Goal: Communication & Community: Answer question/provide support

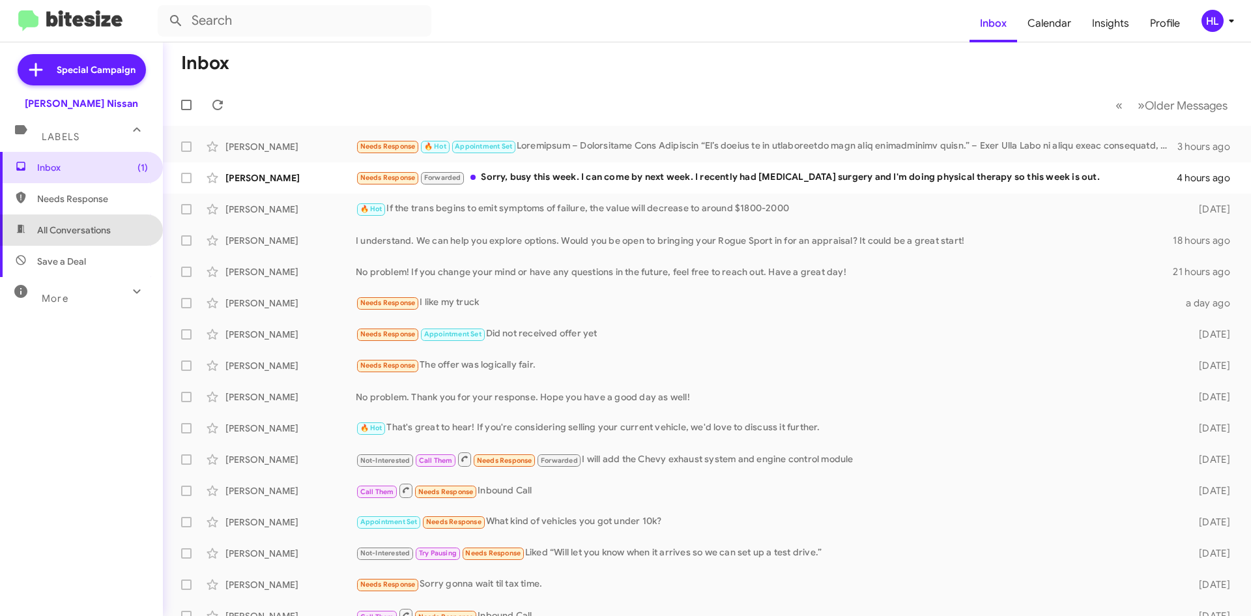
click at [99, 227] on span "All Conversations" at bounding box center [74, 229] width 74 height 13
type input "in:all-conversations"
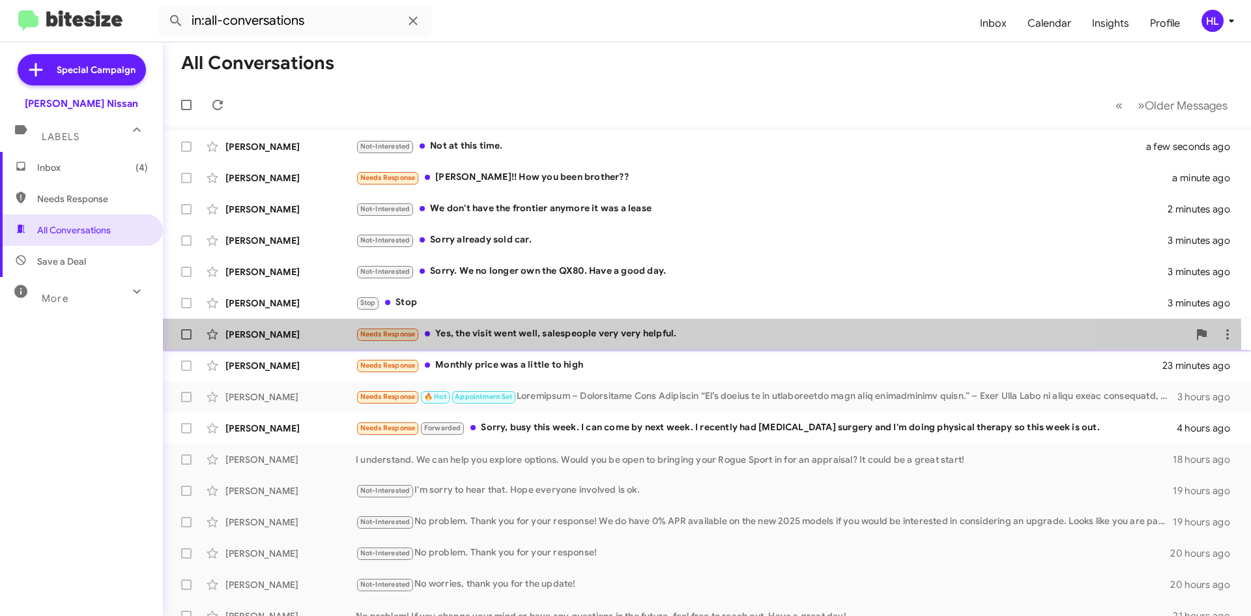
click at [258, 337] on div "[PERSON_NAME]" at bounding box center [290, 334] width 130 height 13
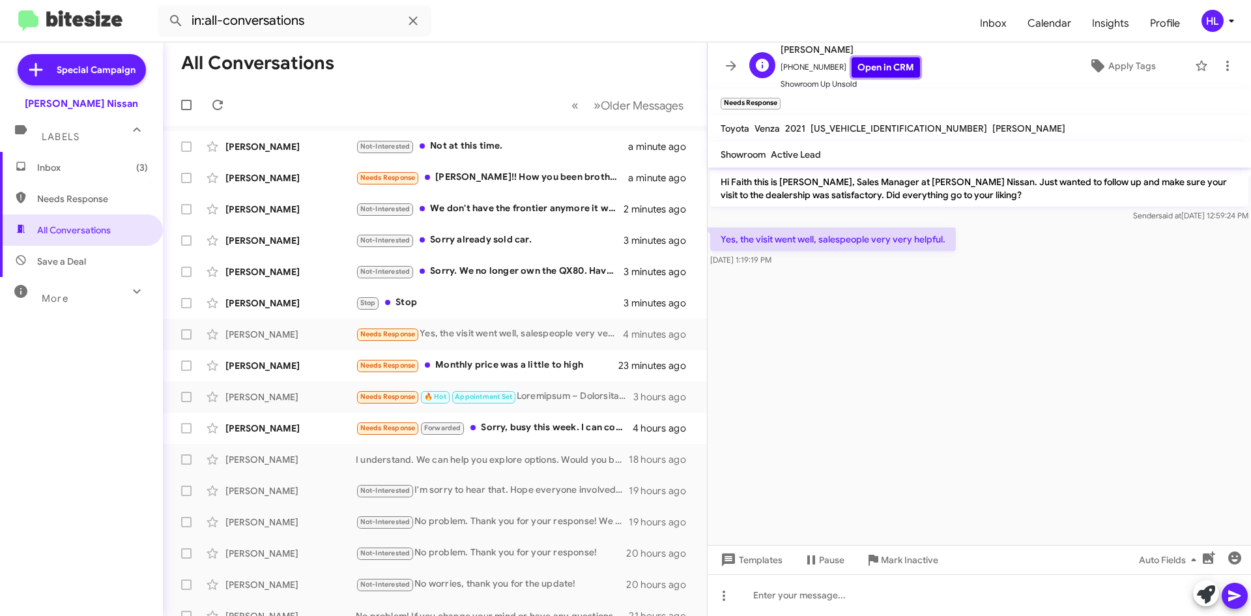
click at [875, 64] on link "Open in CRM" at bounding box center [886, 67] width 68 height 20
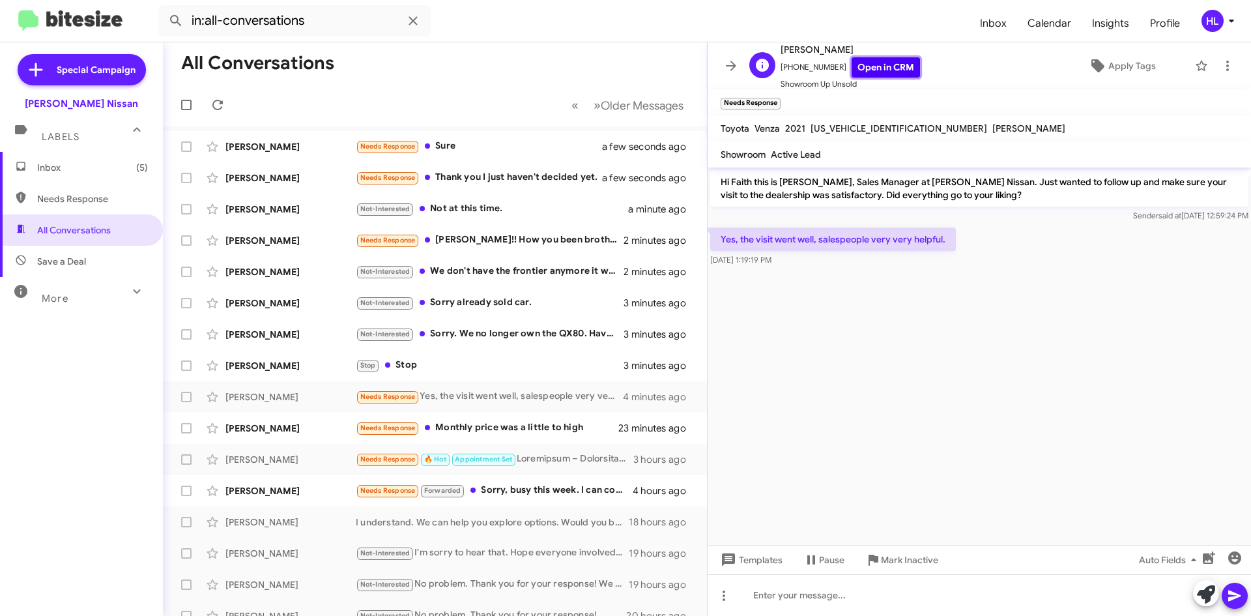
click at [881, 67] on link "Open in CRM" at bounding box center [886, 67] width 68 height 20
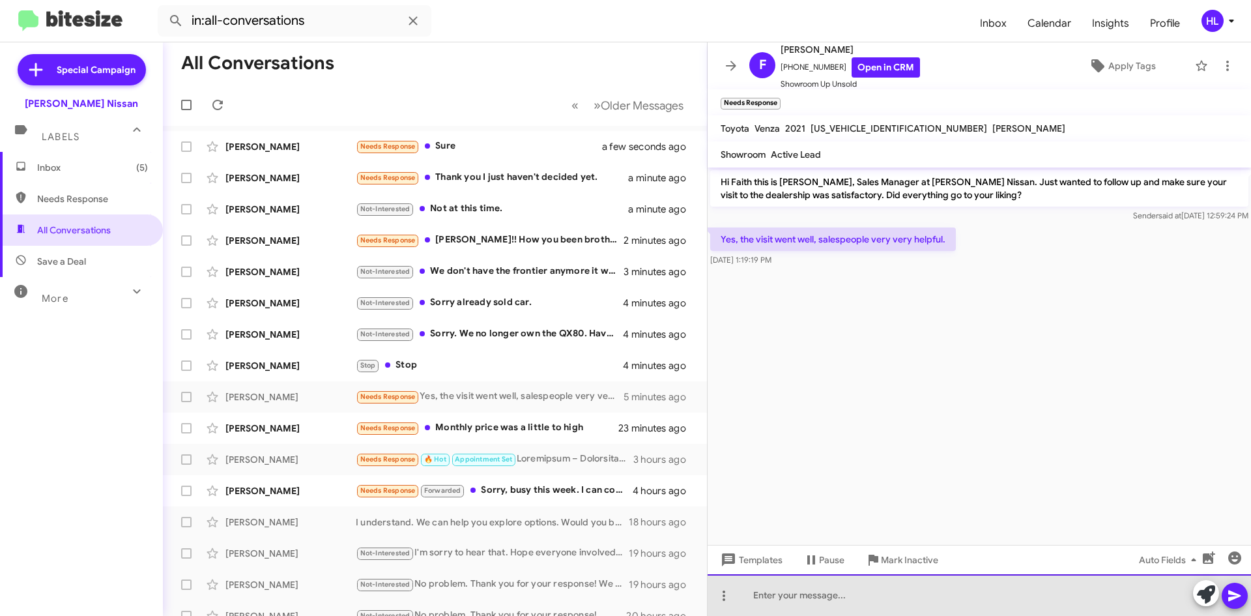
click at [984, 599] on div at bounding box center [979, 595] width 543 height 42
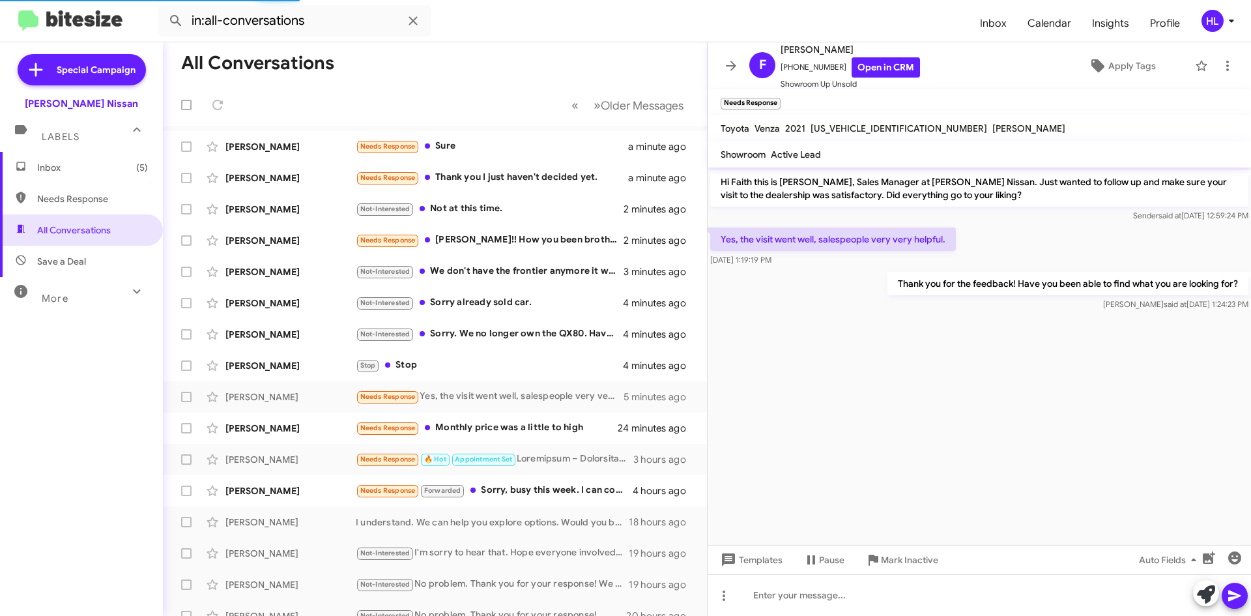
click at [738, 72] on icon at bounding box center [731, 66] width 16 height 16
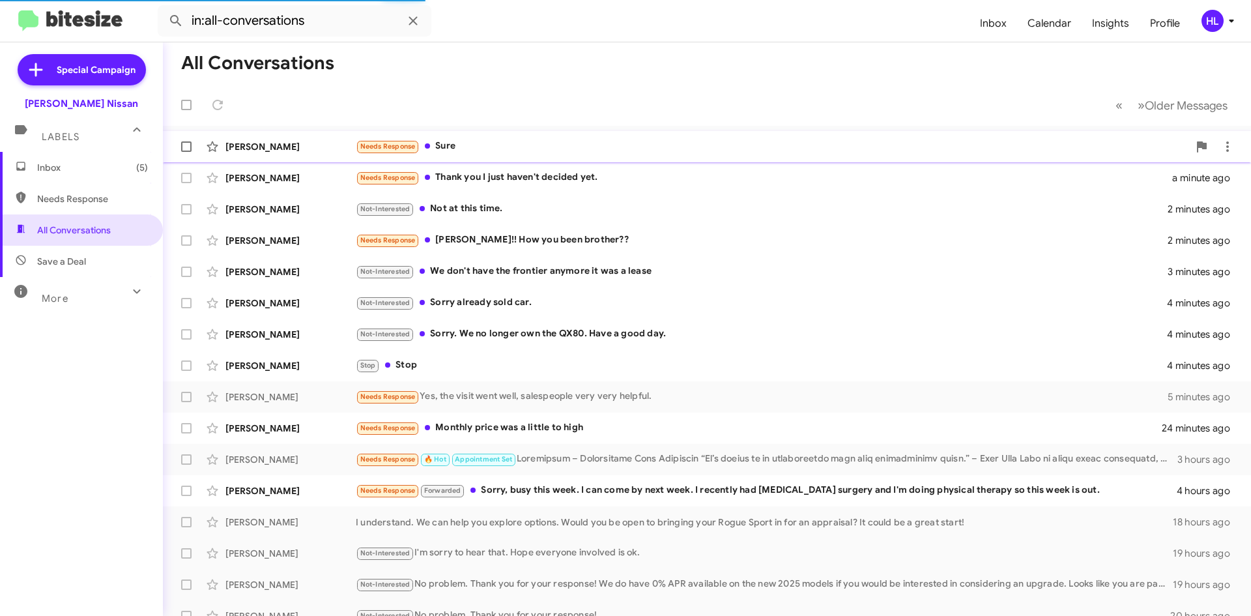
click at [316, 143] on div "[PERSON_NAME]" at bounding box center [290, 146] width 130 height 13
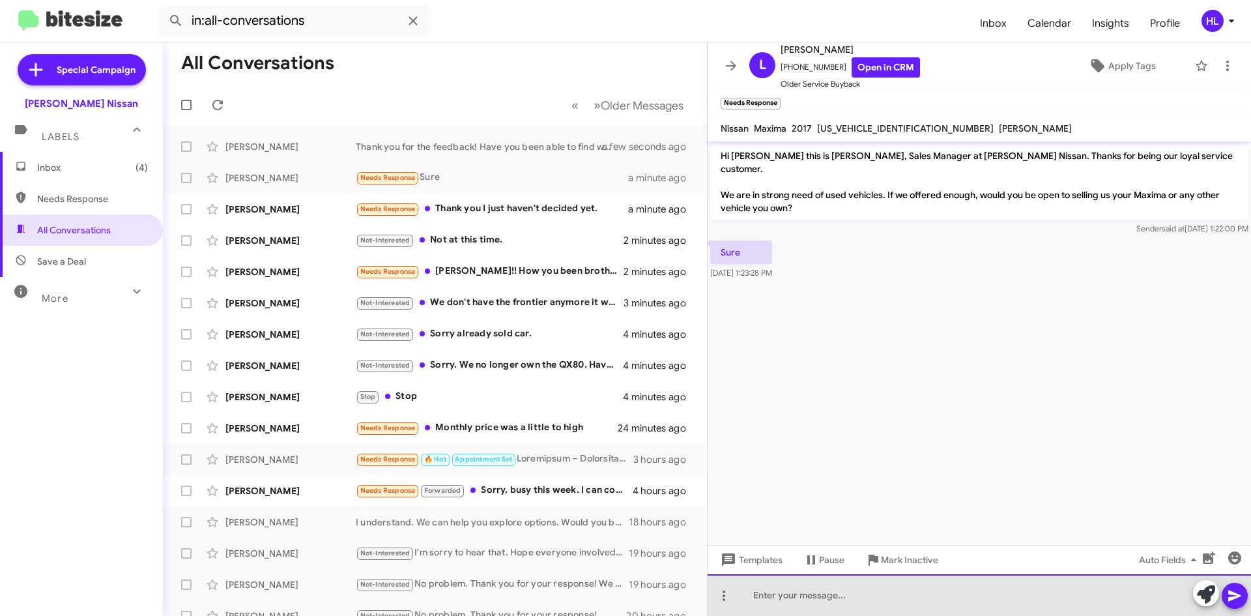
click at [956, 591] on div at bounding box center [979, 595] width 543 height 42
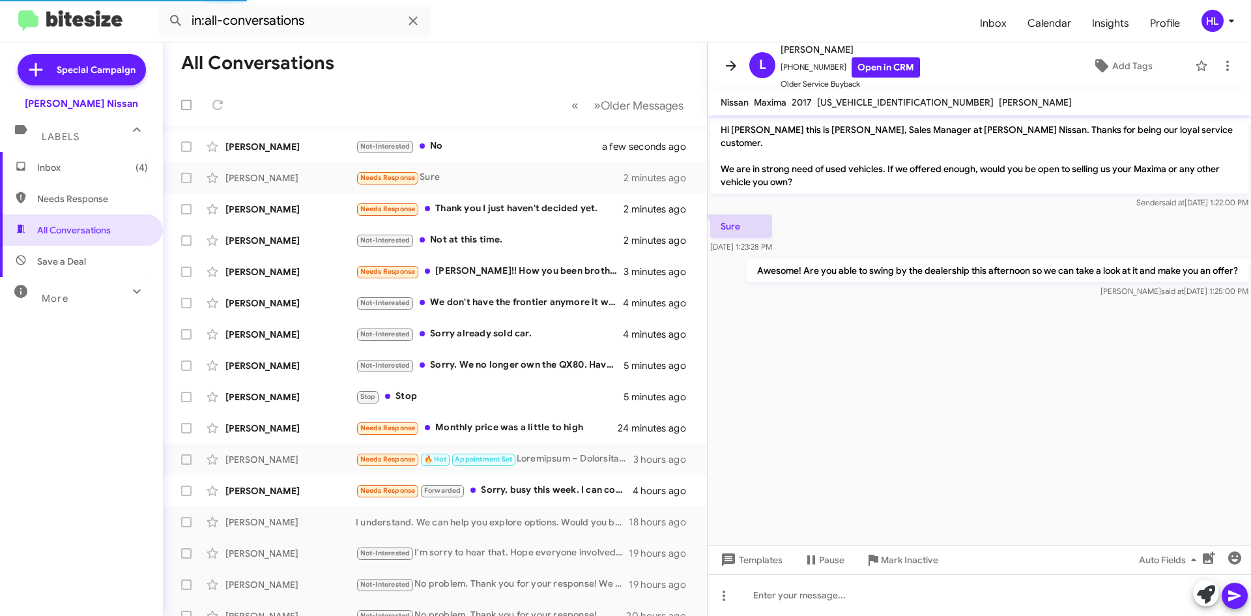
click at [732, 62] on icon at bounding box center [731, 66] width 10 height 10
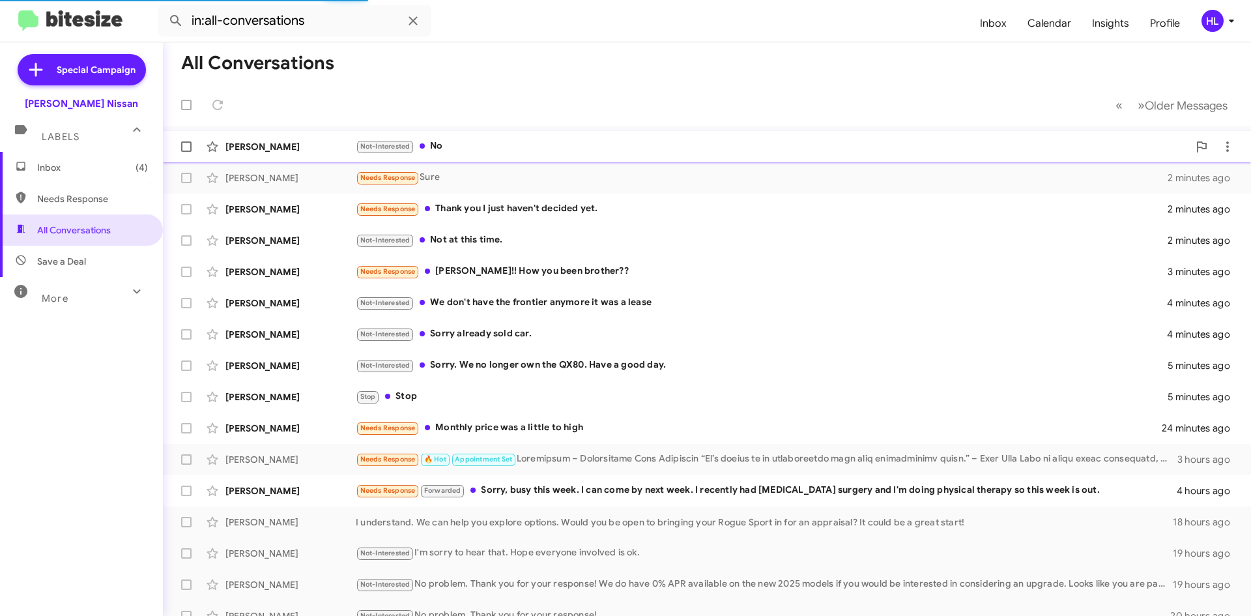
click at [296, 142] on div "[PERSON_NAME]" at bounding box center [290, 146] width 130 height 13
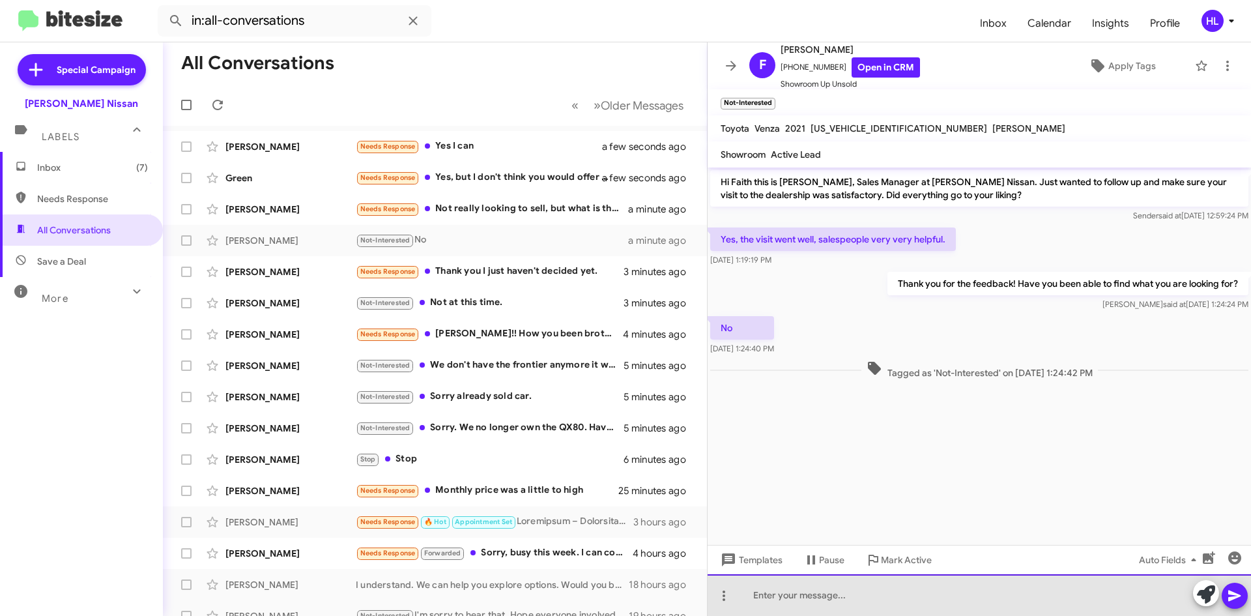
click at [959, 590] on div at bounding box center [979, 595] width 543 height 42
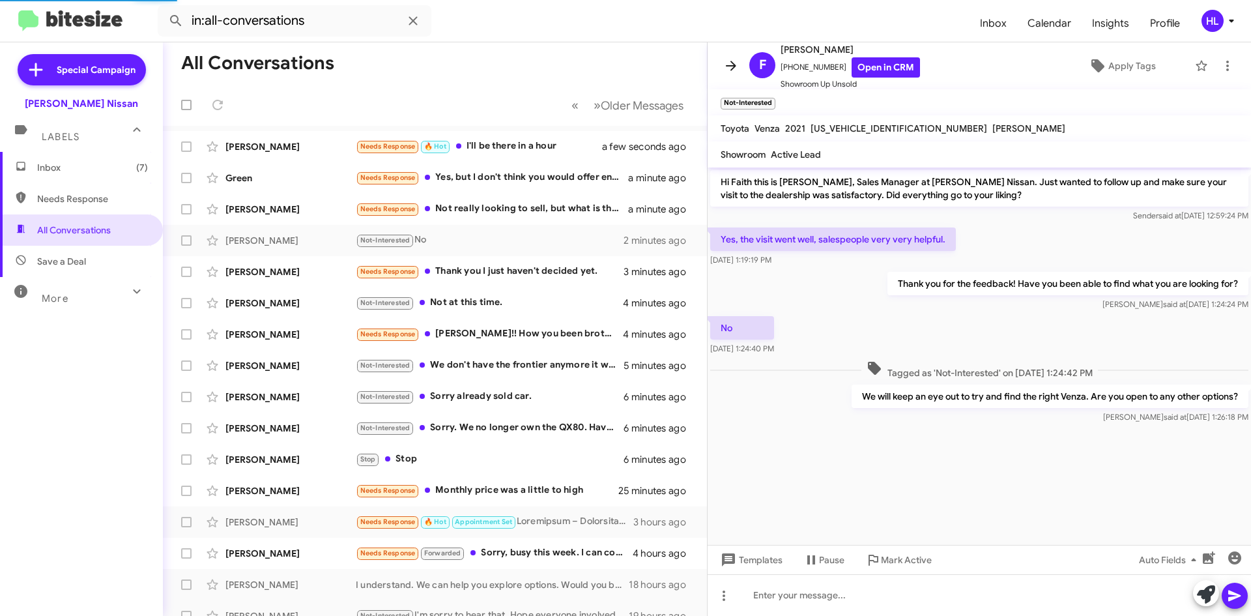
click at [730, 70] on icon at bounding box center [731, 66] width 16 height 16
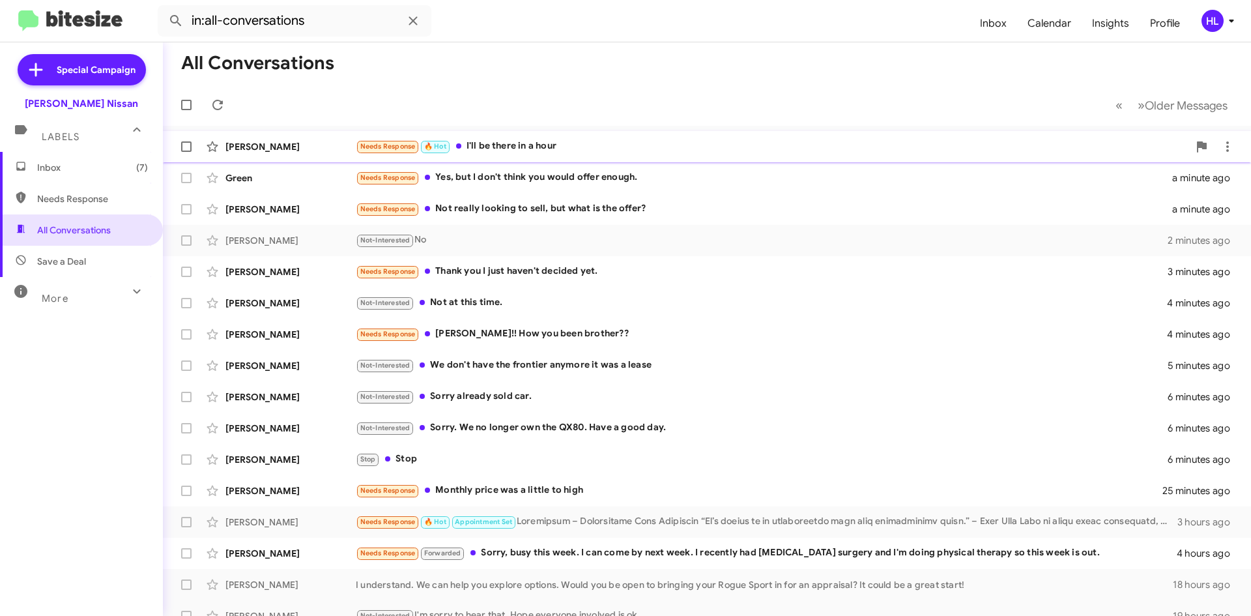
click at [272, 156] on div "[PERSON_NAME] Needs Response 🔥 Hot I'll be there in a hour a few seconds ago" at bounding box center [706, 147] width 1067 height 26
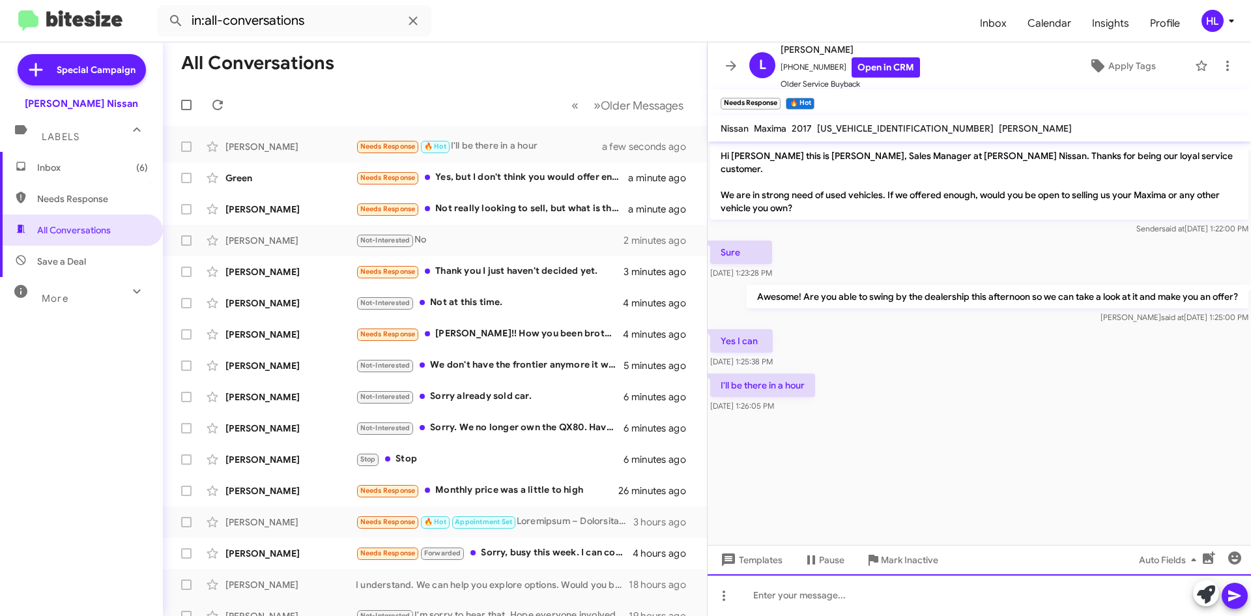
click at [961, 598] on div at bounding box center [979, 595] width 543 height 42
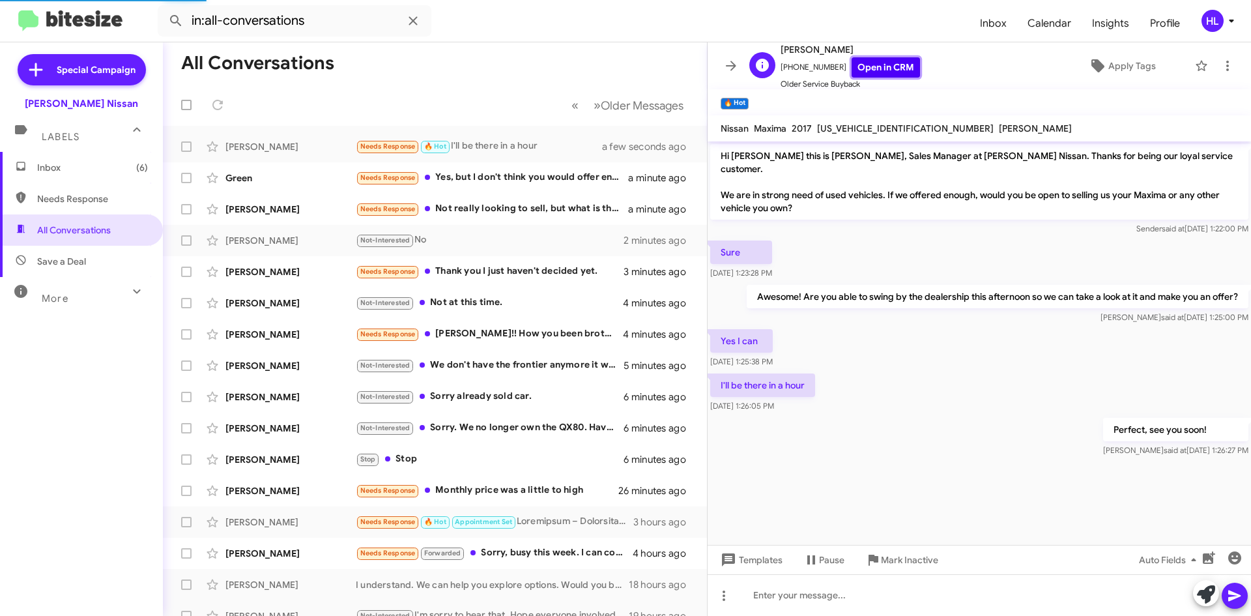
click at [872, 70] on link "Open in CRM" at bounding box center [886, 67] width 68 height 20
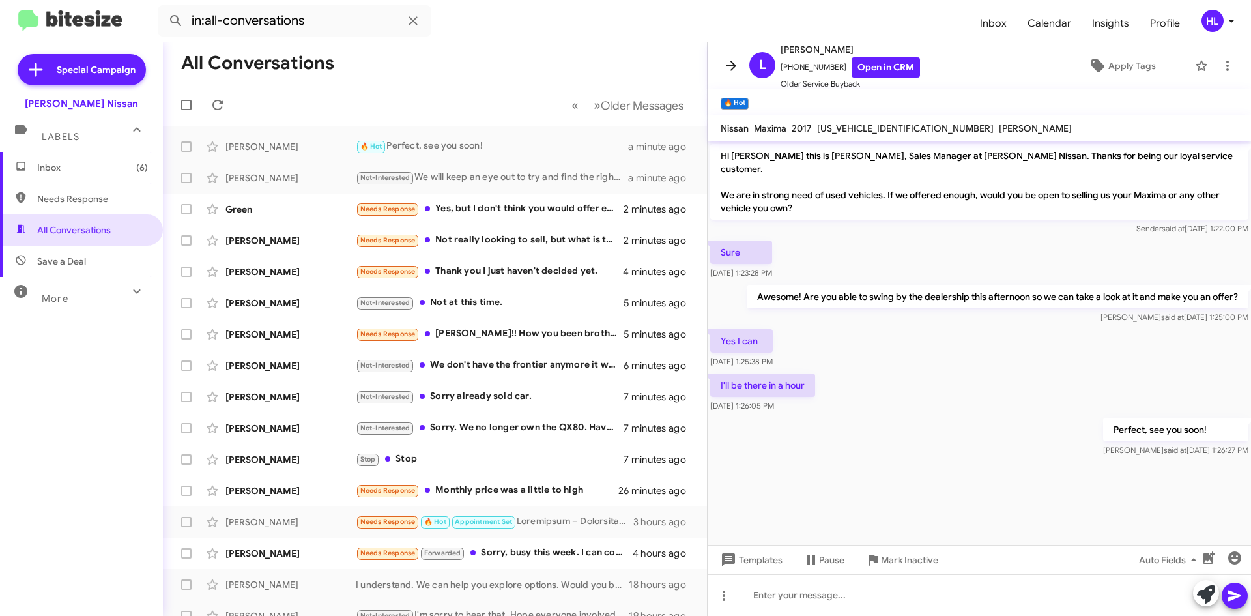
click at [721, 66] on span at bounding box center [731, 66] width 26 height 16
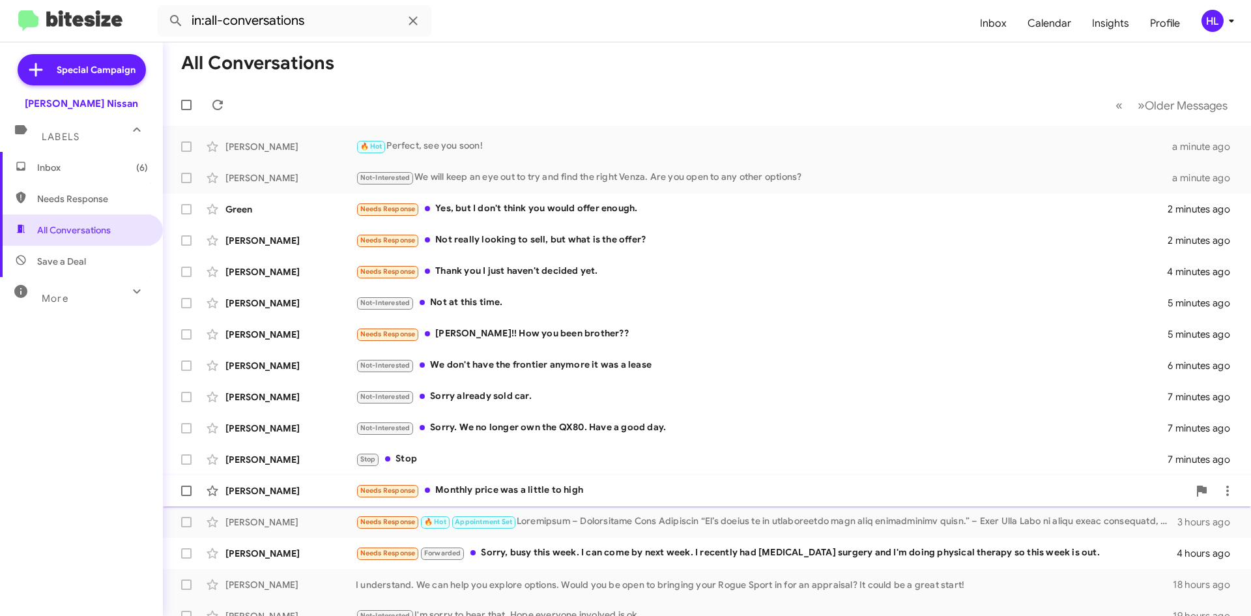
click at [302, 489] on div "[PERSON_NAME]" at bounding box center [290, 490] width 130 height 13
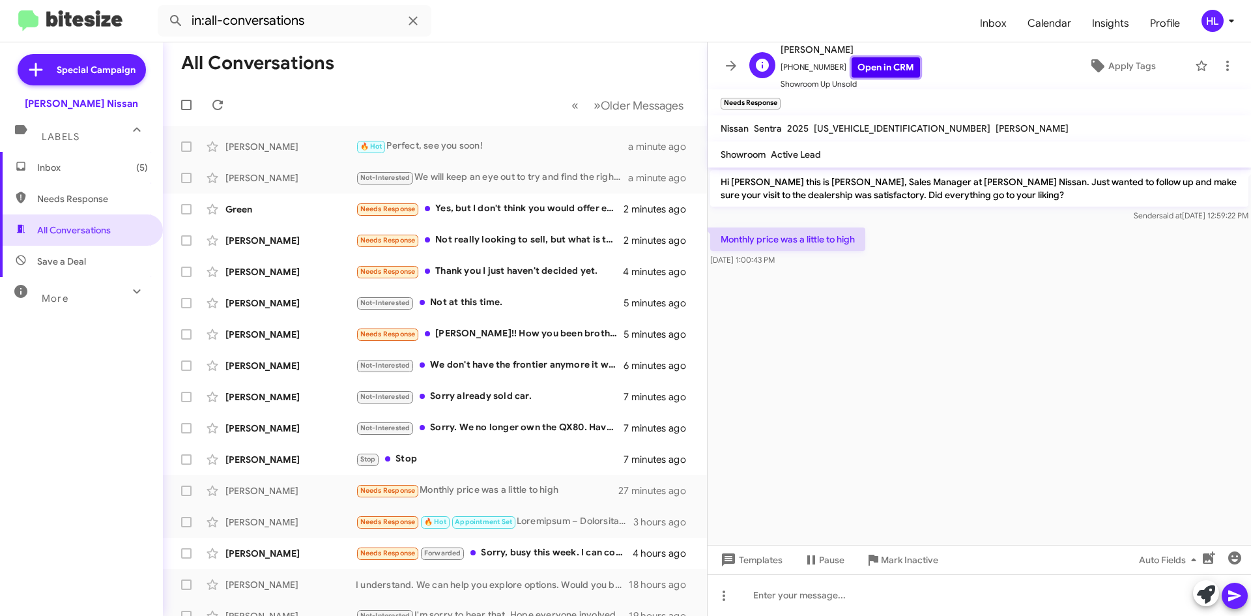
click at [905, 70] on link "Open in CRM" at bounding box center [886, 67] width 68 height 20
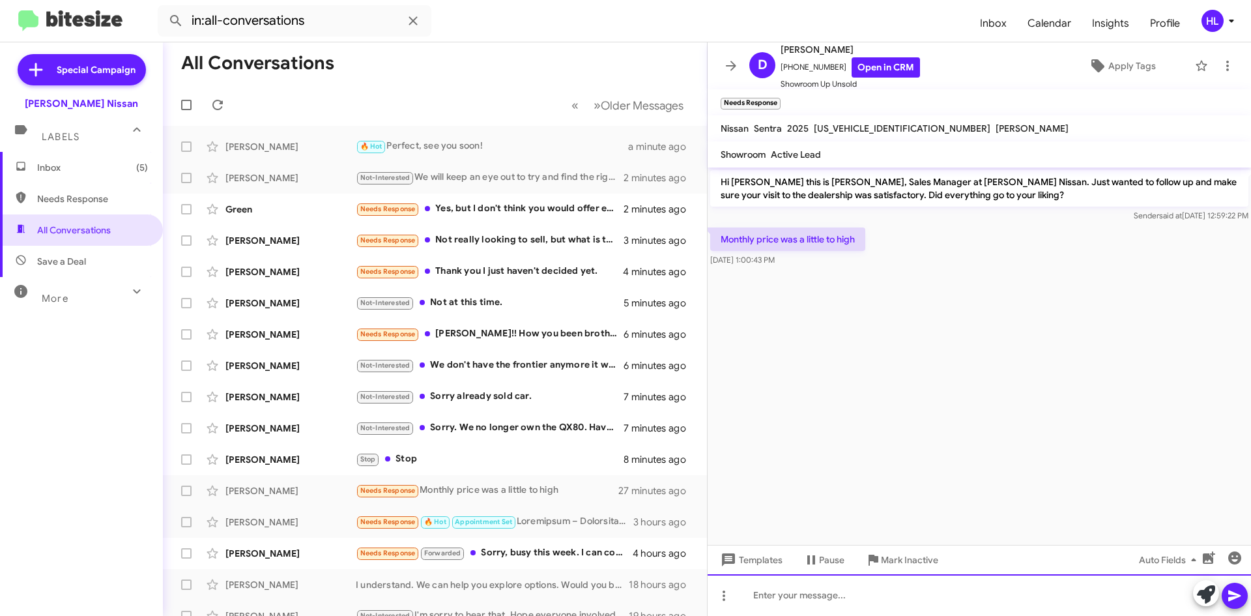
click at [922, 610] on div at bounding box center [979, 595] width 543 height 42
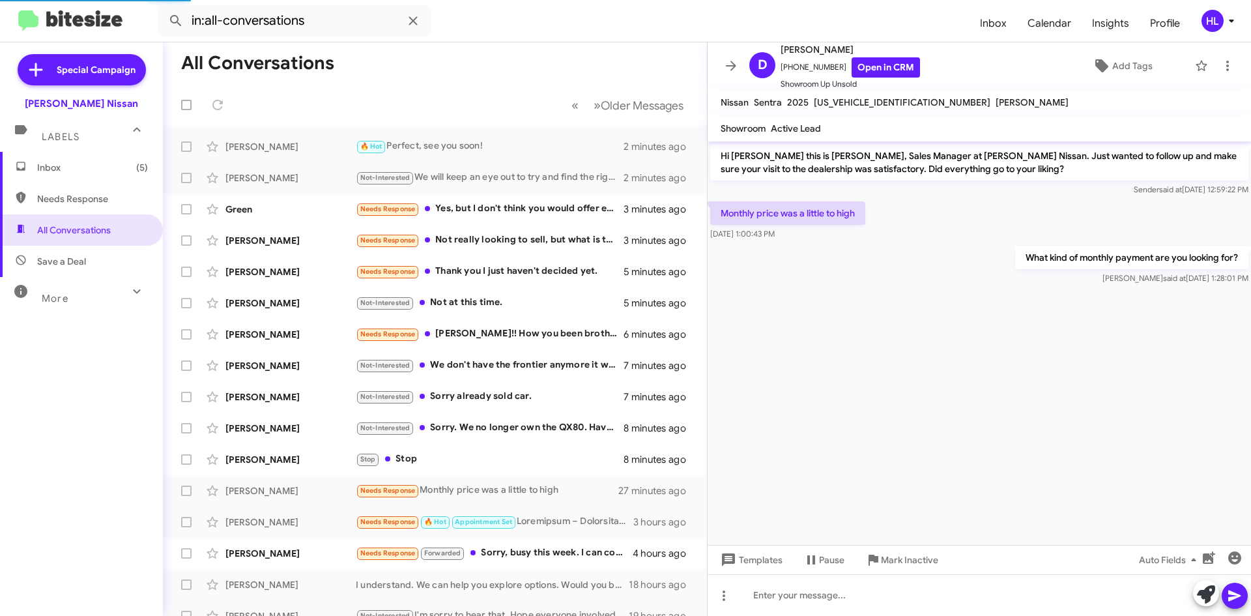
click at [737, 59] on icon at bounding box center [731, 66] width 16 height 16
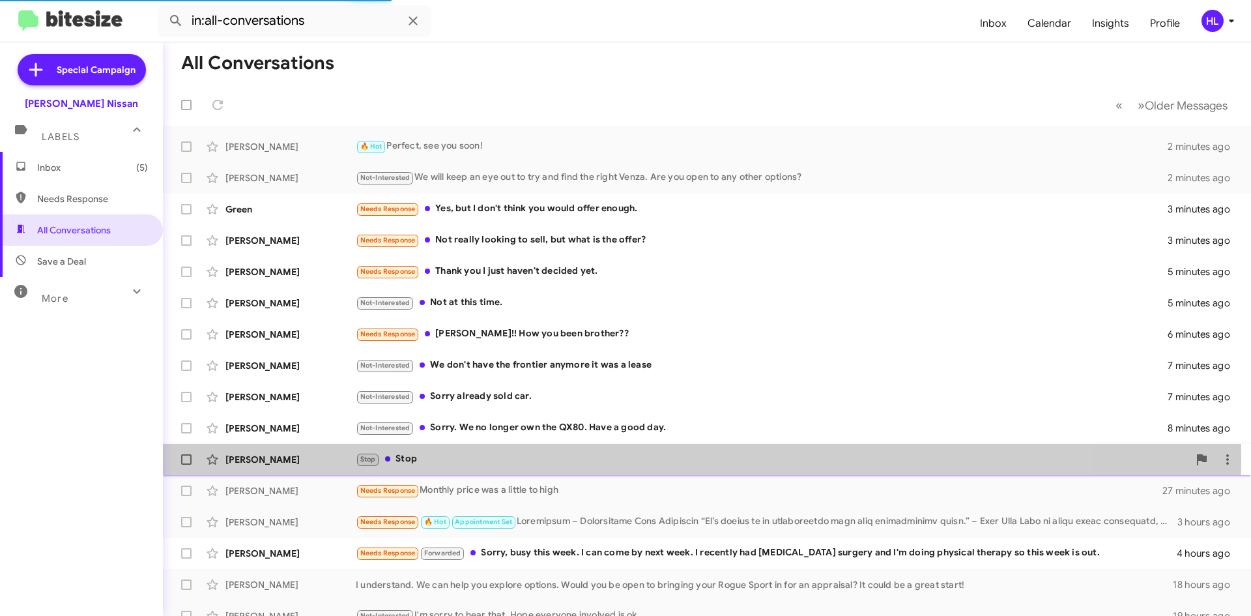
click at [257, 456] on div "[PERSON_NAME]" at bounding box center [290, 459] width 130 height 13
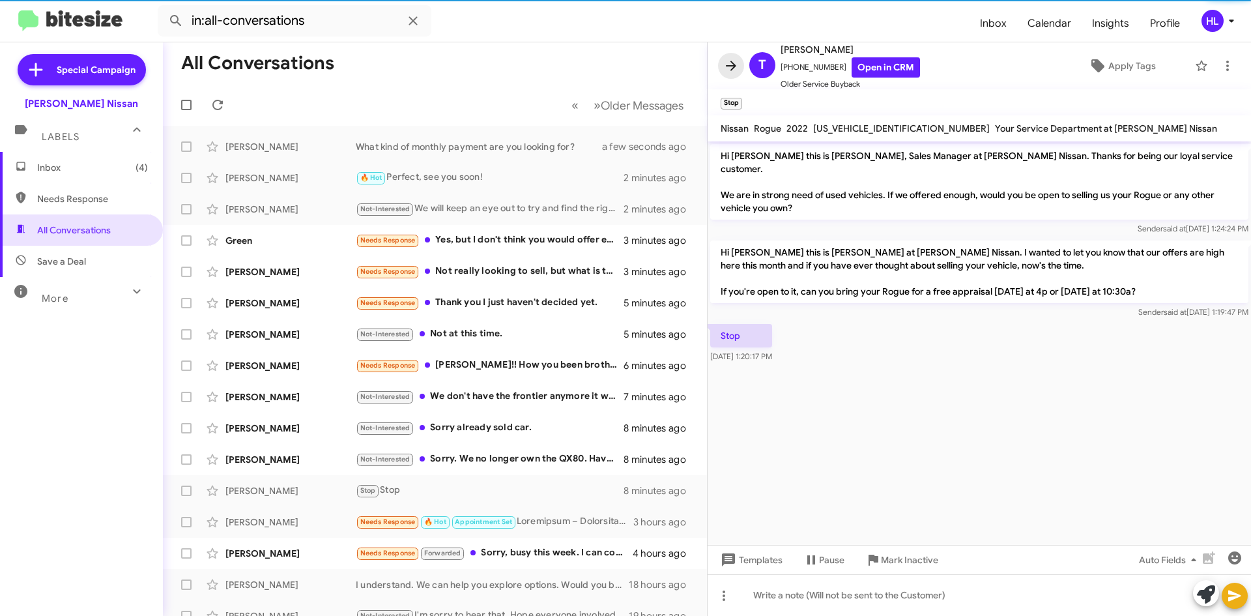
click at [736, 64] on icon at bounding box center [731, 66] width 16 height 16
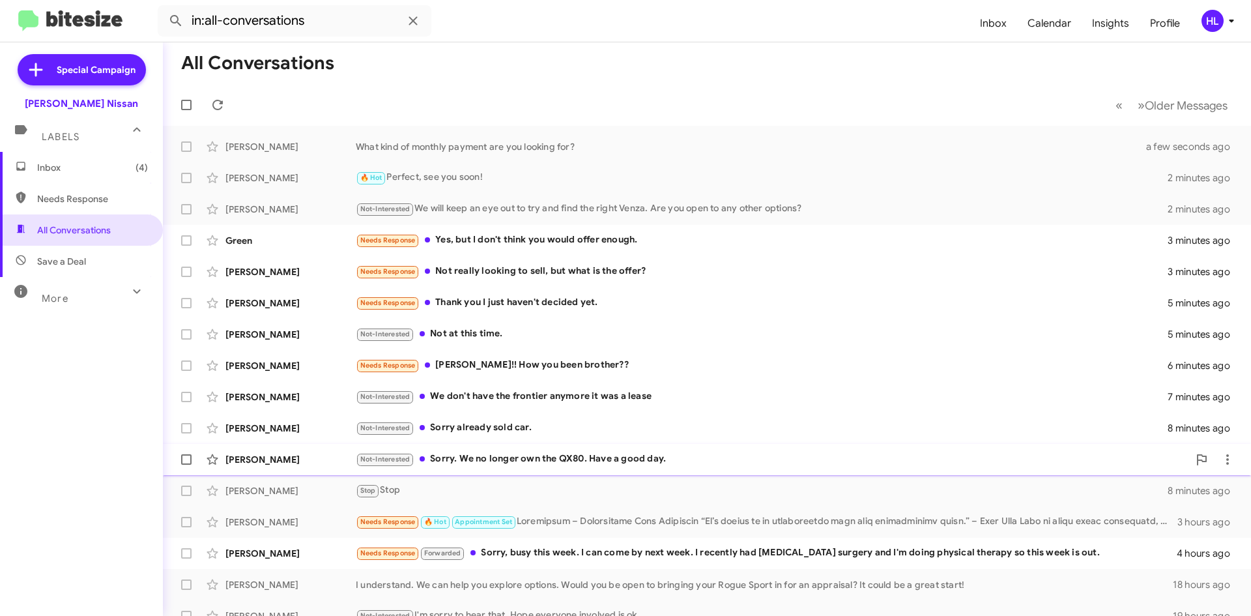
click at [256, 460] on div "[PERSON_NAME]" at bounding box center [290, 459] width 130 height 13
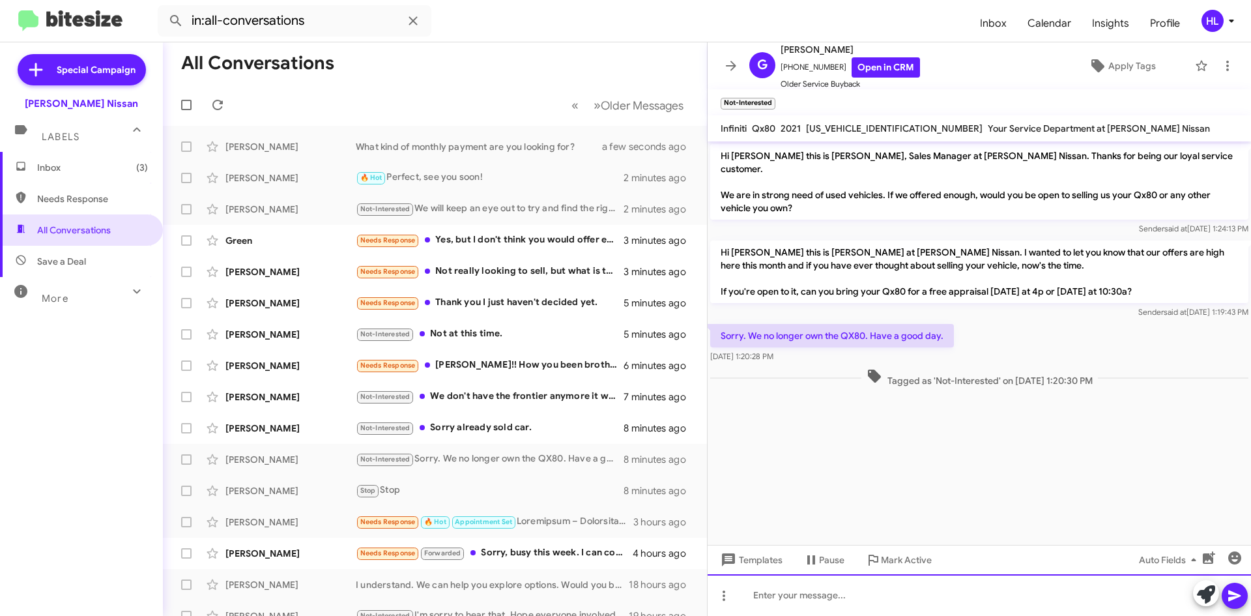
click at [964, 608] on div at bounding box center [979, 595] width 543 height 42
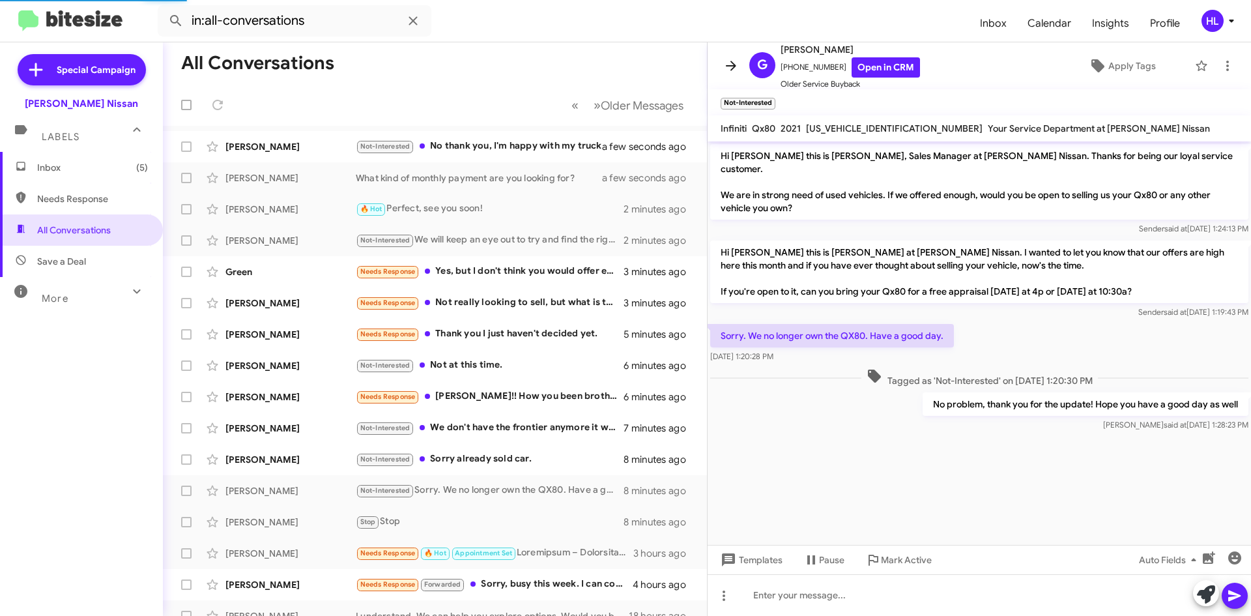
click at [733, 68] on icon at bounding box center [731, 66] width 10 height 10
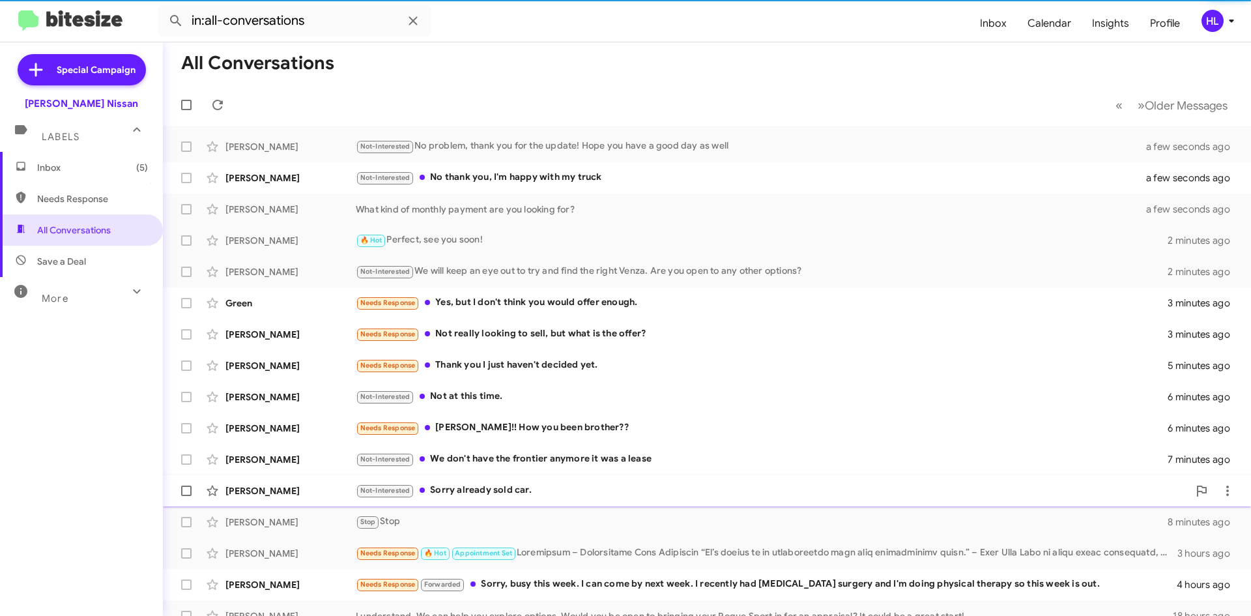
click at [283, 491] on div "[PERSON_NAME]" at bounding box center [290, 490] width 130 height 13
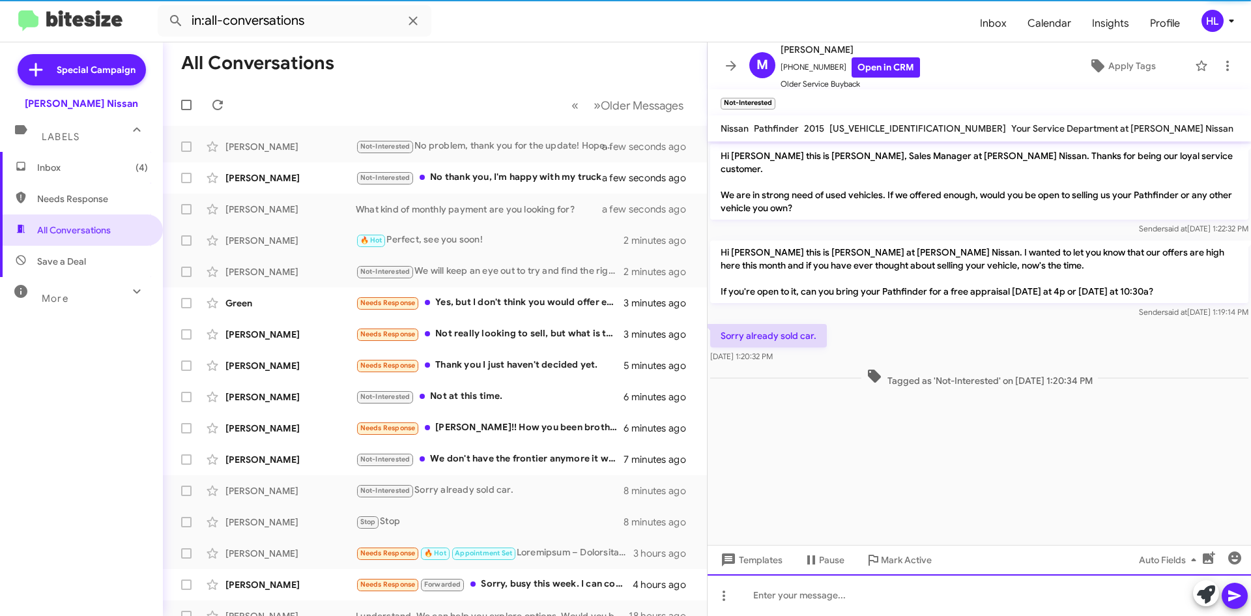
click at [886, 594] on div at bounding box center [979, 595] width 543 height 42
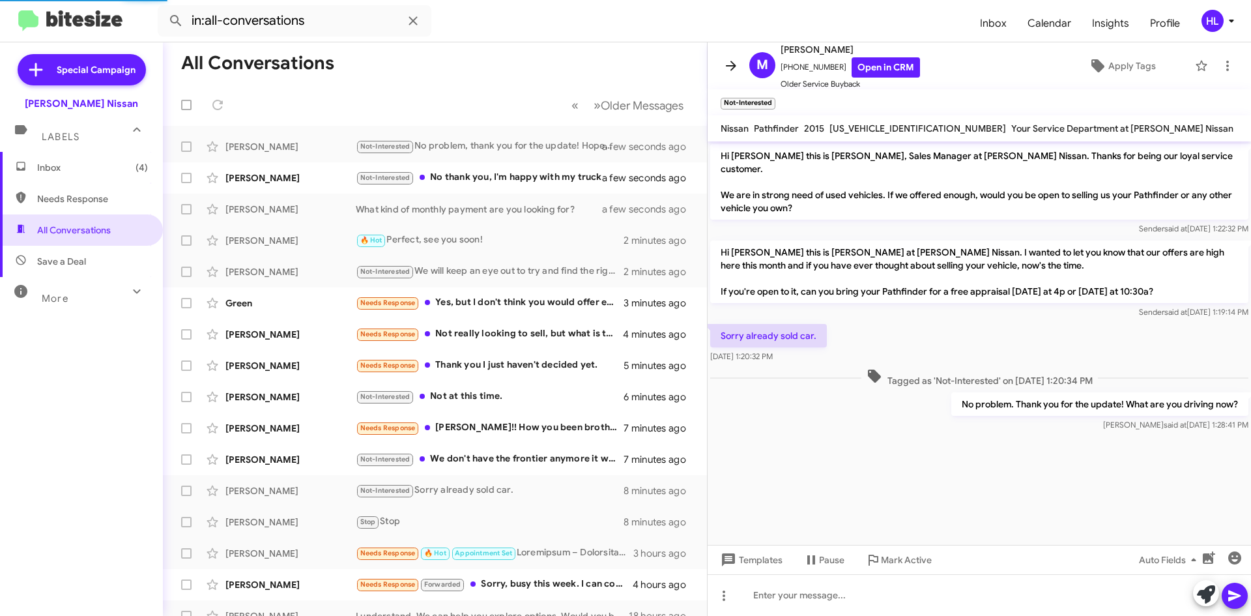
click at [732, 64] on icon at bounding box center [731, 66] width 16 height 16
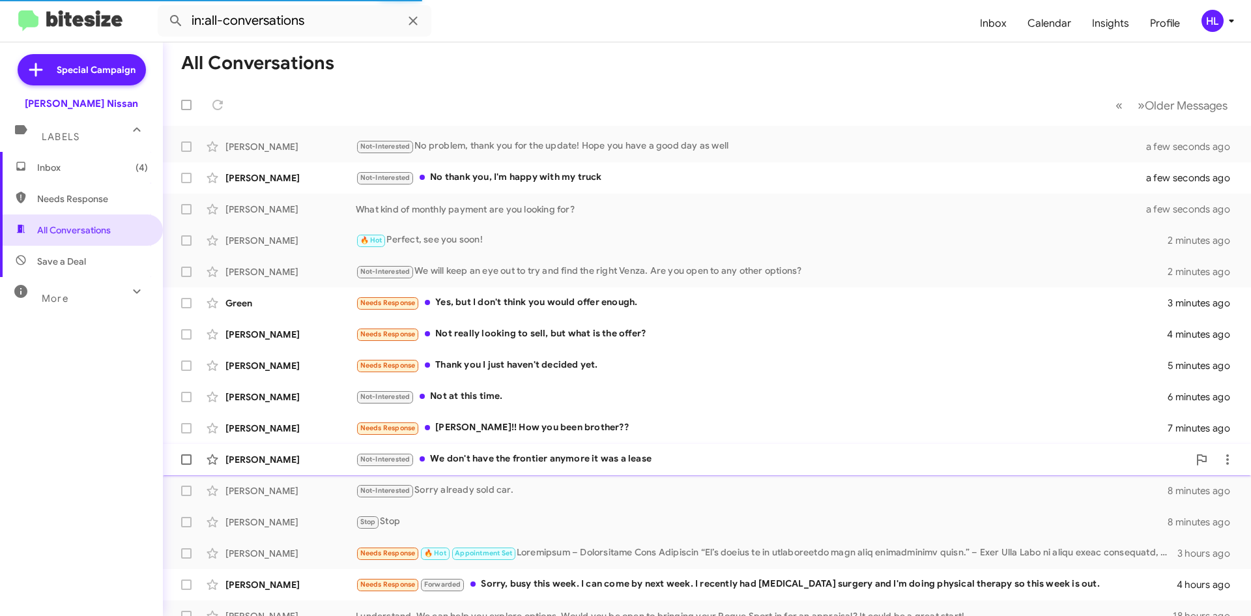
click at [344, 453] on div "[PERSON_NAME]" at bounding box center [290, 459] width 130 height 13
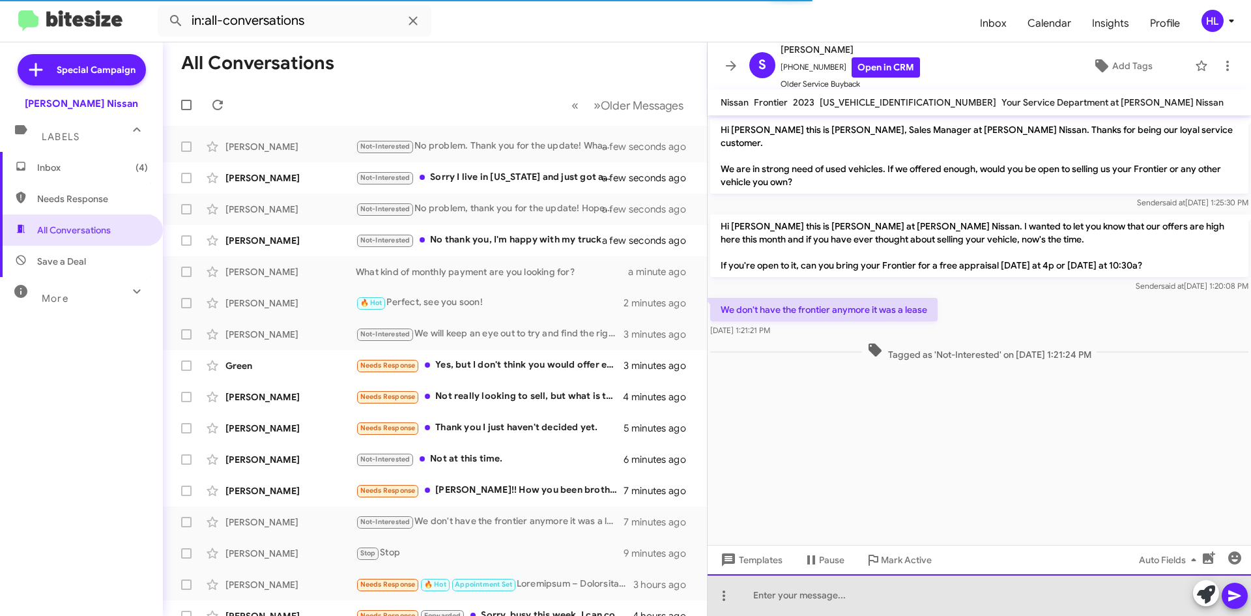
click at [832, 605] on div at bounding box center [979, 595] width 543 height 42
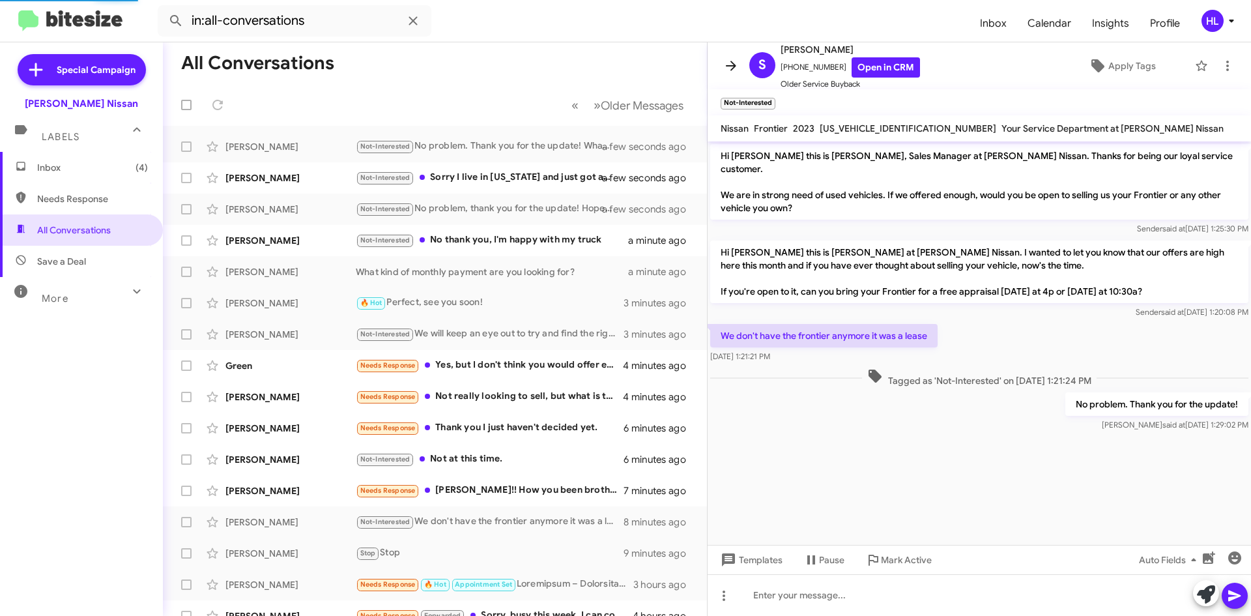
click at [726, 63] on icon at bounding box center [731, 66] width 16 height 16
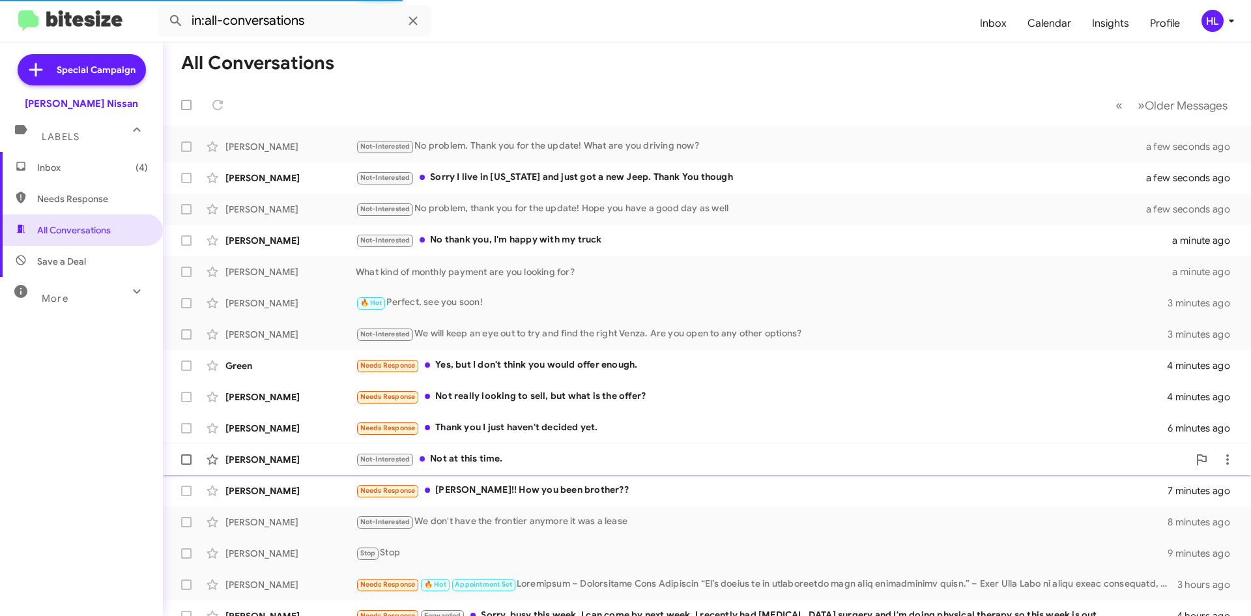
click at [287, 468] on div "[PERSON_NAME] Not-Interested Not at this time. 6 minutes ago" at bounding box center [706, 459] width 1067 height 26
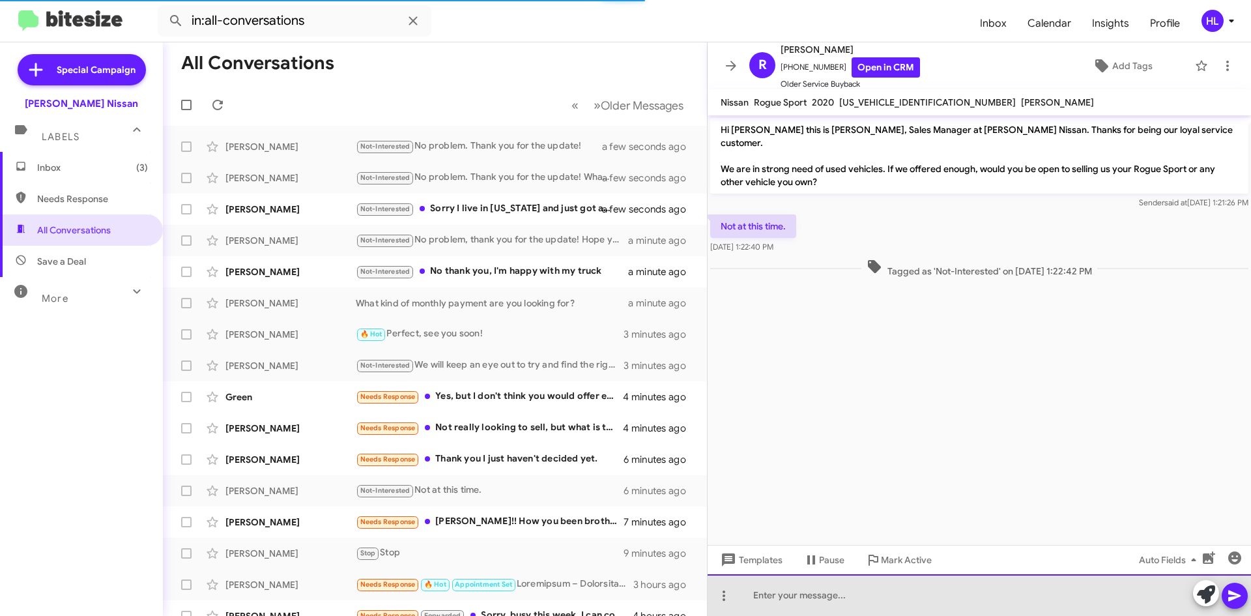
click at [874, 604] on div at bounding box center [979, 595] width 543 height 42
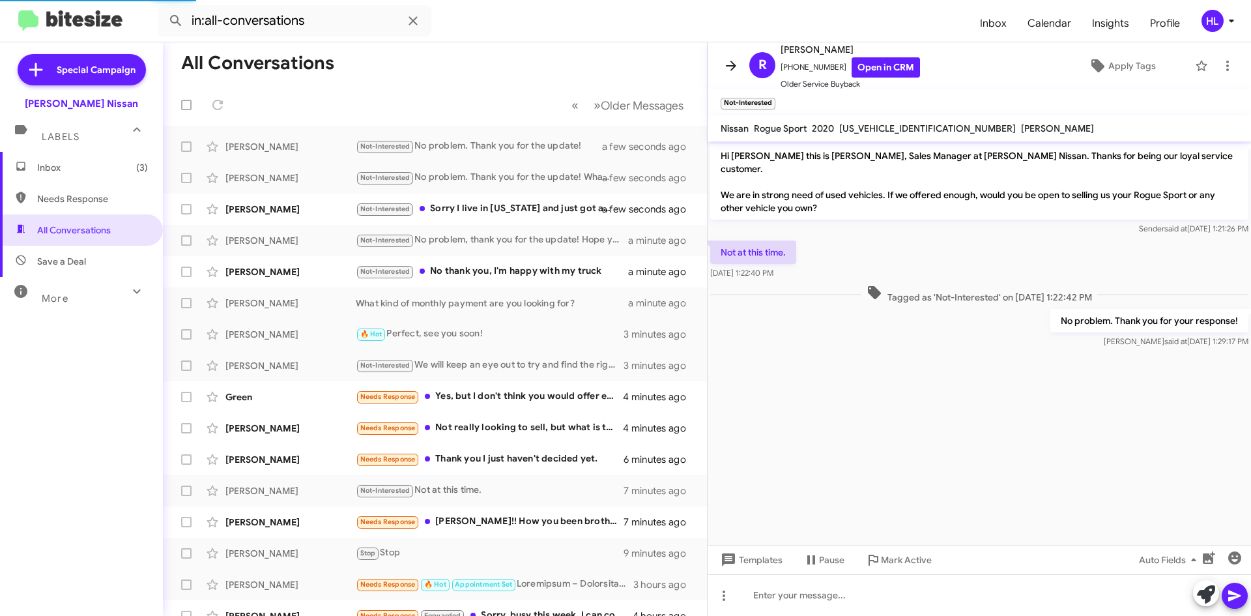
click at [722, 59] on span at bounding box center [731, 66] width 26 height 16
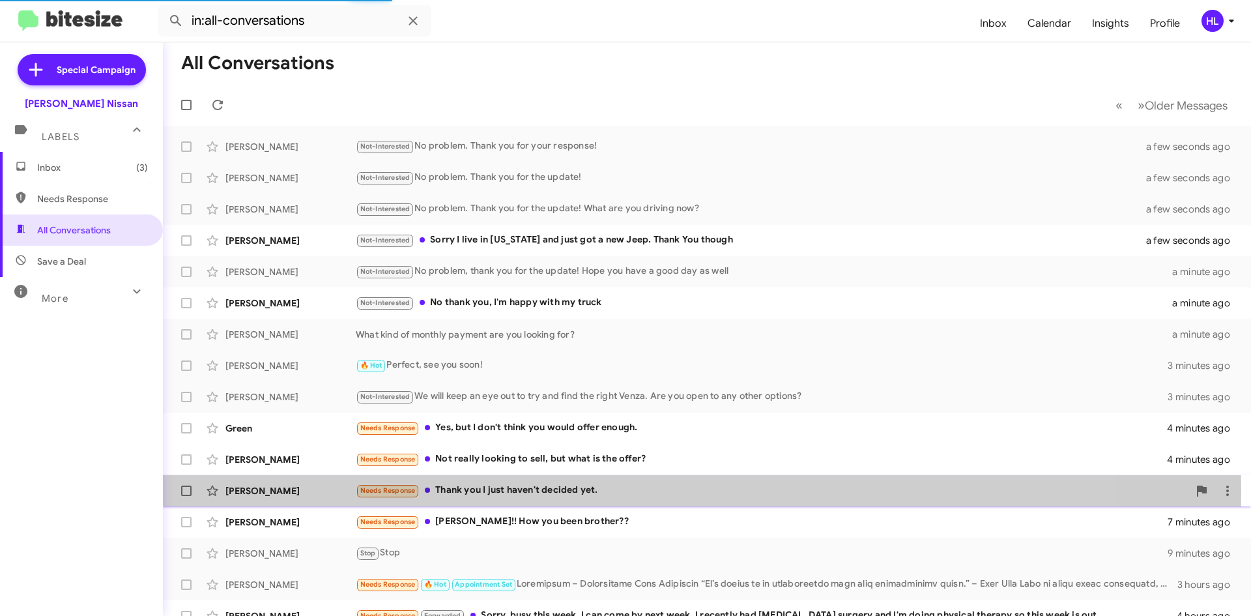
click at [268, 459] on mat-action-list "[PERSON_NAME] Not-Interested No problem. Thank you for your response! a few sec…" at bounding box center [707, 441] width 1088 height 631
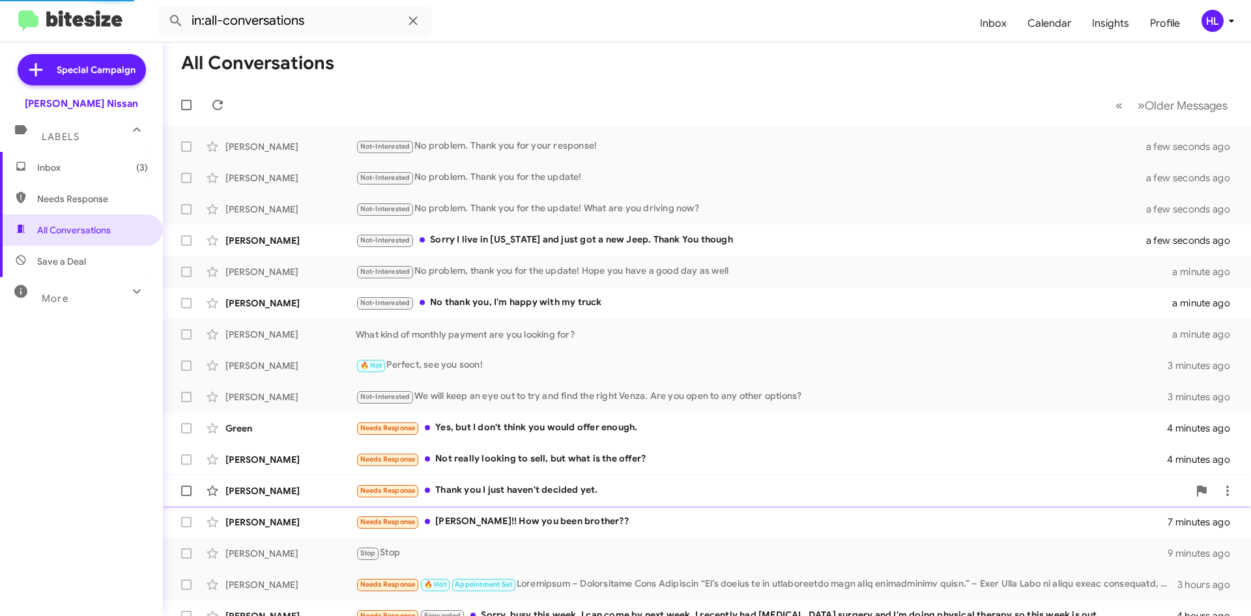
click at [276, 490] on div "[PERSON_NAME]" at bounding box center [290, 490] width 130 height 13
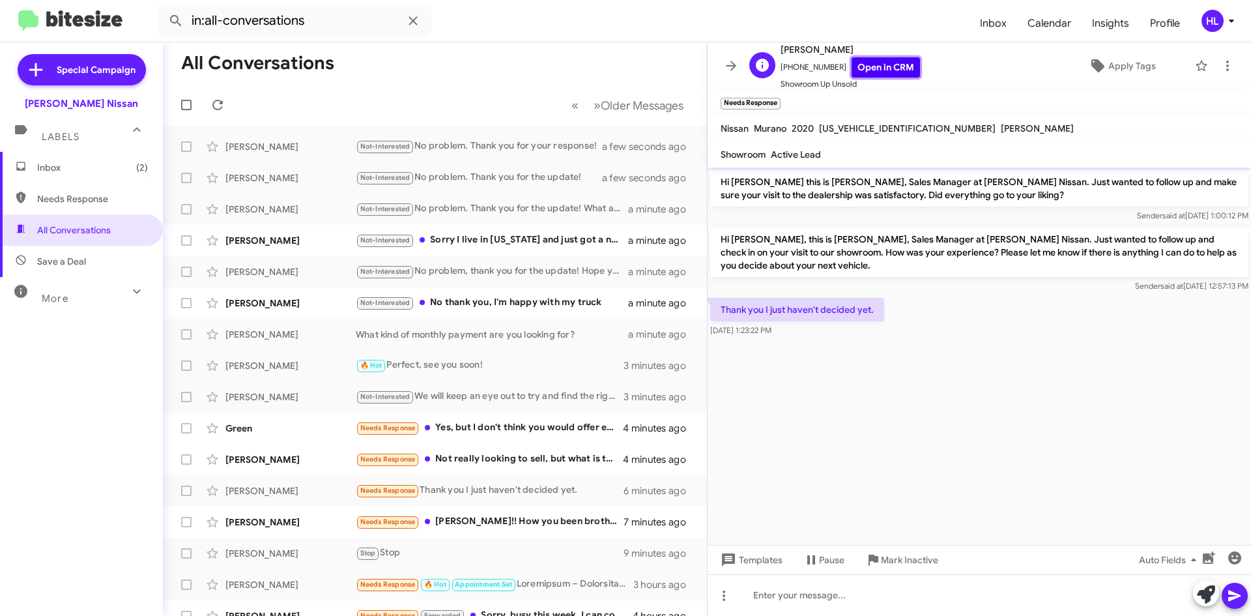
click at [863, 68] on link "Open in CRM" at bounding box center [886, 67] width 68 height 20
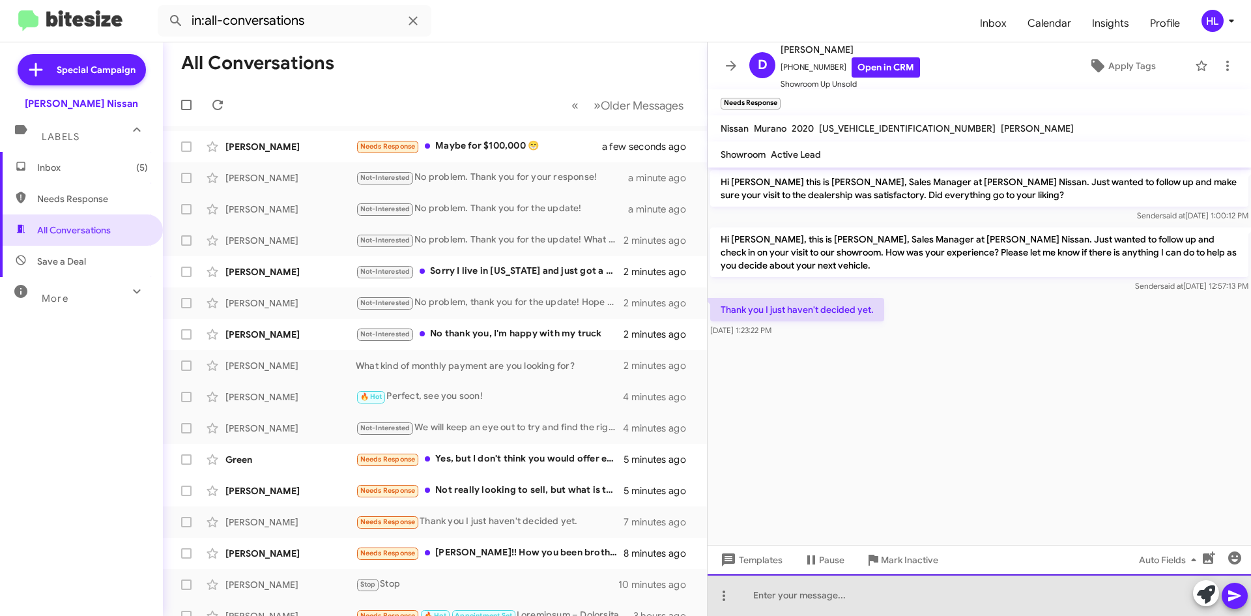
click at [893, 592] on div at bounding box center [979, 595] width 543 height 42
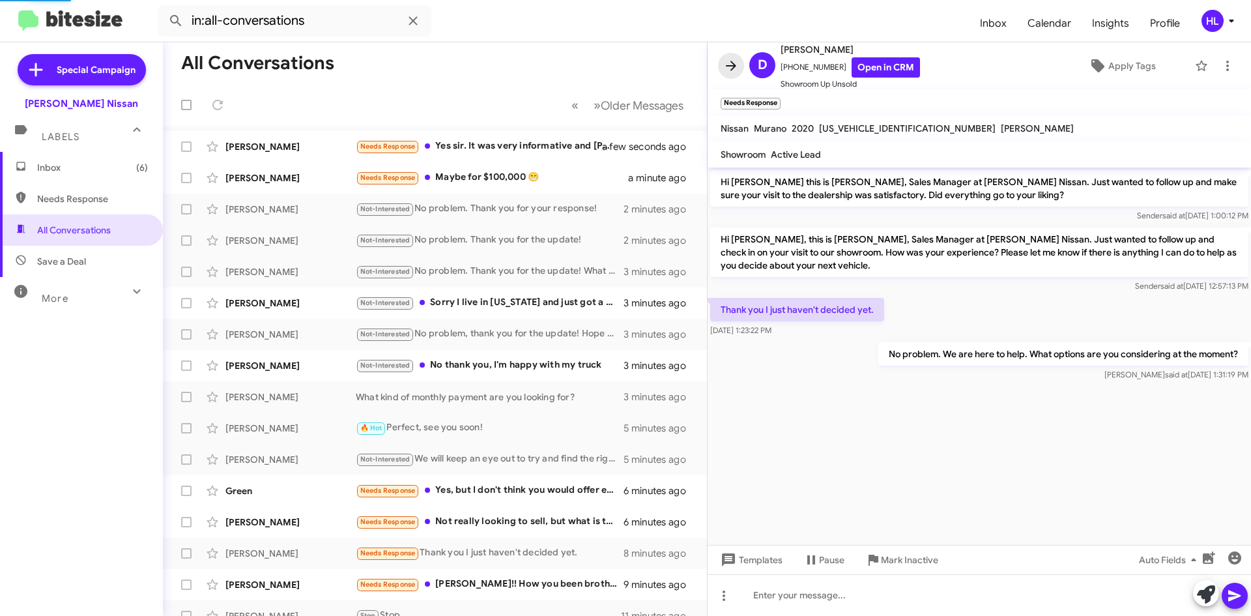
click at [724, 77] on button at bounding box center [731, 66] width 26 height 26
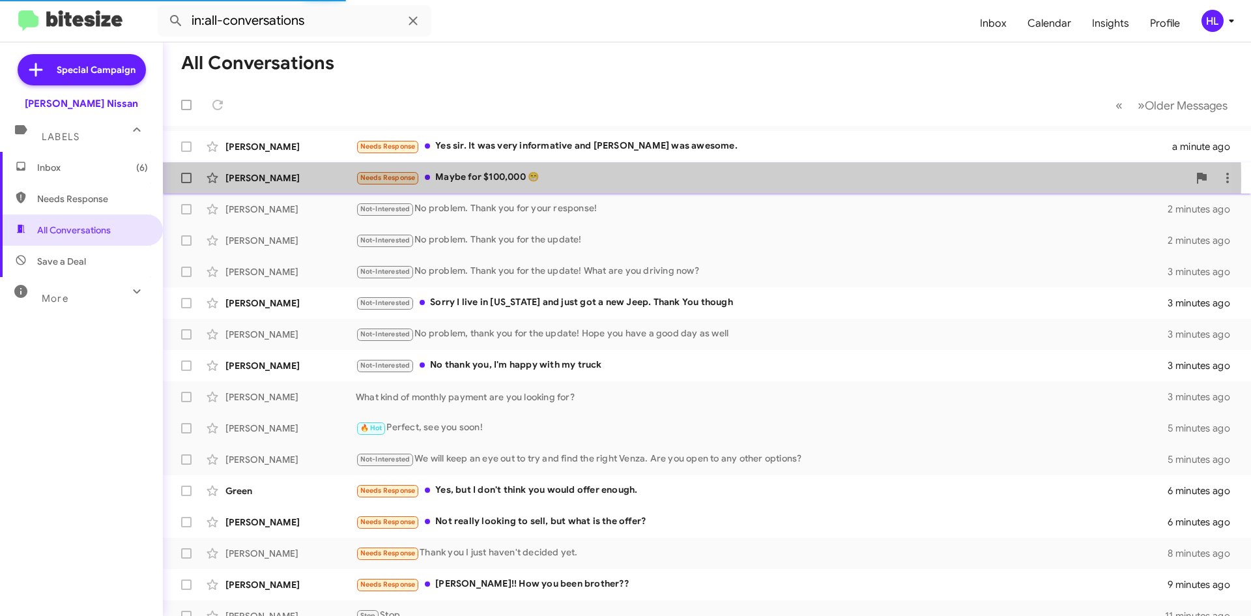
click at [326, 179] on div "[PERSON_NAME]" at bounding box center [290, 177] width 130 height 13
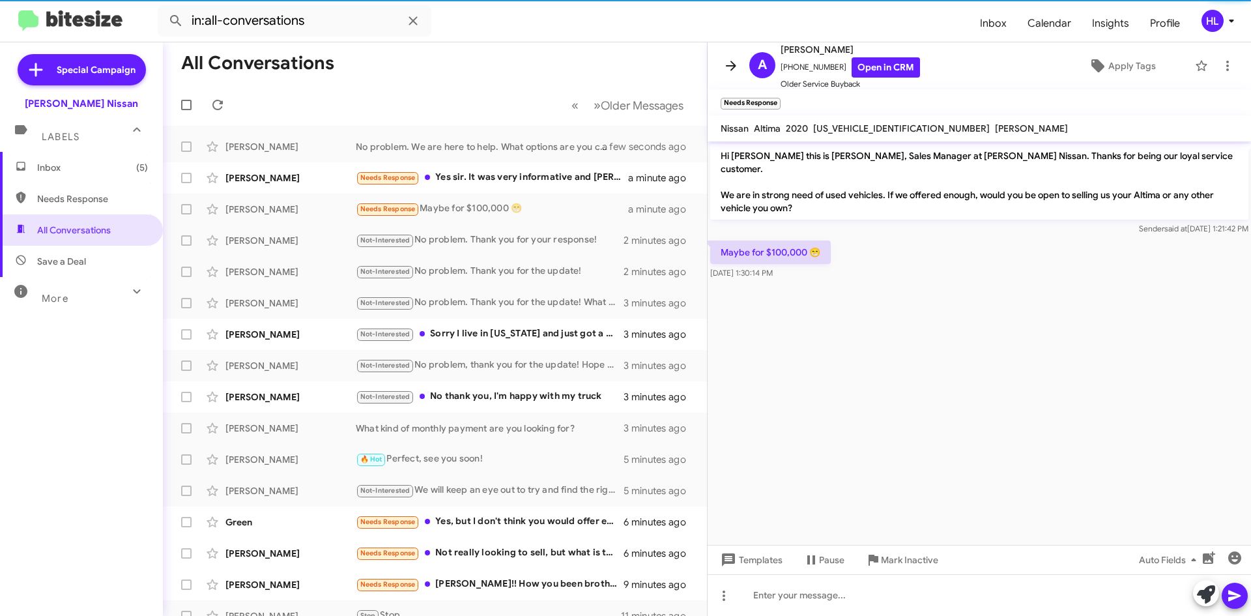
click at [731, 71] on icon at bounding box center [731, 66] width 16 height 16
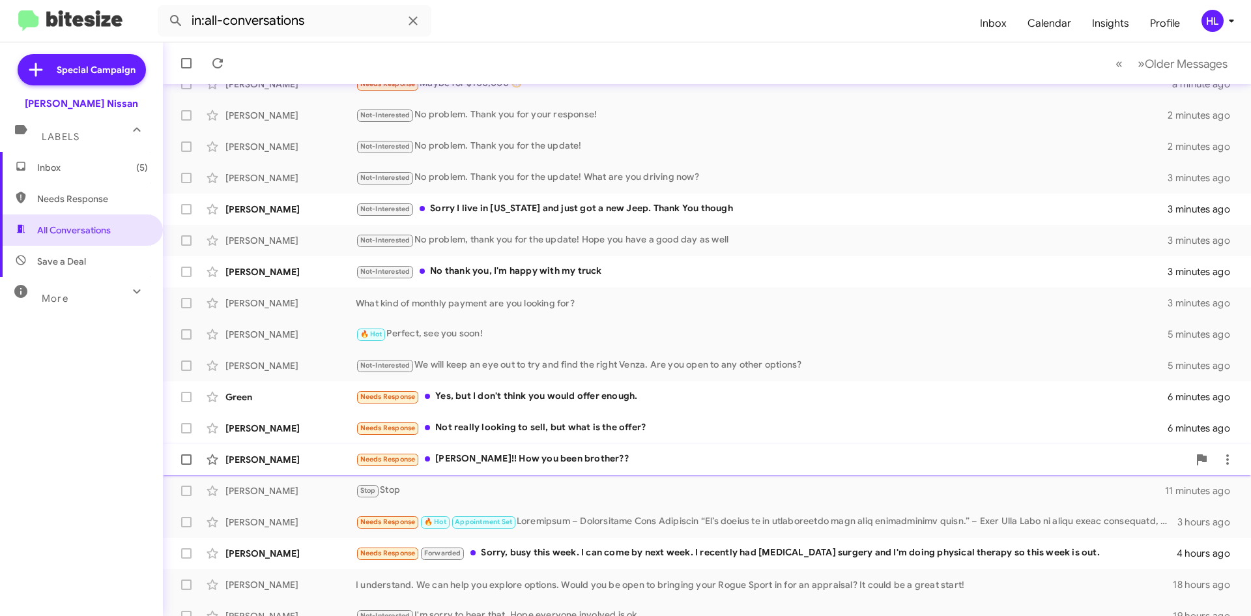
scroll to position [141, 0]
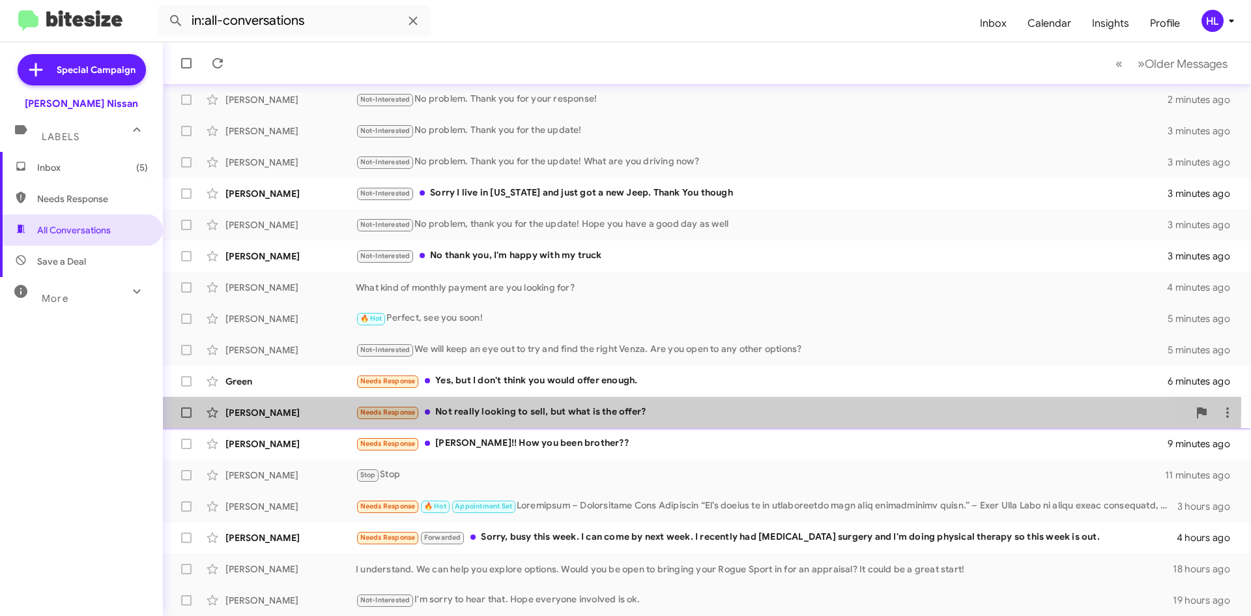
click at [296, 408] on div "[PERSON_NAME]" at bounding box center [290, 412] width 130 height 13
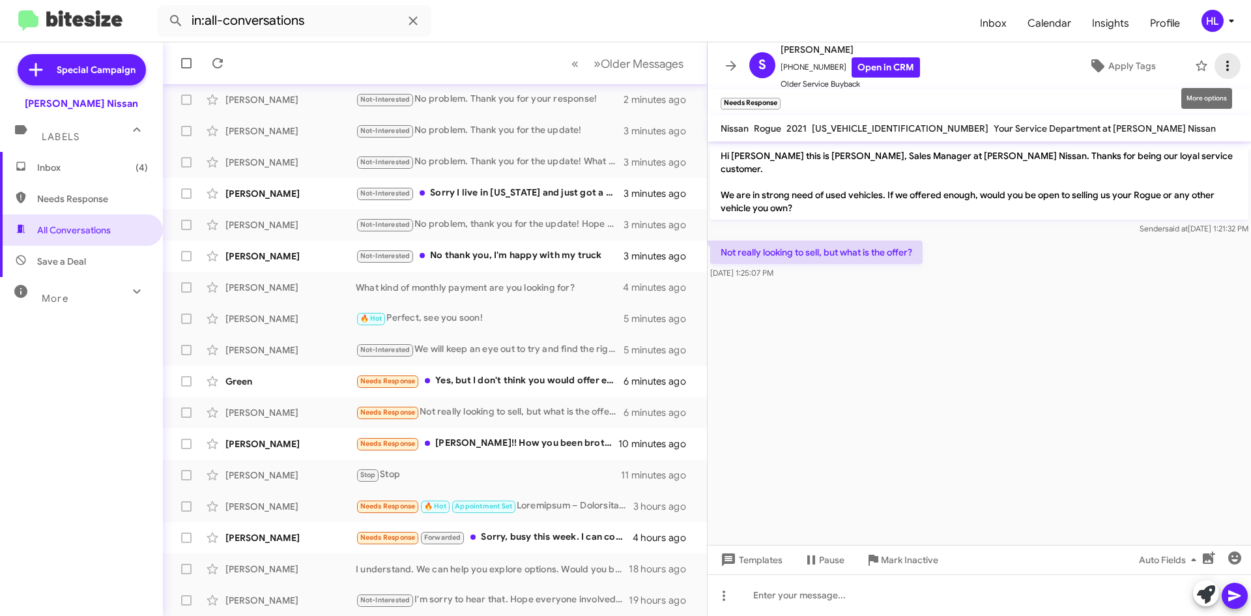
click at [1220, 70] on icon at bounding box center [1228, 66] width 16 height 16
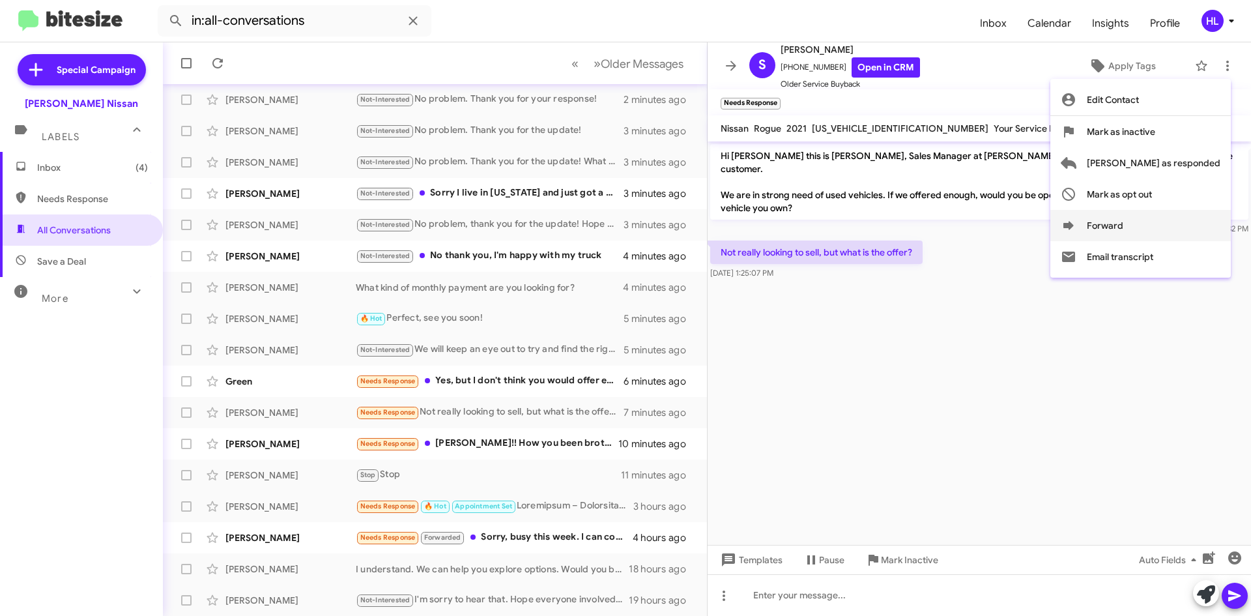
click at [1165, 231] on button "Forward" at bounding box center [1140, 225] width 180 height 31
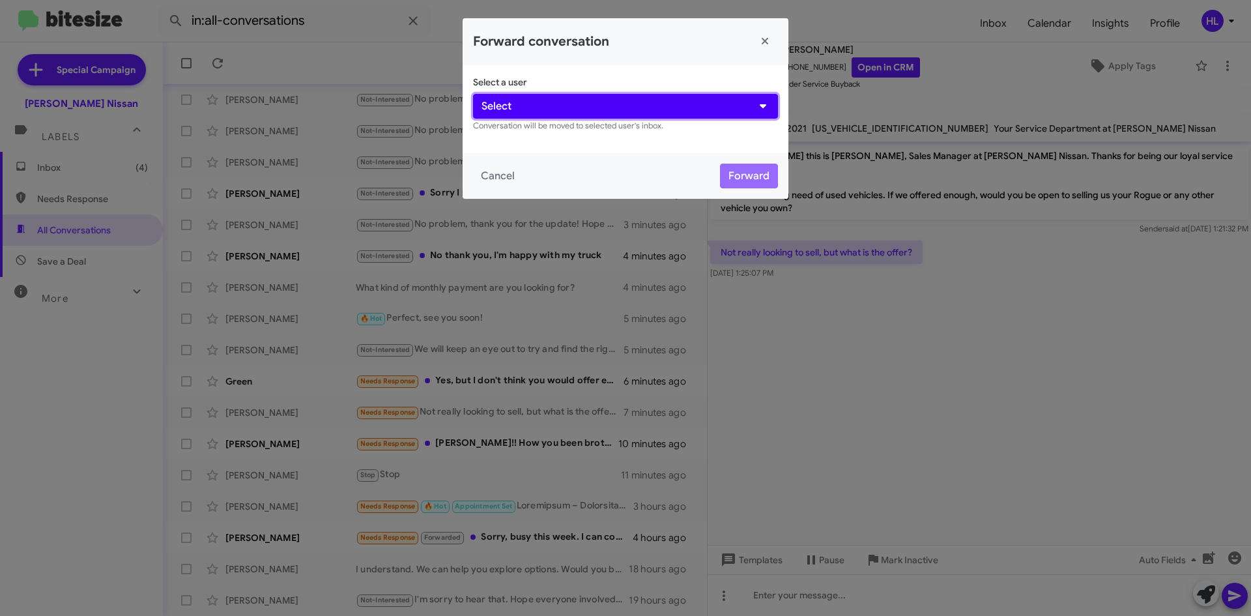
click at [632, 106] on button "Select" at bounding box center [625, 106] width 305 height 25
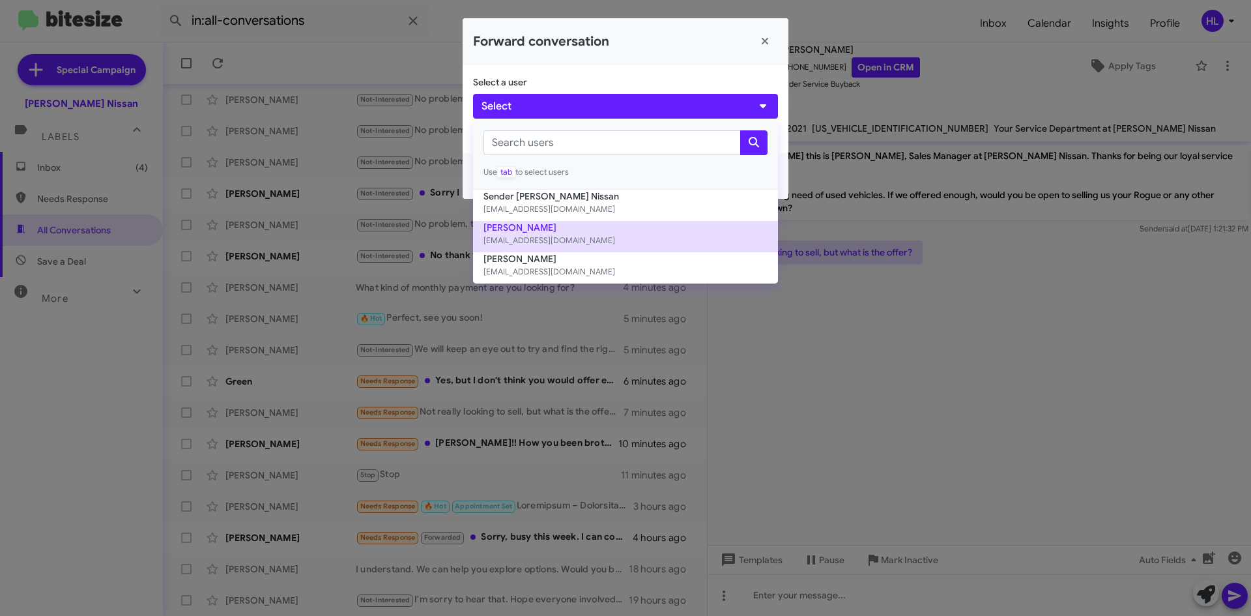
click at [610, 236] on small "[EMAIL_ADDRESS][DOMAIN_NAME]" at bounding box center [625, 240] width 284 height 13
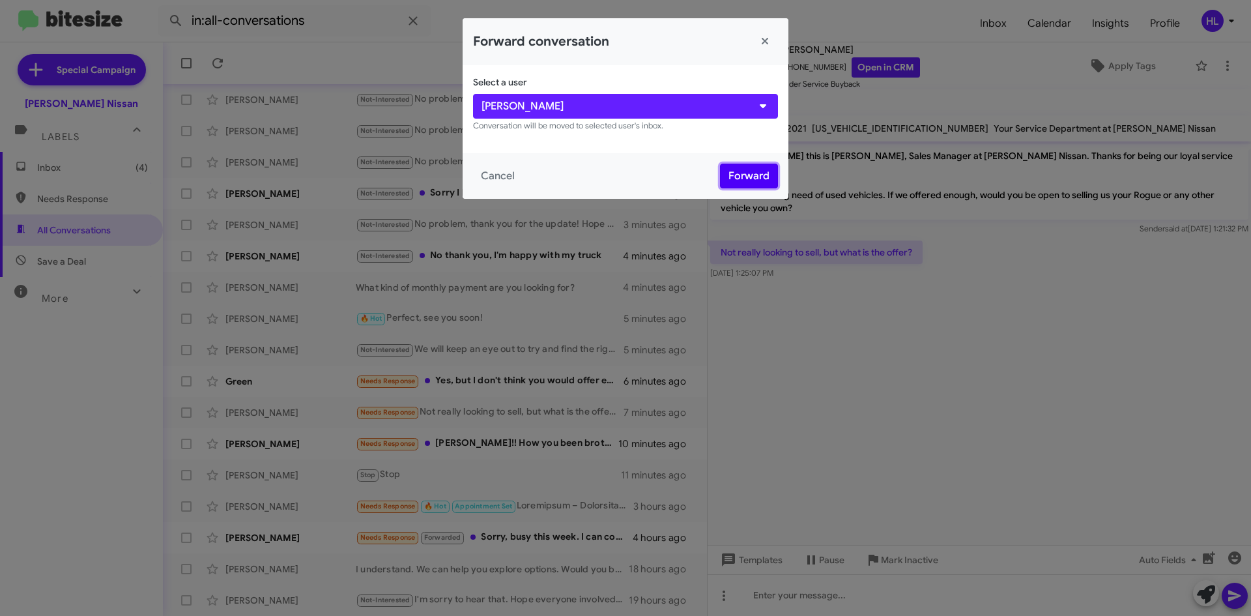
click at [740, 180] on button "Forward" at bounding box center [749, 176] width 58 height 25
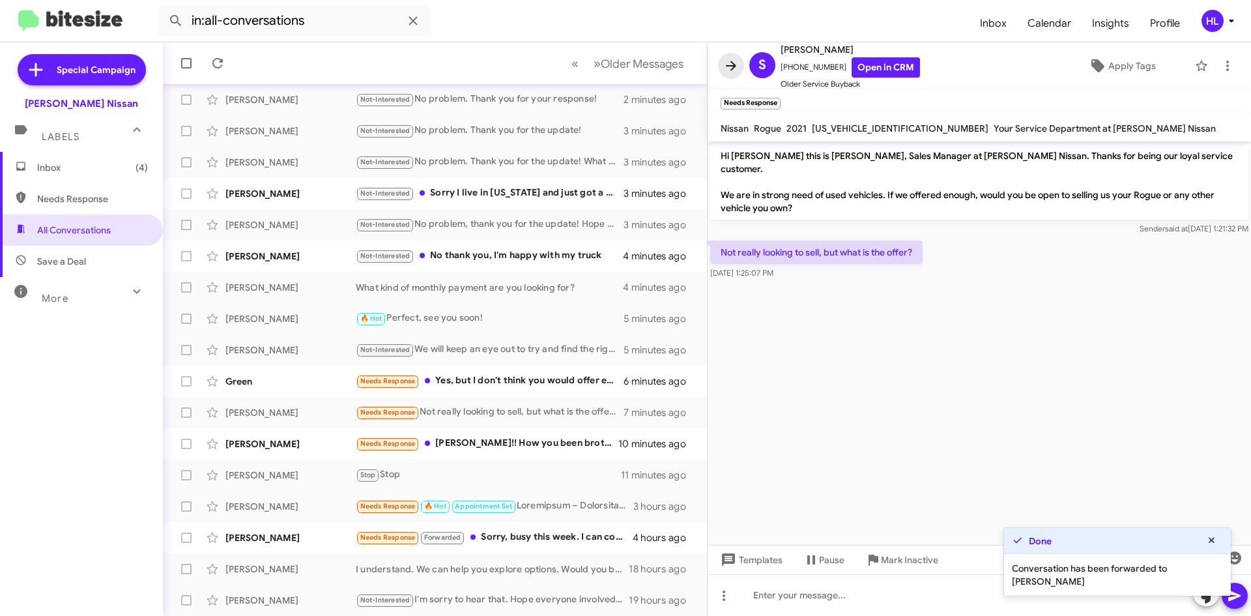
click at [730, 67] on icon at bounding box center [731, 66] width 16 height 16
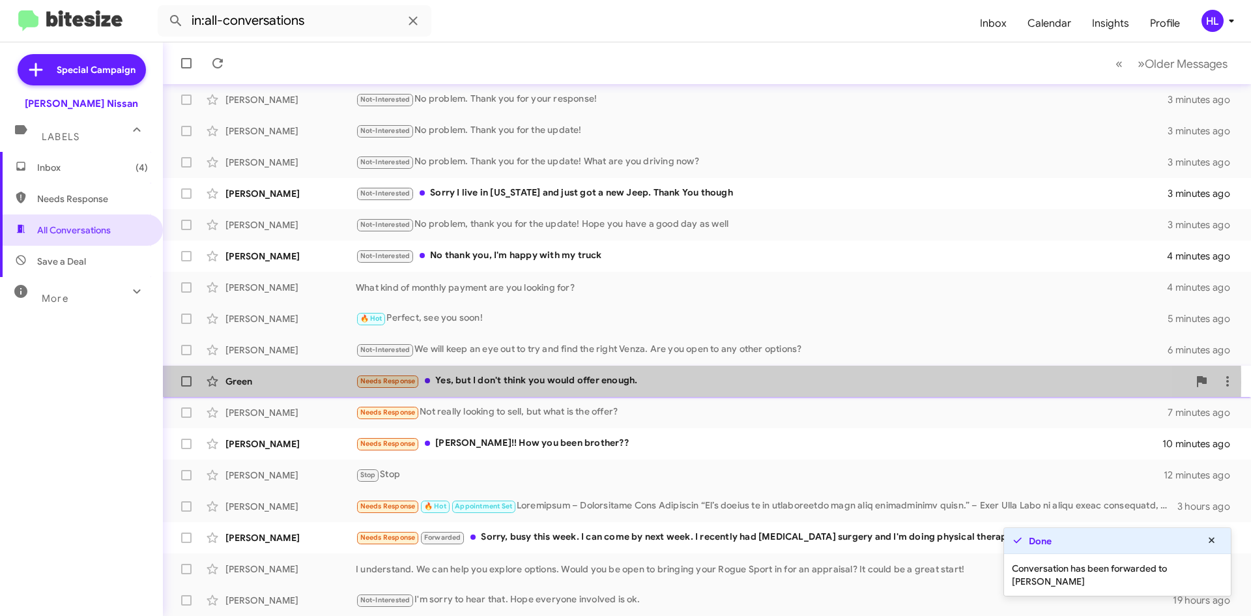
click at [296, 382] on div "Green" at bounding box center [290, 381] width 130 height 13
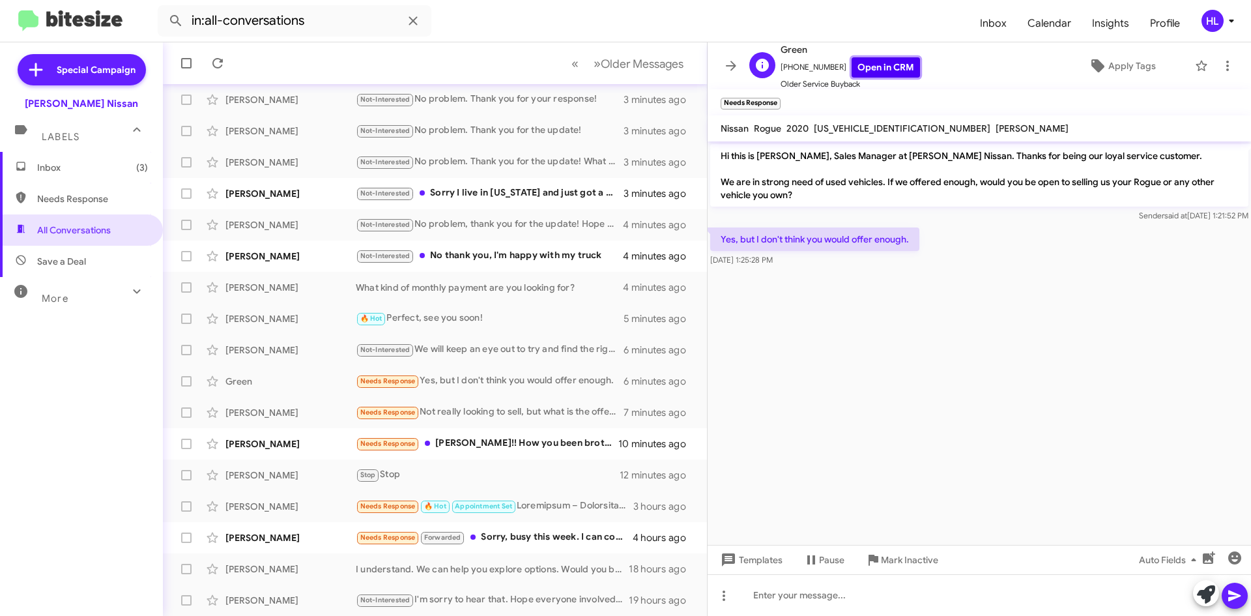
click at [885, 64] on link "Open in CRM" at bounding box center [886, 67] width 68 height 20
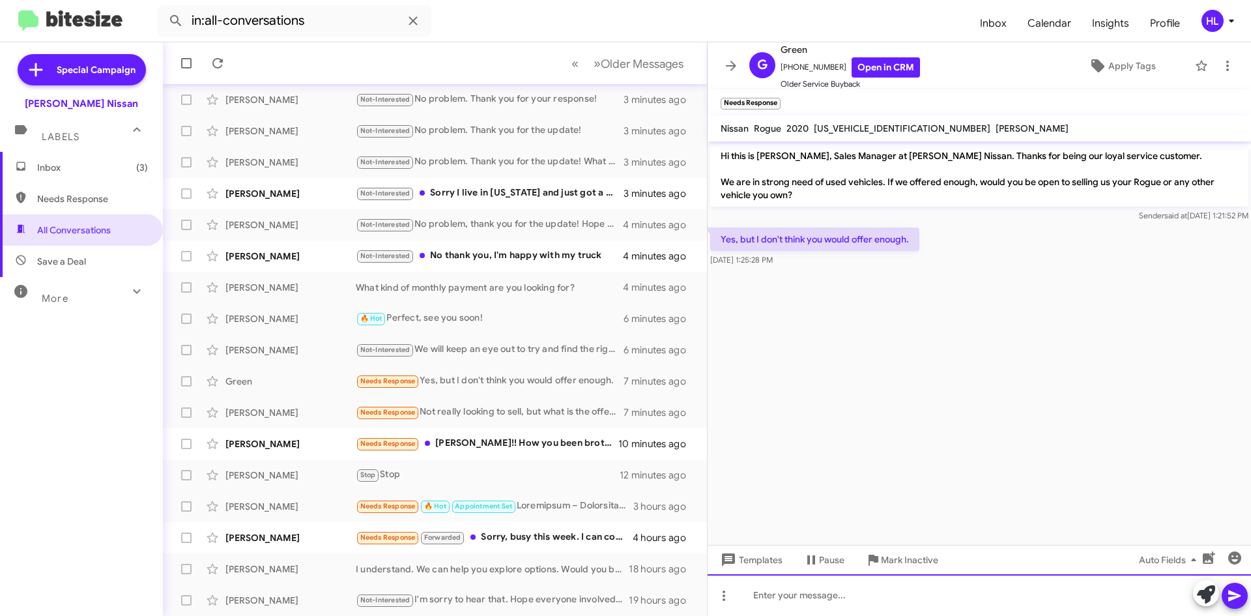
click at [947, 583] on div at bounding box center [979, 595] width 543 height 42
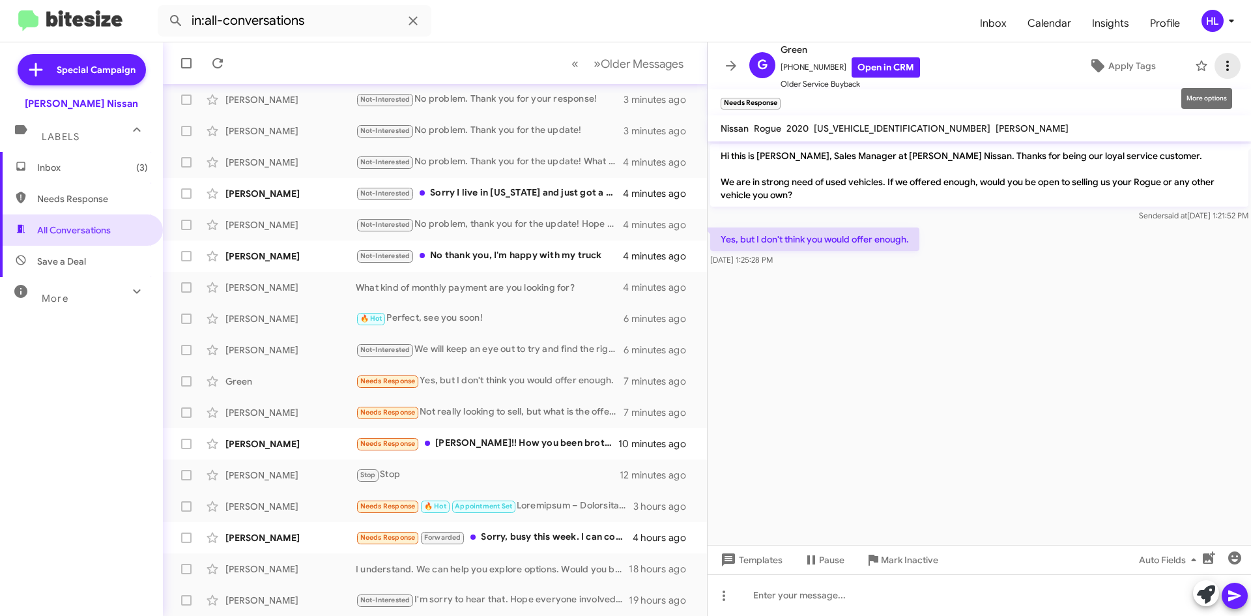
click at [1222, 61] on icon at bounding box center [1228, 66] width 16 height 16
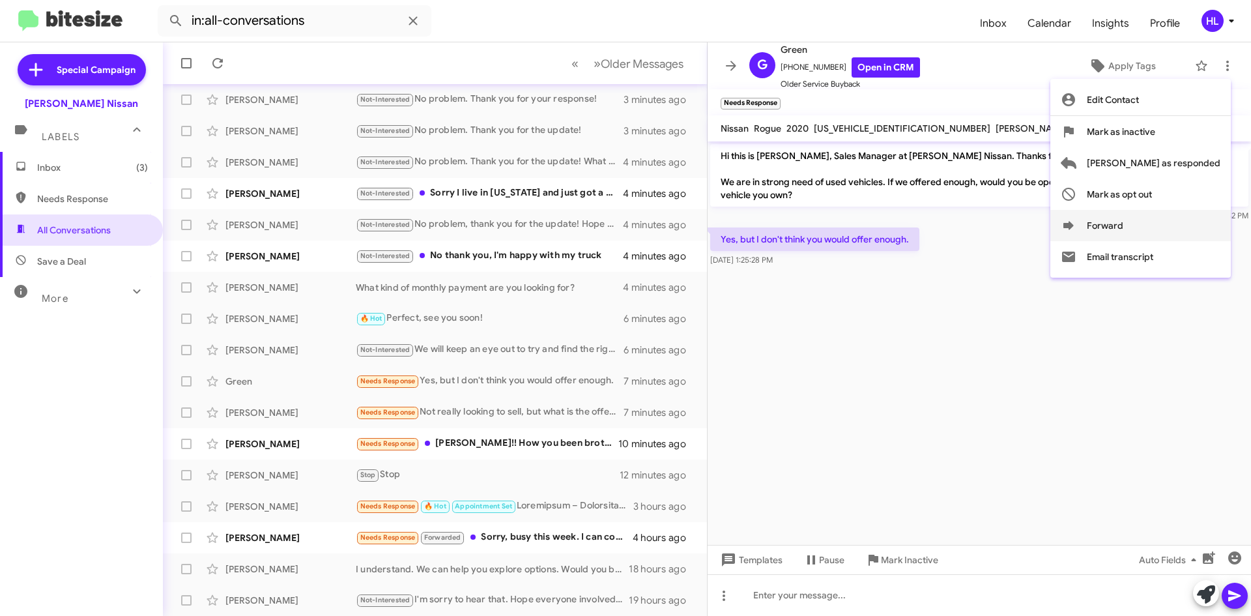
click at [1186, 229] on button "Forward" at bounding box center [1140, 225] width 180 height 31
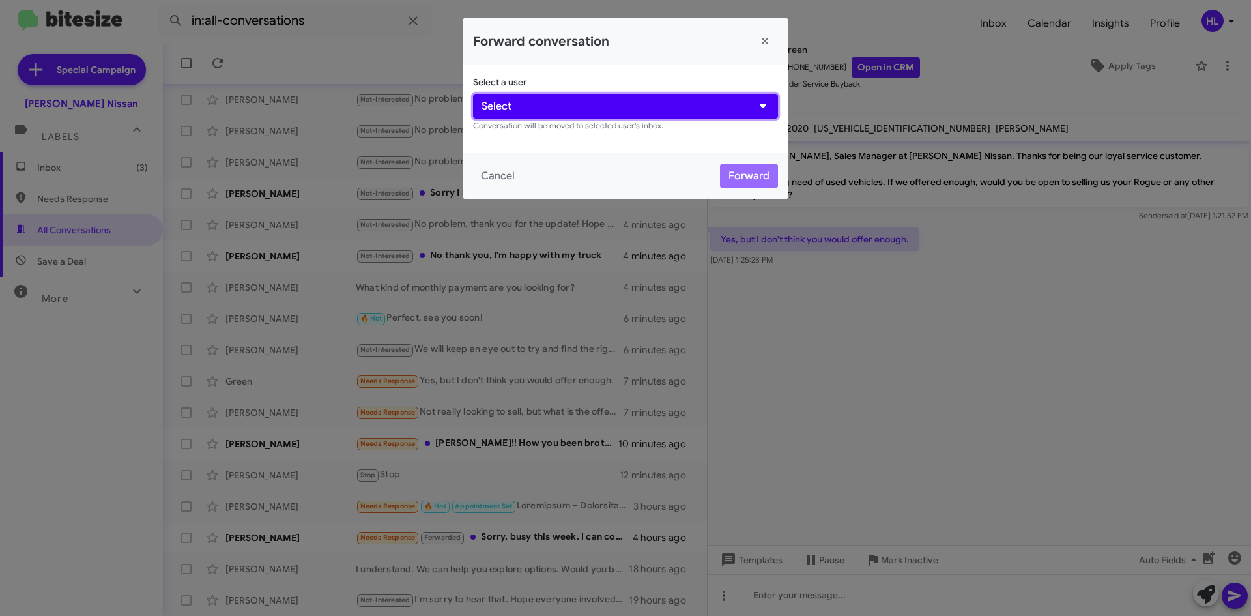
click at [617, 104] on button "Select" at bounding box center [625, 106] width 305 height 25
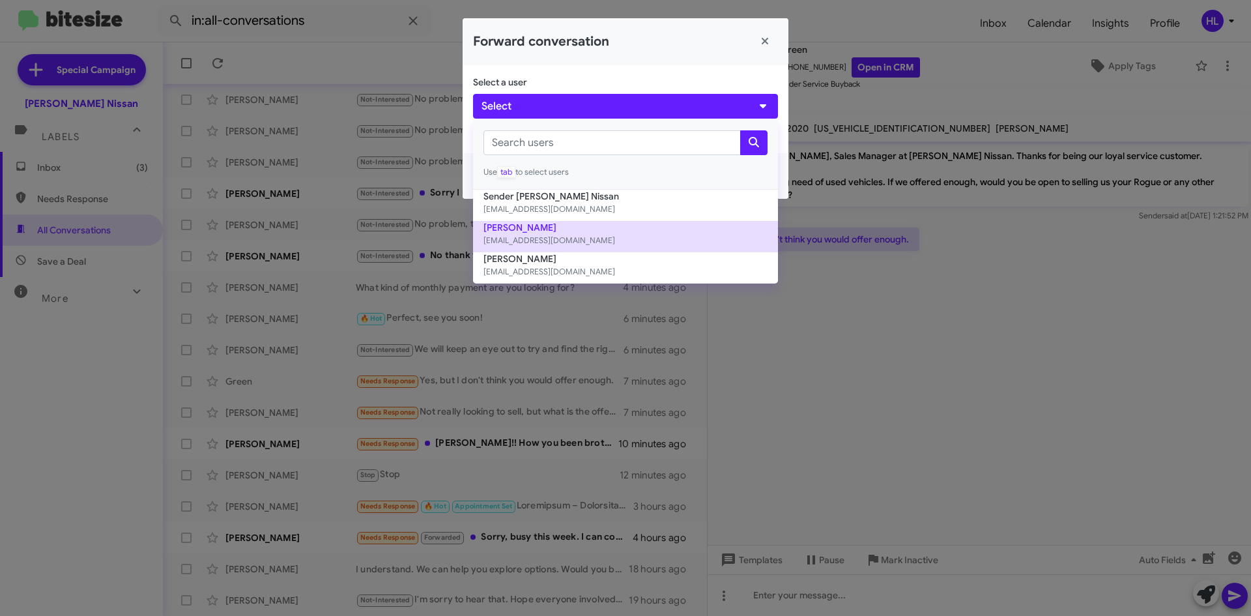
click at [615, 232] on button "[PERSON_NAME] [EMAIL_ADDRESS][DOMAIN_NAME]" at bounding box center [625, 236] width 305 height 31
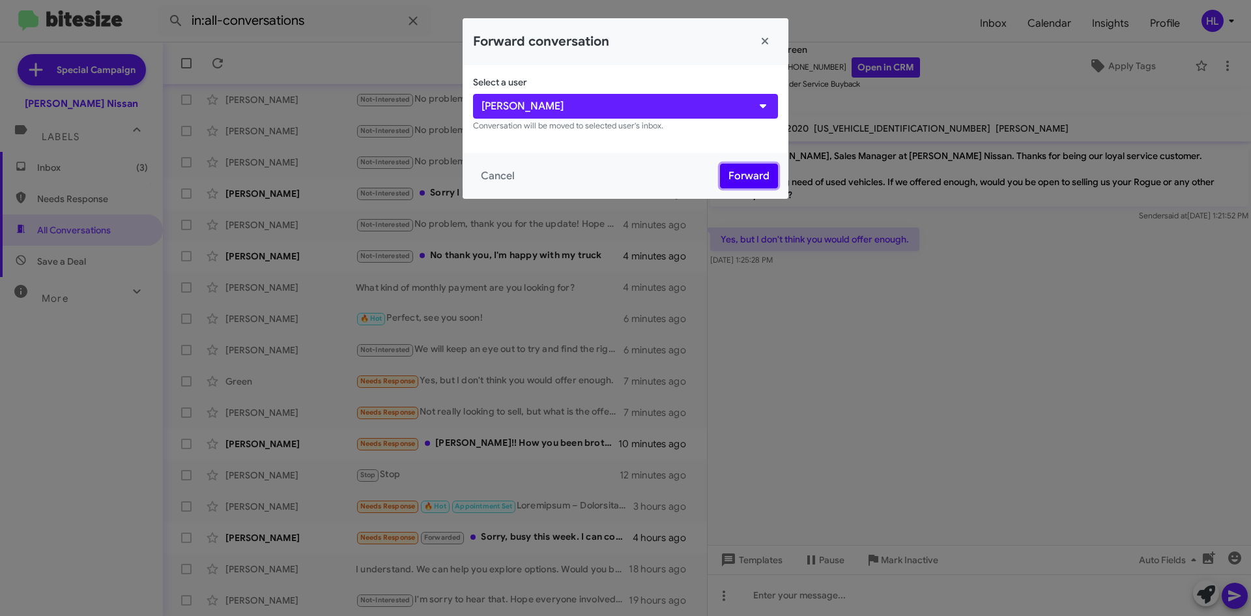
click at [755, 177] on button "Forward" at bounding box center [749, 176] width 58 height 25
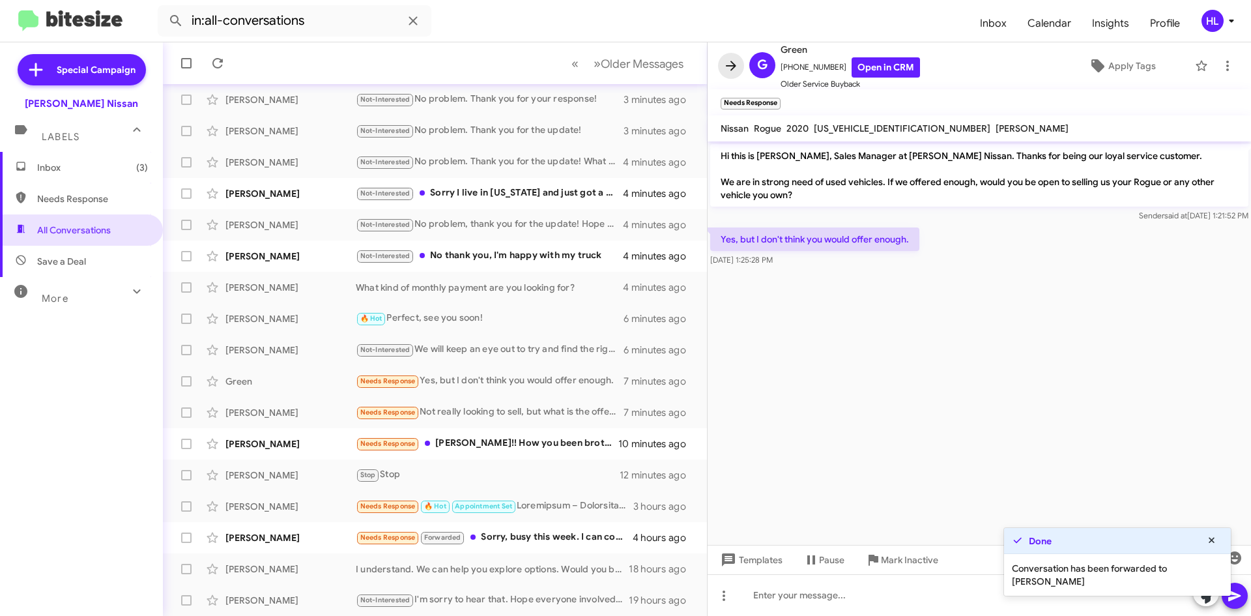
click at [727, 67] on icon at bounding box center [731, 66] width 16 height 16
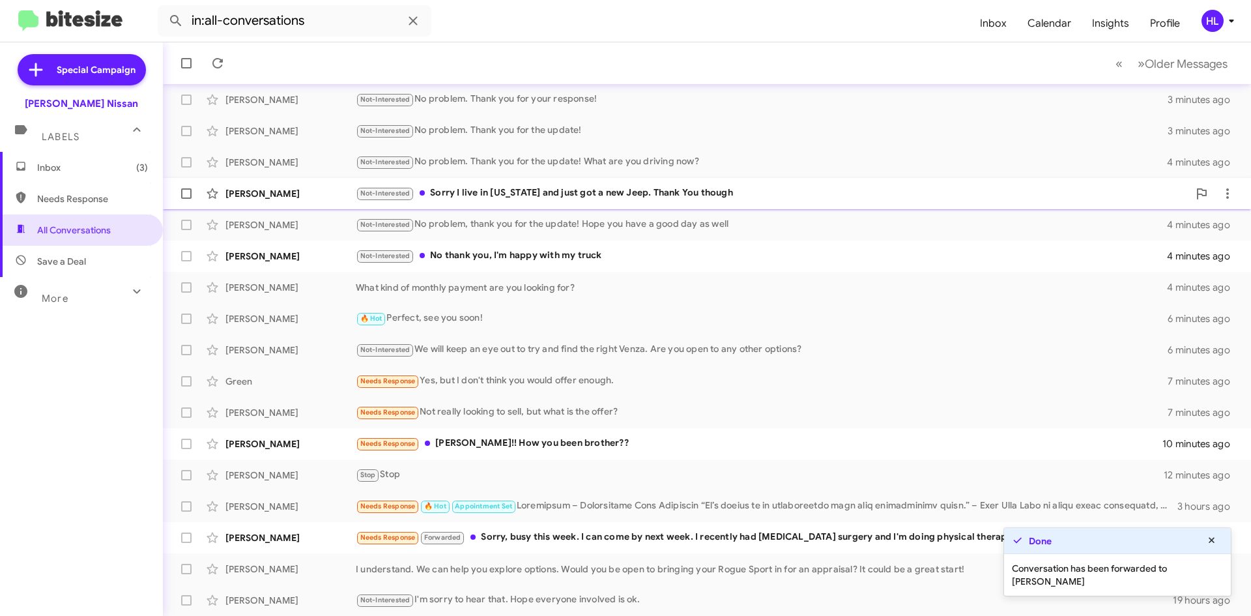
click at [285, 183] on div "[PERSON_NAME] Not-Interested Sorry I live in [US_STATE] and just got a new Jeep…" at bounding box center [706, 193] width 1067 height 26
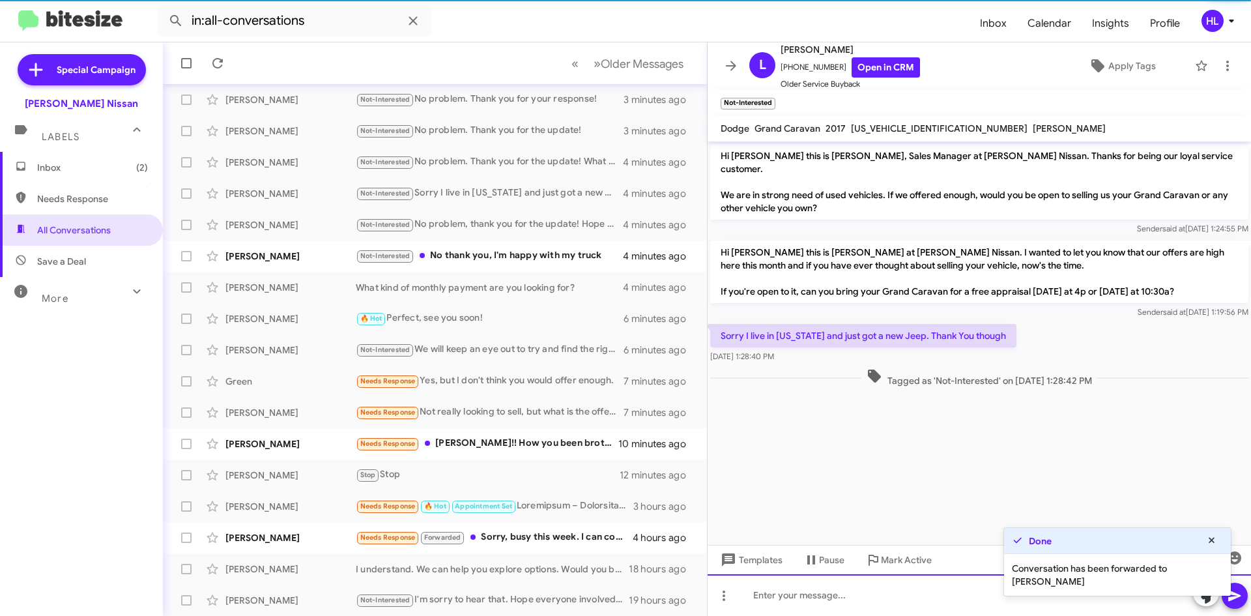
click at [945, 599] on div at bounding box center [979, 595] width 543 height 42
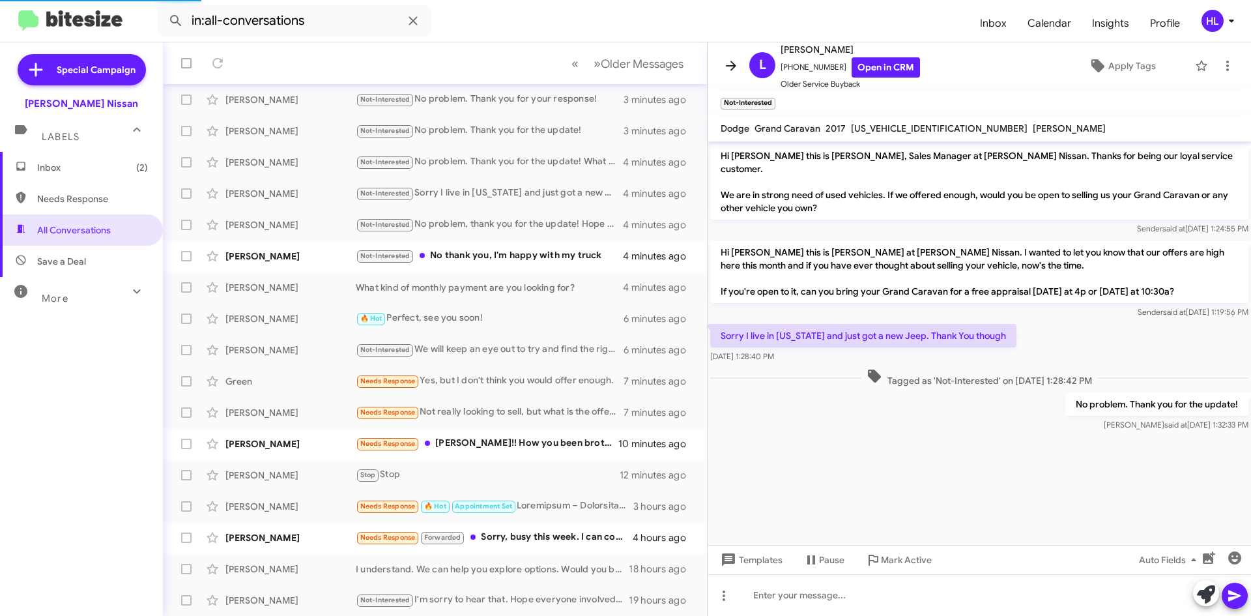
click at [738, 64] on icon at bounding box center [731, 66] width 16 height 16
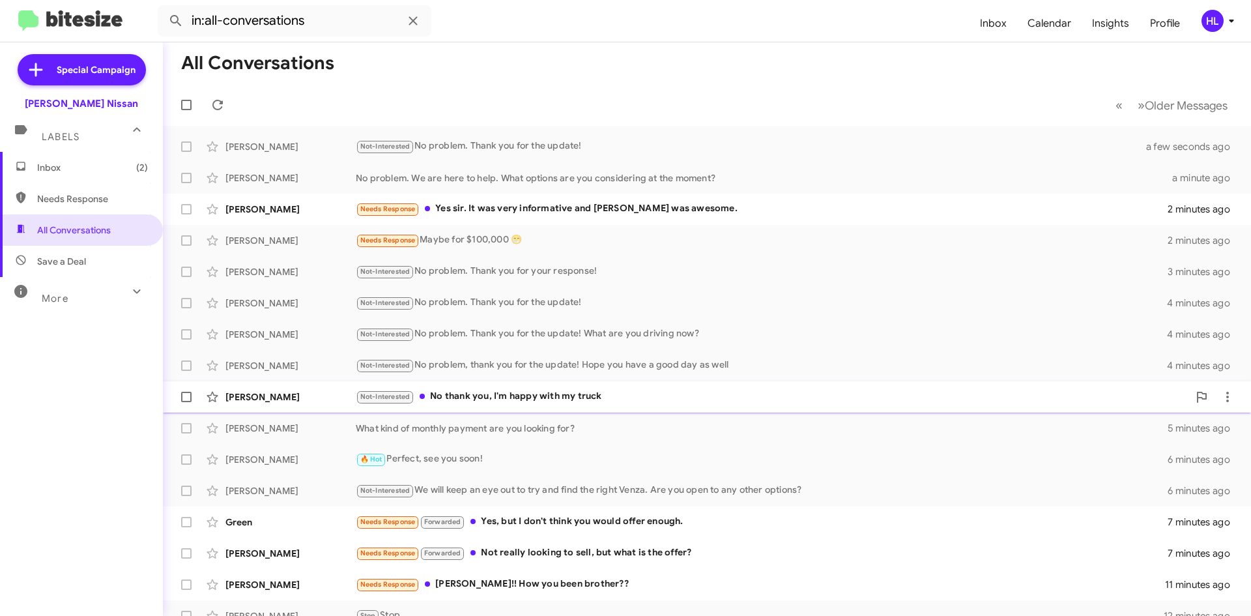
click at [315, 391] on div "[PERSON_NAME]" at bounding box center [290, 396] width 130 height 13
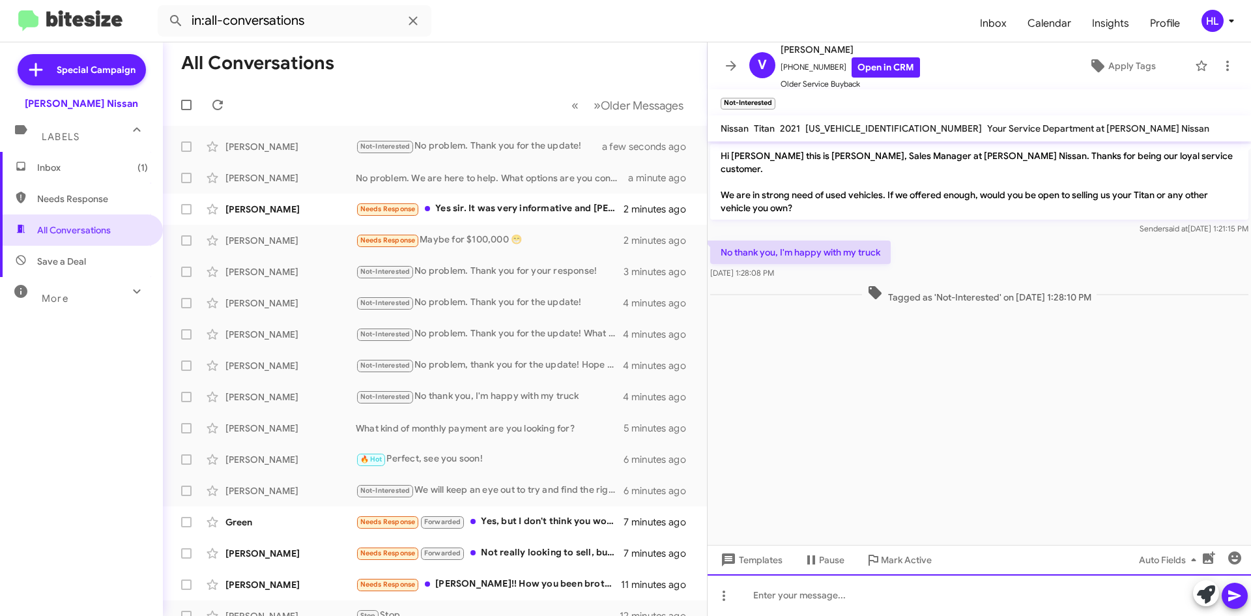
click at [1000, 615] on div at bounding box center [979, 595] width 543 height 42
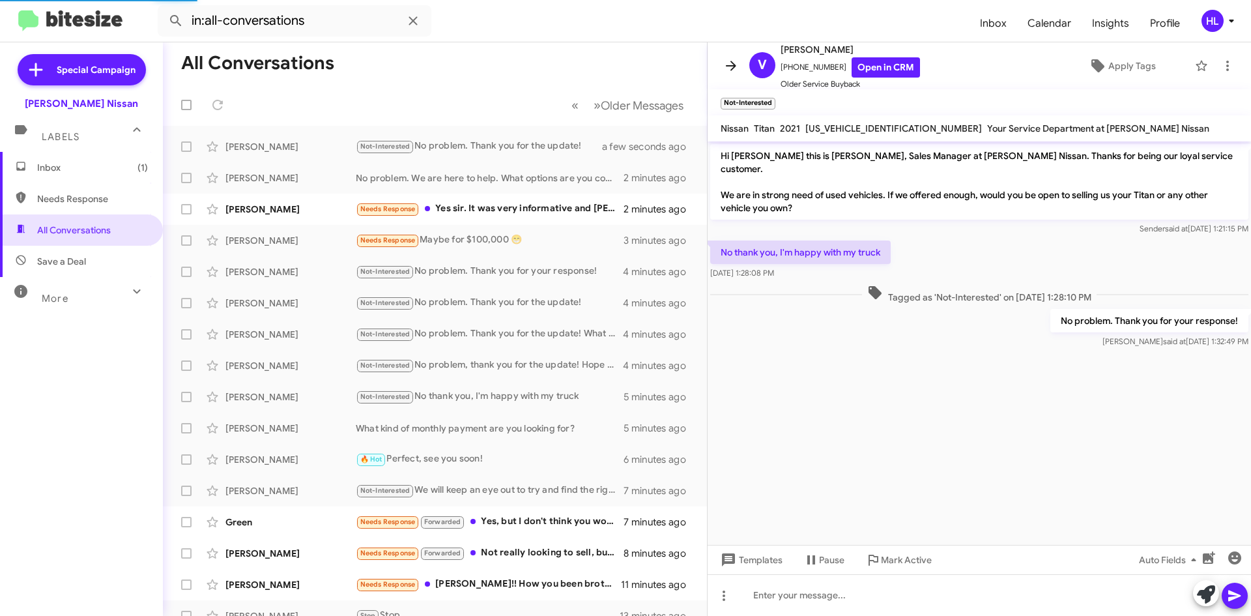
click at [738, 70] on icon at bounding box center [731, 66] width 16 height 16
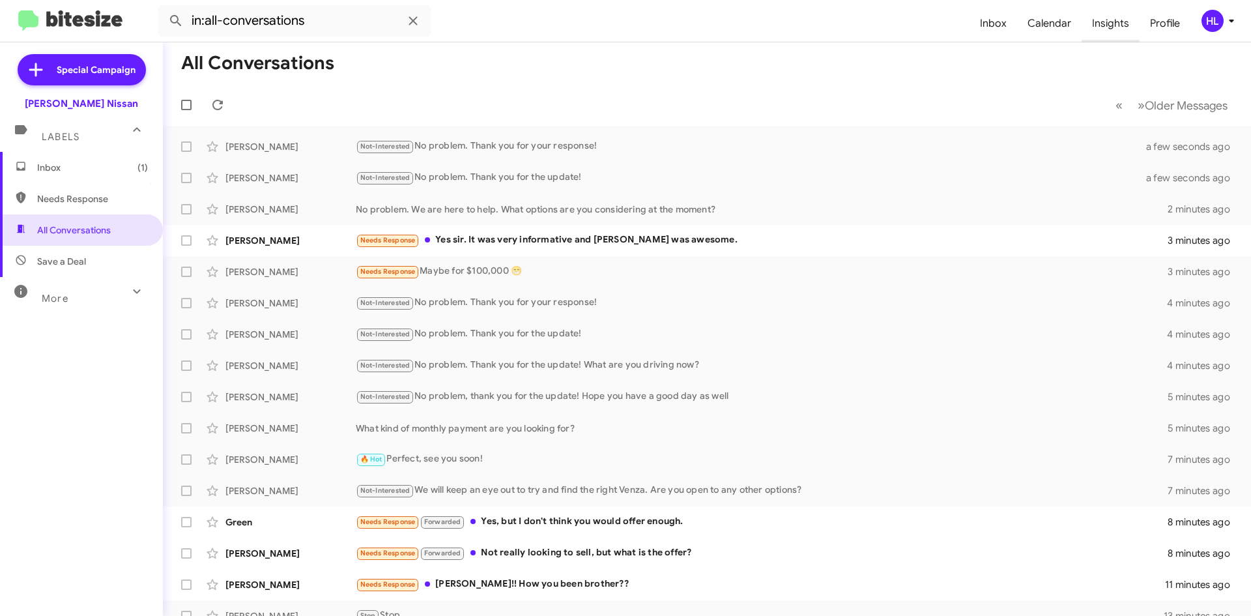
click at [1114, 20] on span "Insights" at bounding box center [1110, 24] width 58 height 38
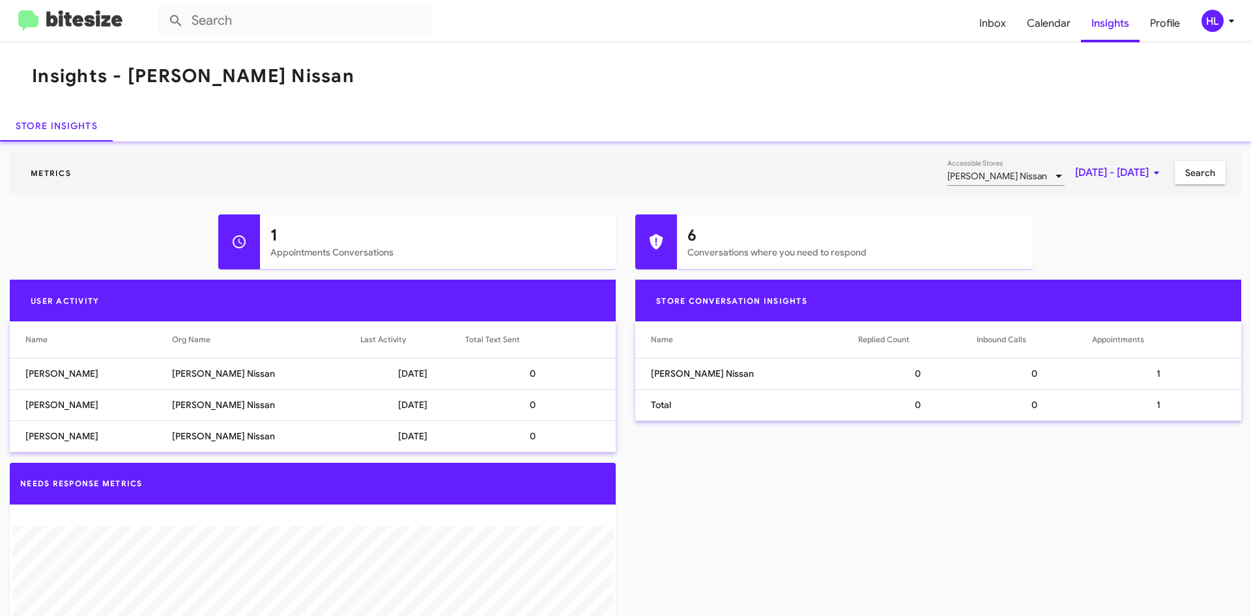
click at [1075, 169] on span "[DATE] - [DATE]" at bounding box center [1119, 172] width 89 height 23
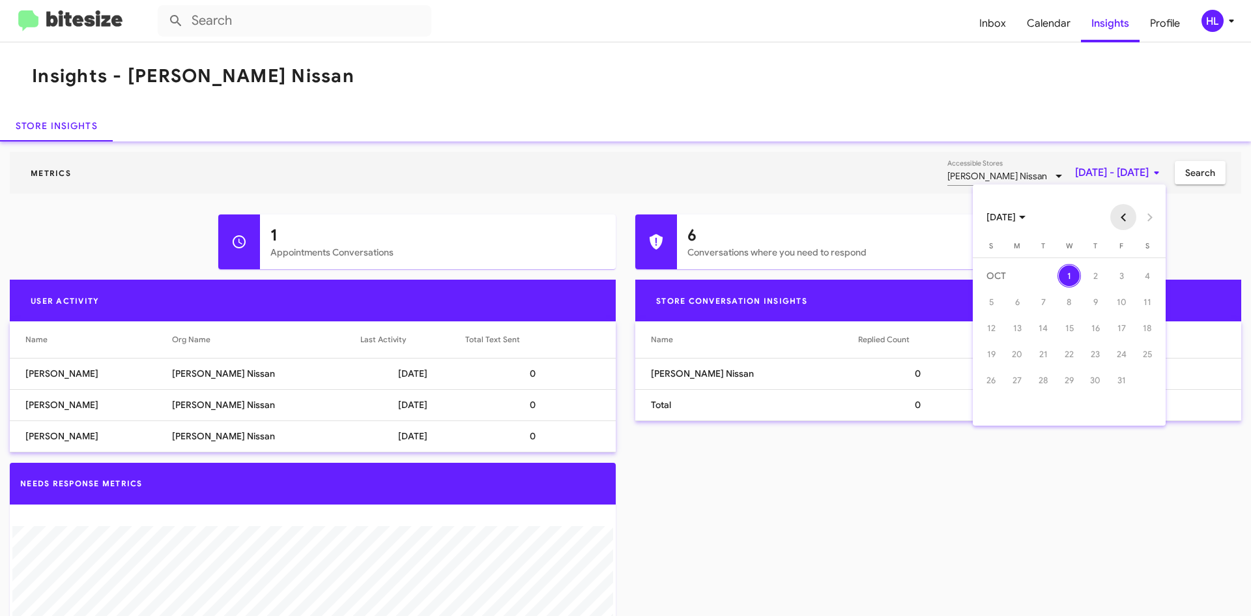
click at [1119, 212] on button "Previous month" at bounding box center [1123, 217] width 26 height 26
click at [1051, 410] on div "30" at bounding box center [1042, 405] width 23 height 23
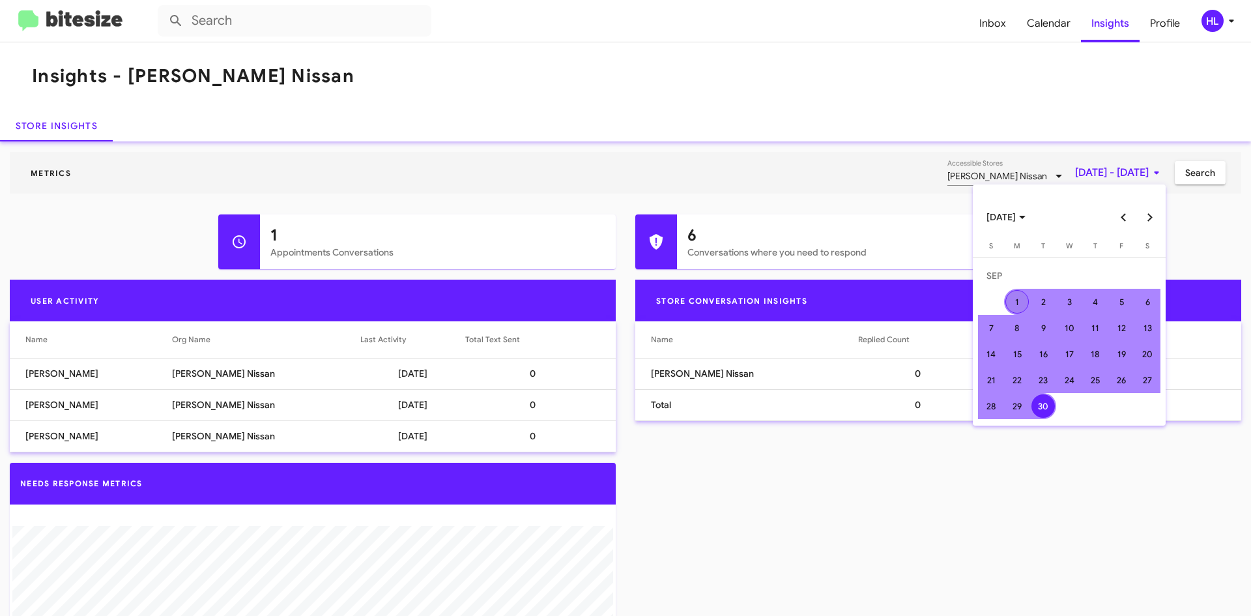
click at [1020, 306] on div "1" at bounding box center [1016, 301] width 23 height 23
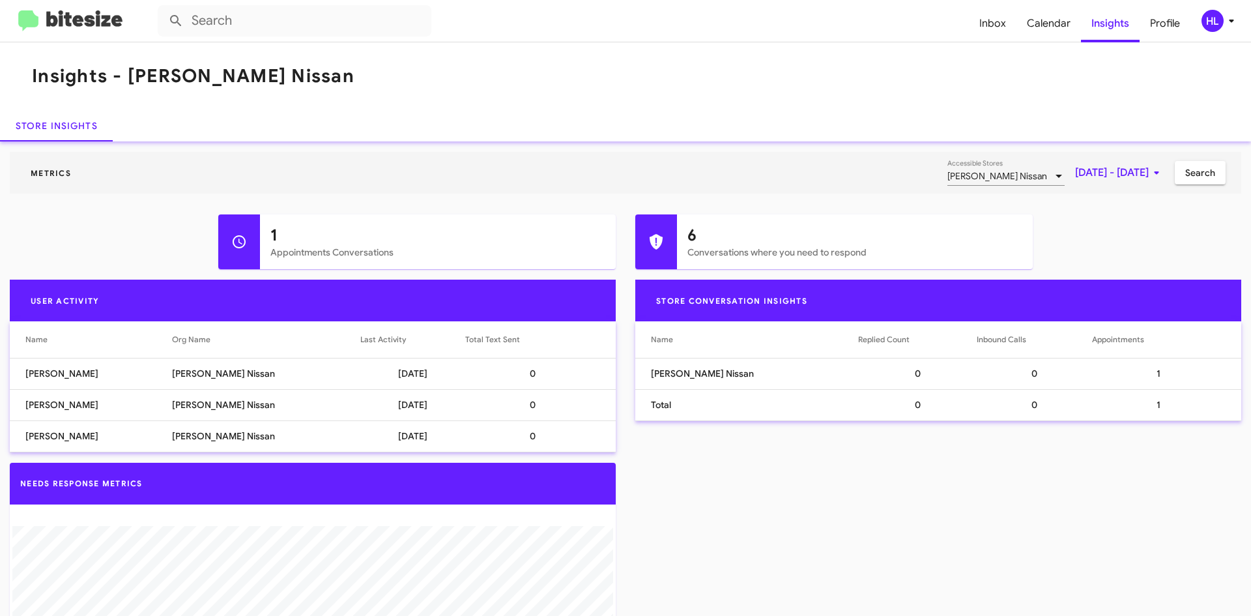
click at [1185, 167] on span "Search" at bounding box center [1200, 172] width 30 height 23
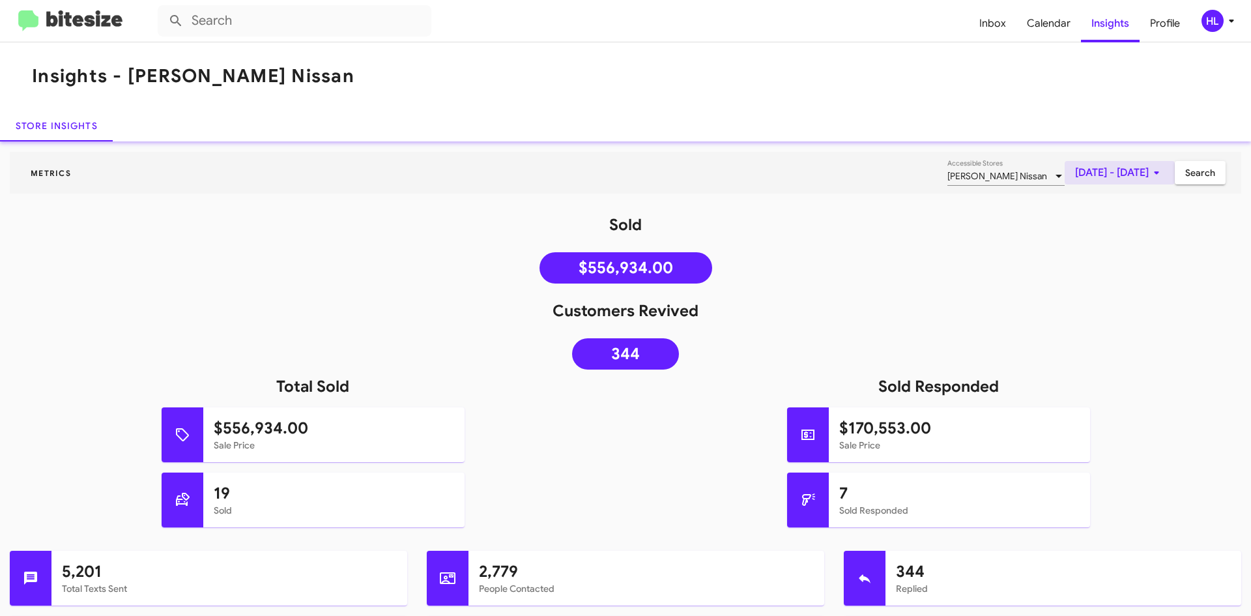
click at [1080, 182] on span "[DATE] - [DATE]" at bounding box center [1119, 172] width 89 height 23
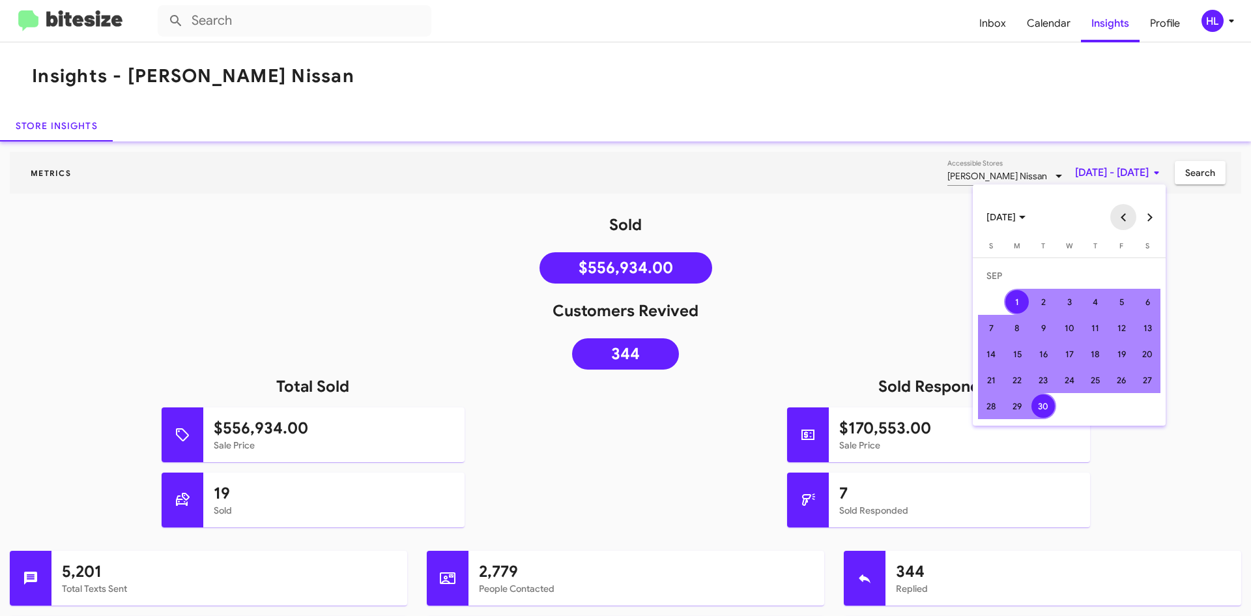
click at [1123, 217] on button "Previous month" at bounding box center [1123, 217] width 26 height 26
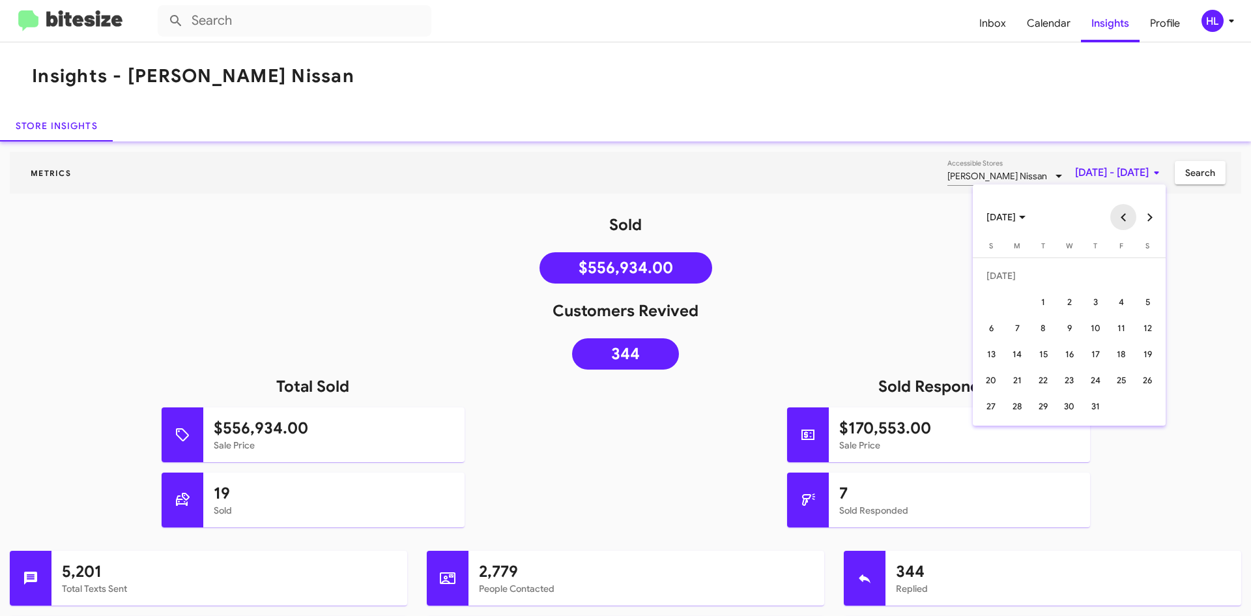
click at [1123, 217] on button "Previous month" at bounding box center [1123, 217] width 26 height 26
click at [1046, 296] on div "1" at bounding box center [1042, 301] width 23 height 23
click at [1150, 214] on button "Next month" at bounding box center [1149, 217] width 26 height 26
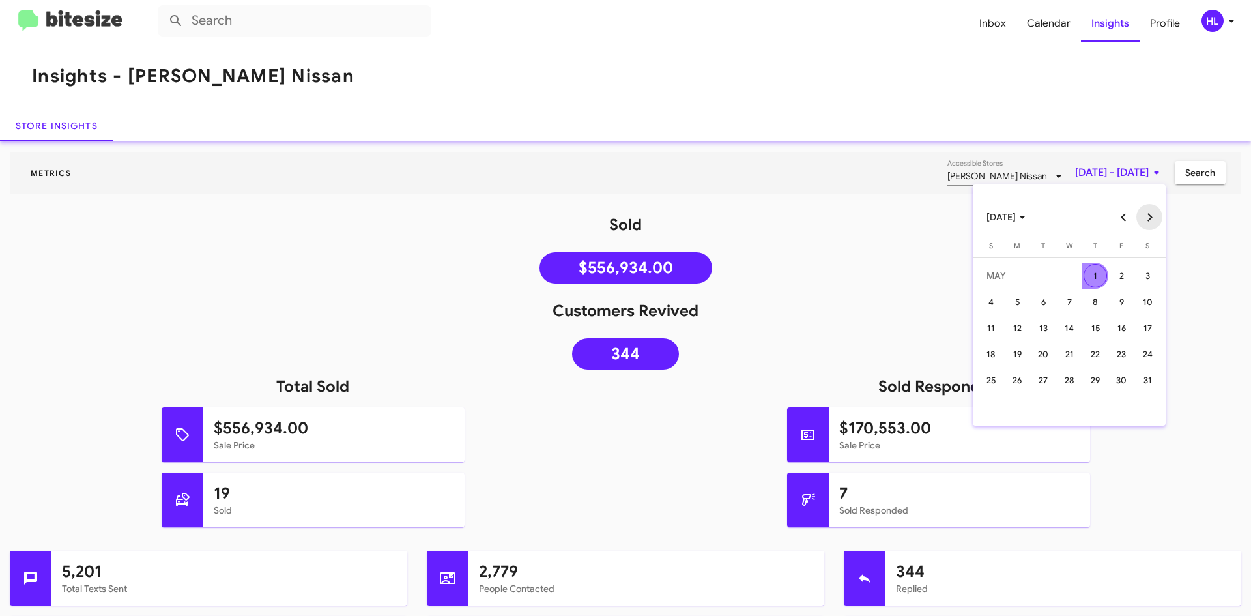
click at [1150, 214] on button "Next month" at bounding box center [1149, 217] width 26 height 26
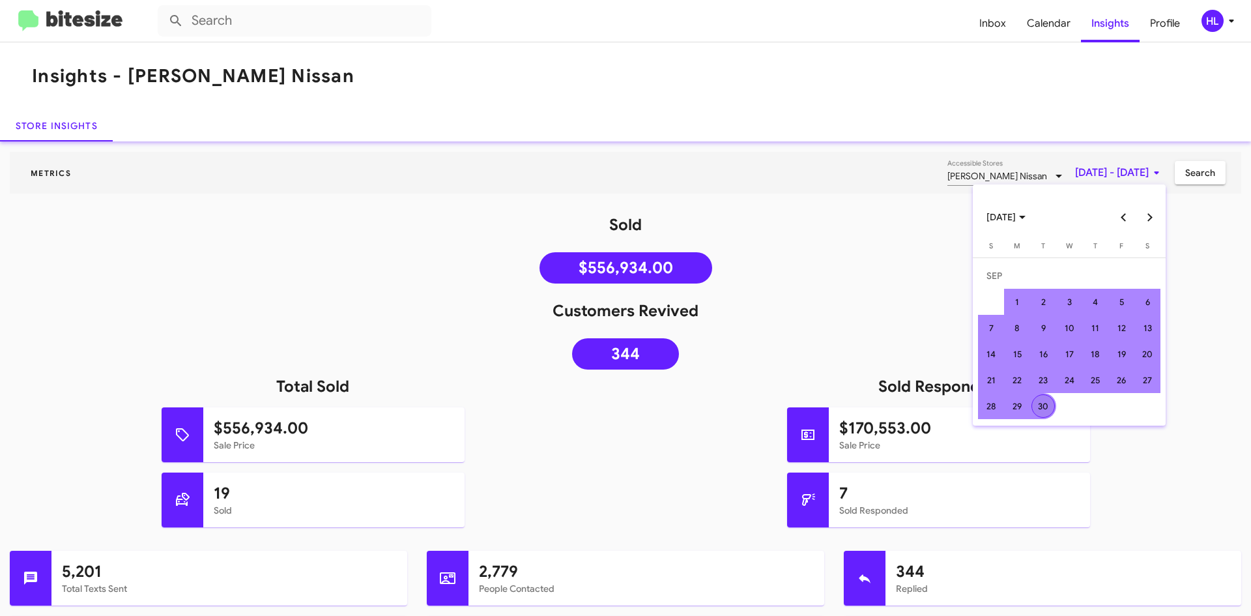
click at [1038, 403] on div "30" at bounding box center [1042, 405] width 23 height 23
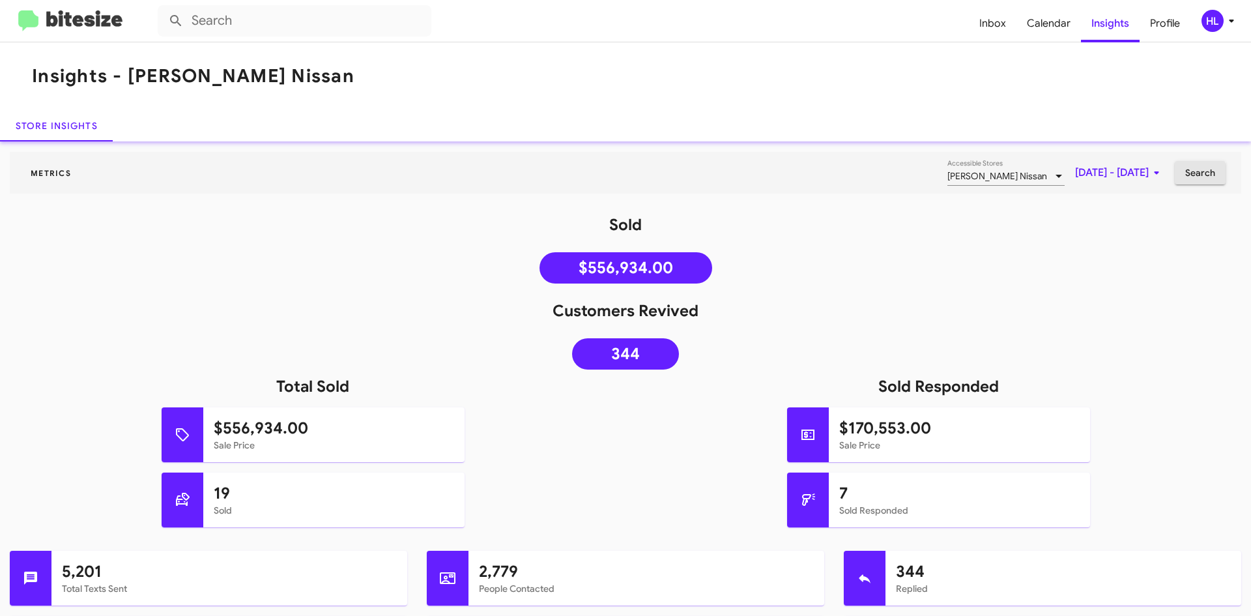
click at [1185, 175] on span "Search" at bounding box center [1200, 172] width 30 height 23
click at [66, 23] on img at bounding box center [70, 20] width 104 height 21
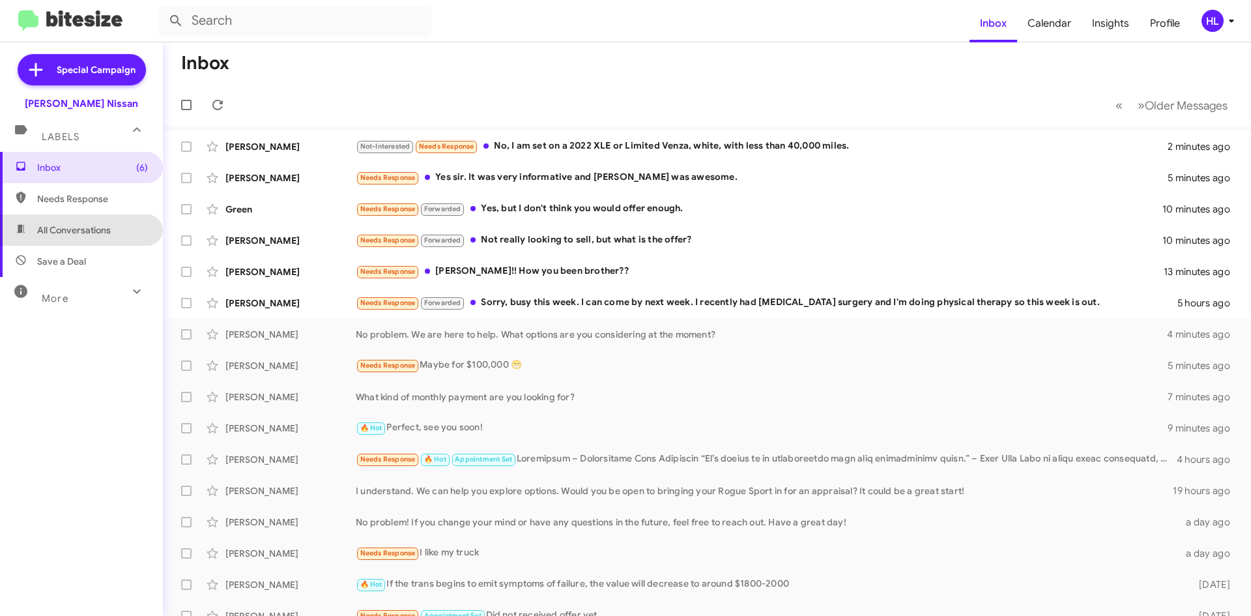
click at [124, 226] on span "All Conversations" at bounding box center [81, 229] width 163 height 31
type input "in:all-conversations"
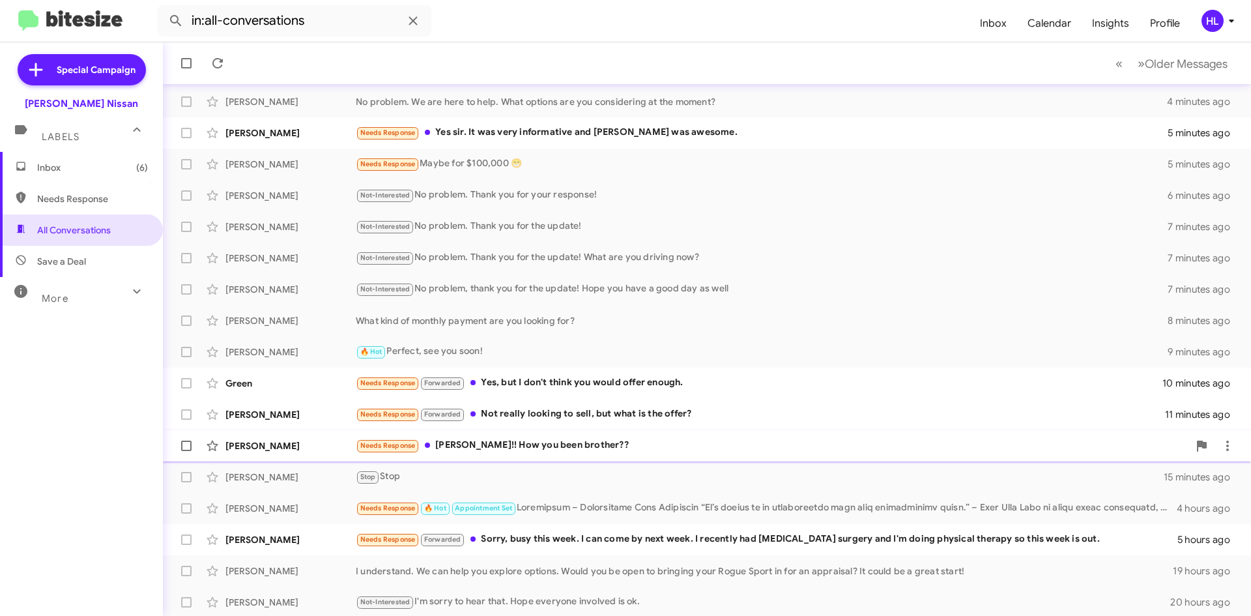
scroll to position [141, 0]
click at [91, 25] on img at bounding box center [70, 20] width 104 height 21
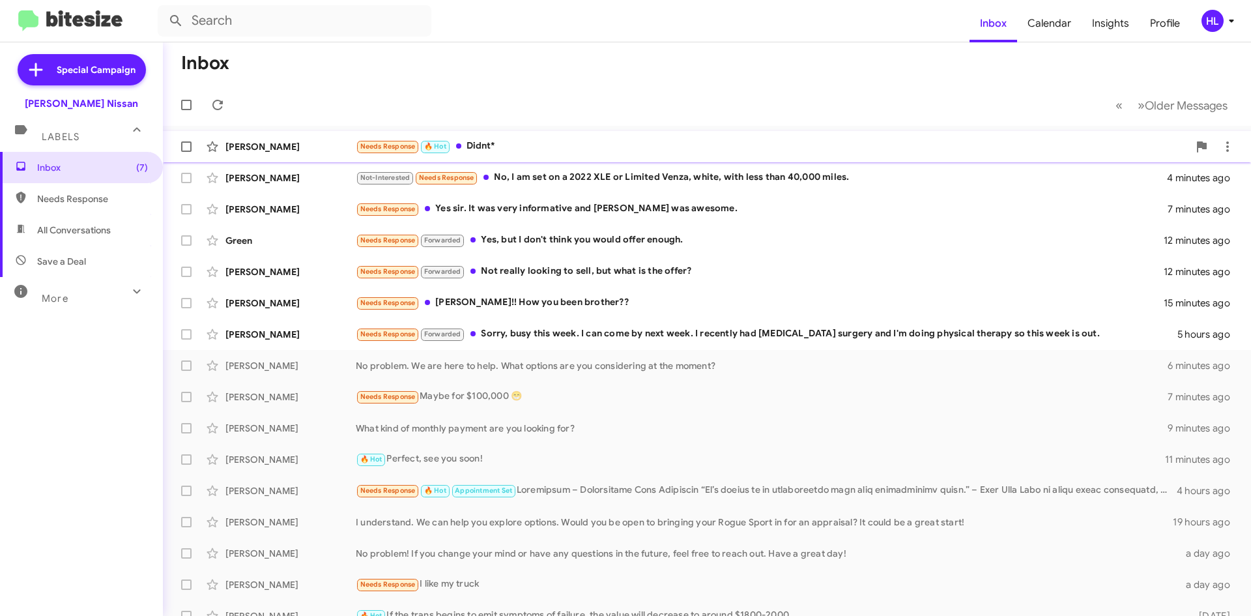
click at [319, 147] on div "[PERSON_NAME]" at bounding box center [290, 146] width 130 height 13
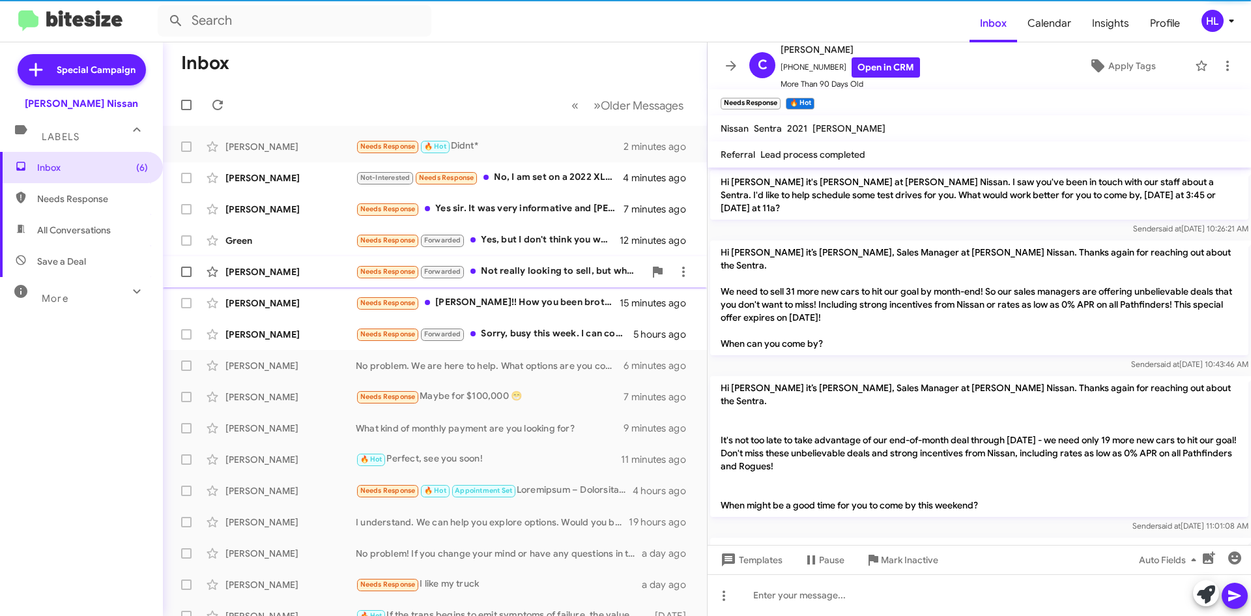
scroll to position [1108, 0]
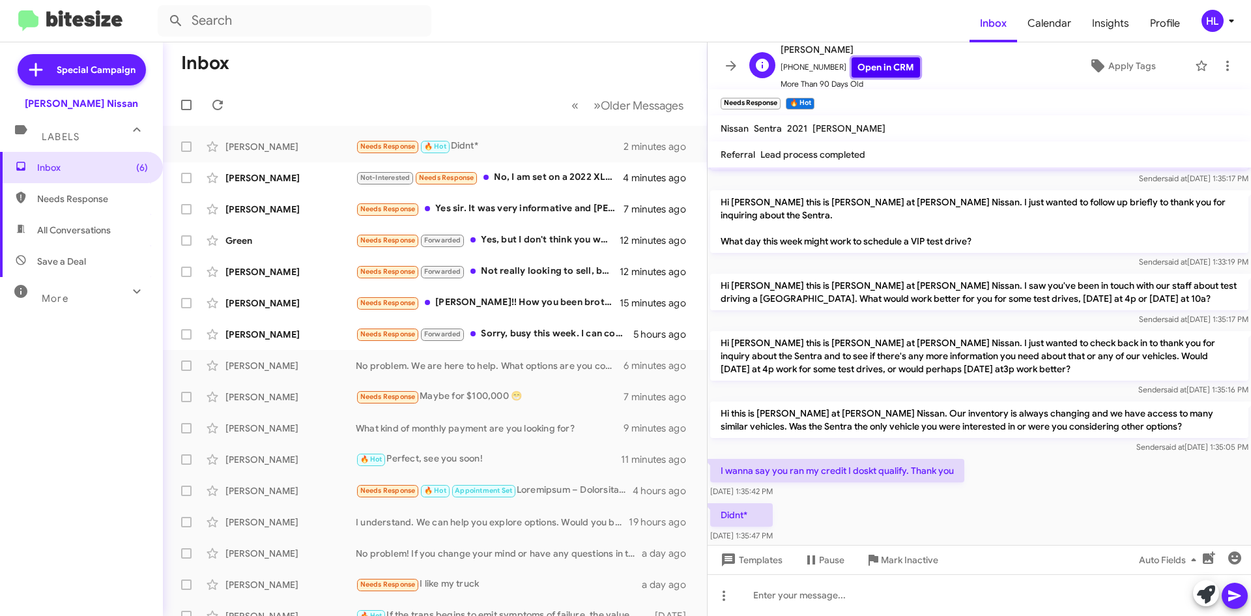
click at [892, 63] on link "Open in CRM" at bounding box center [886, 67] width 68 height 20
click at [721, 68] on span at bounding box center [731, 66] width 26 height 16
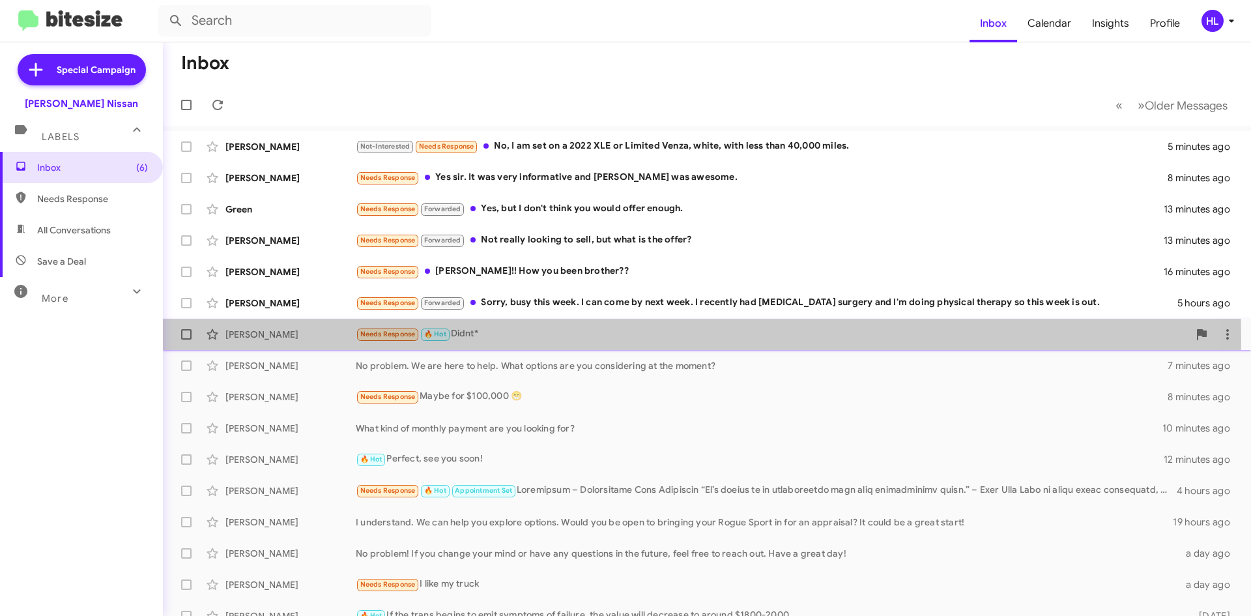
click at [320, 341] on div "[PERSON_NAME] Needs Response 🔥 Hot Didnt* 3 minutes ago" at bounding box center [706, 334] width 1067 height 26
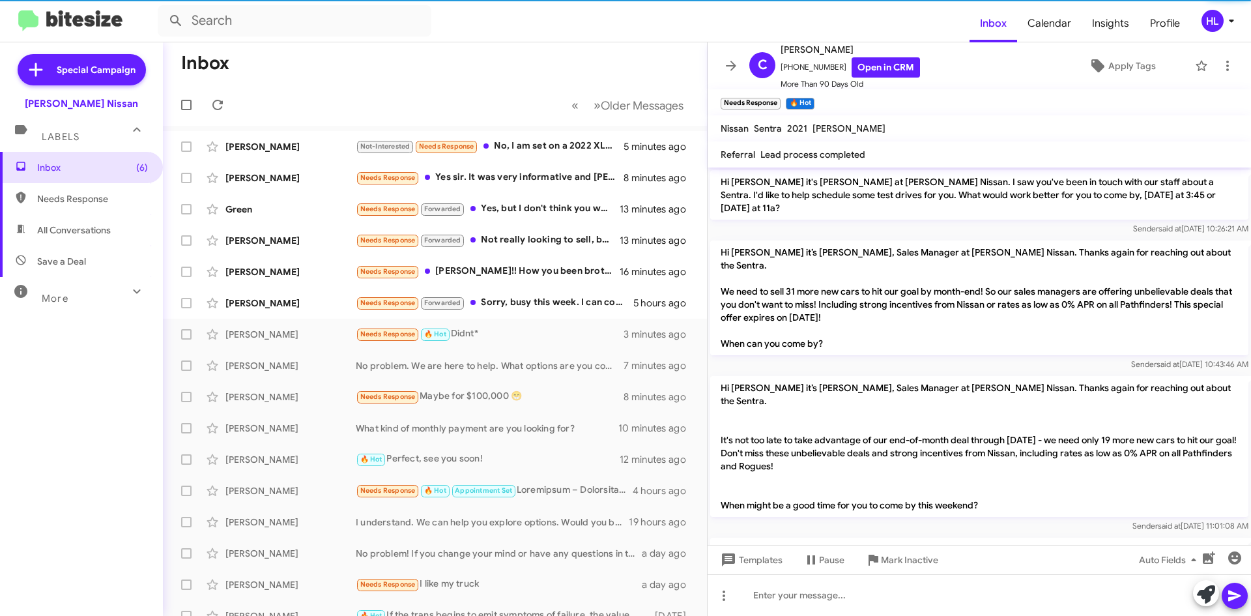
scroll to position [1134, 0]
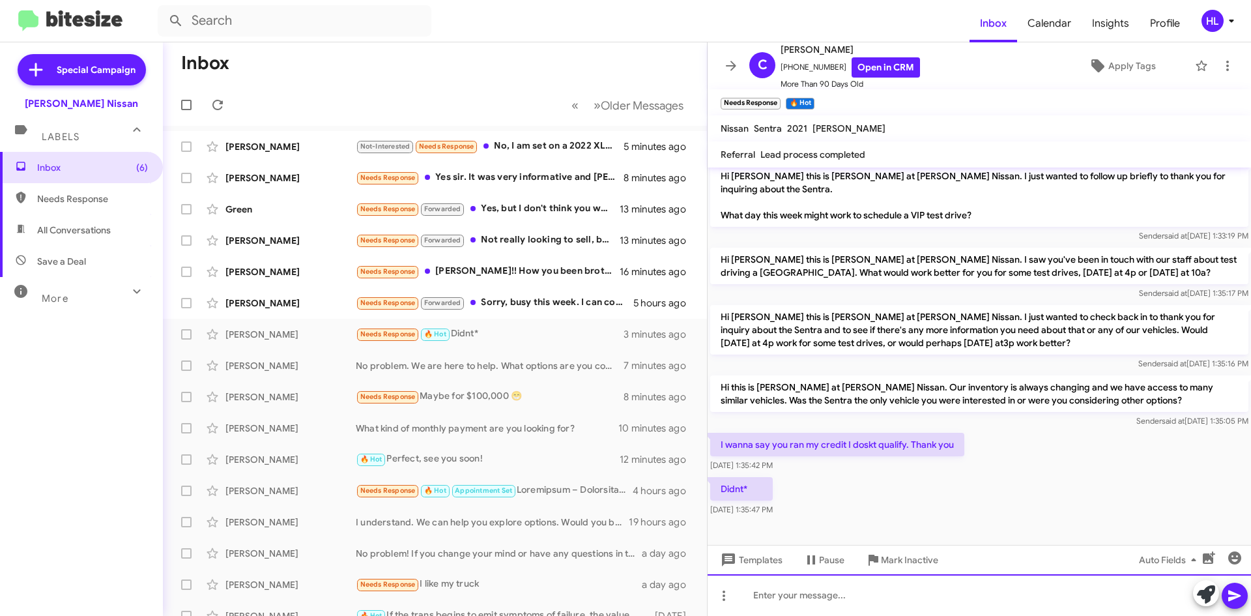
click at [910, 588] on div at bounding box center [979, 595] width 543 height 42
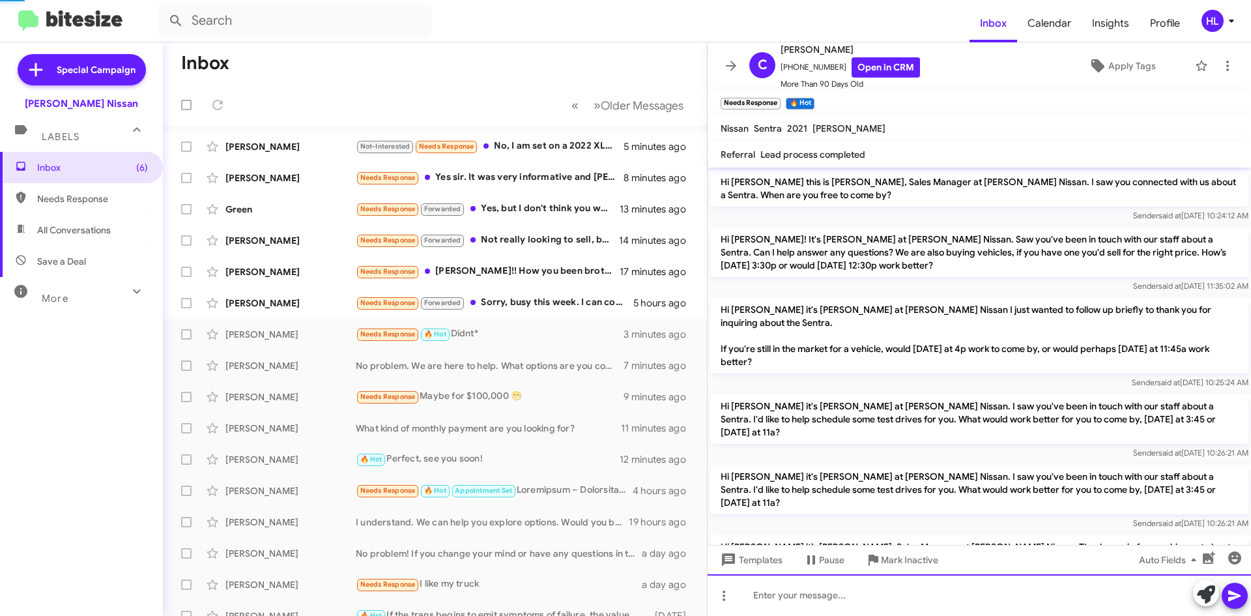
scroll to position [65, 0]
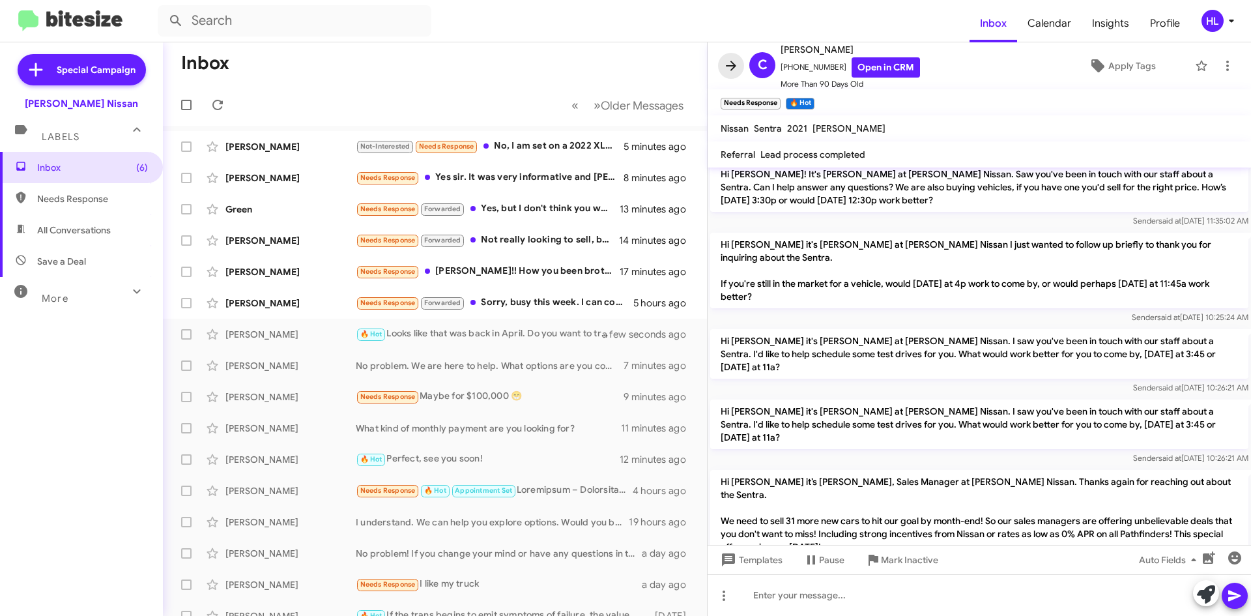
click at [742, 59] on span at bounding box center [731, 66] width 26 height 16
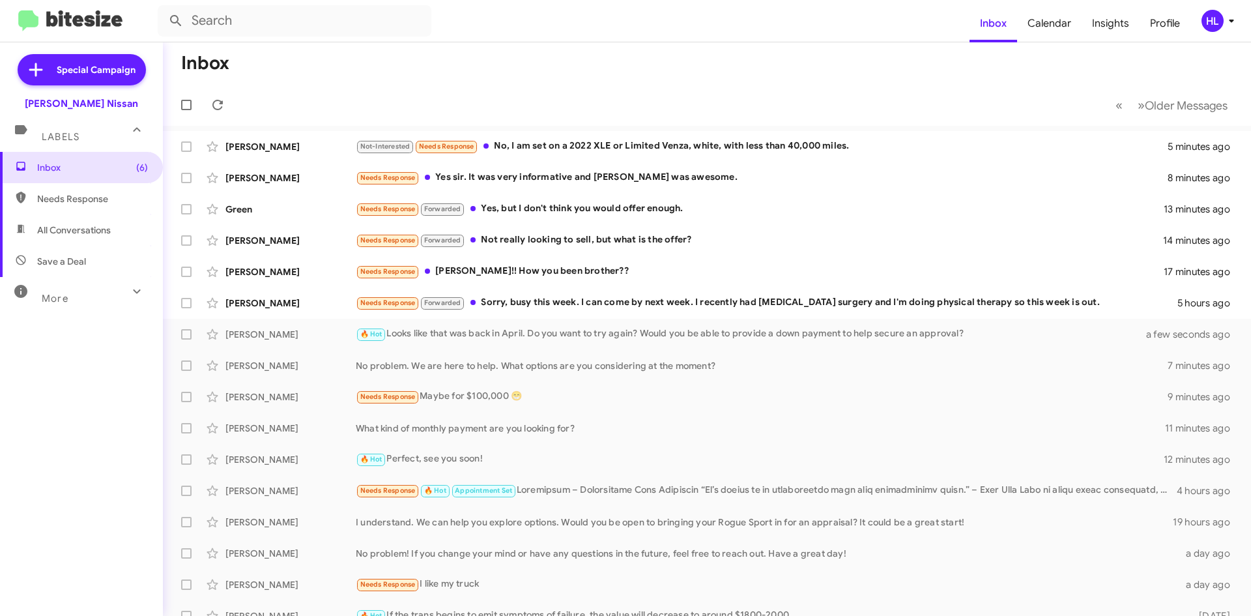
click at [91, 29] on img at bounding box center [70, 20] width 104 height 21
click at [81, 20] on img at bounding box center [70, 20] width 104 height 21
click at [133, 229] on span "All Conversations" at bounding box center [81, 229] width 163 height 31
type input "in:all-conversations"
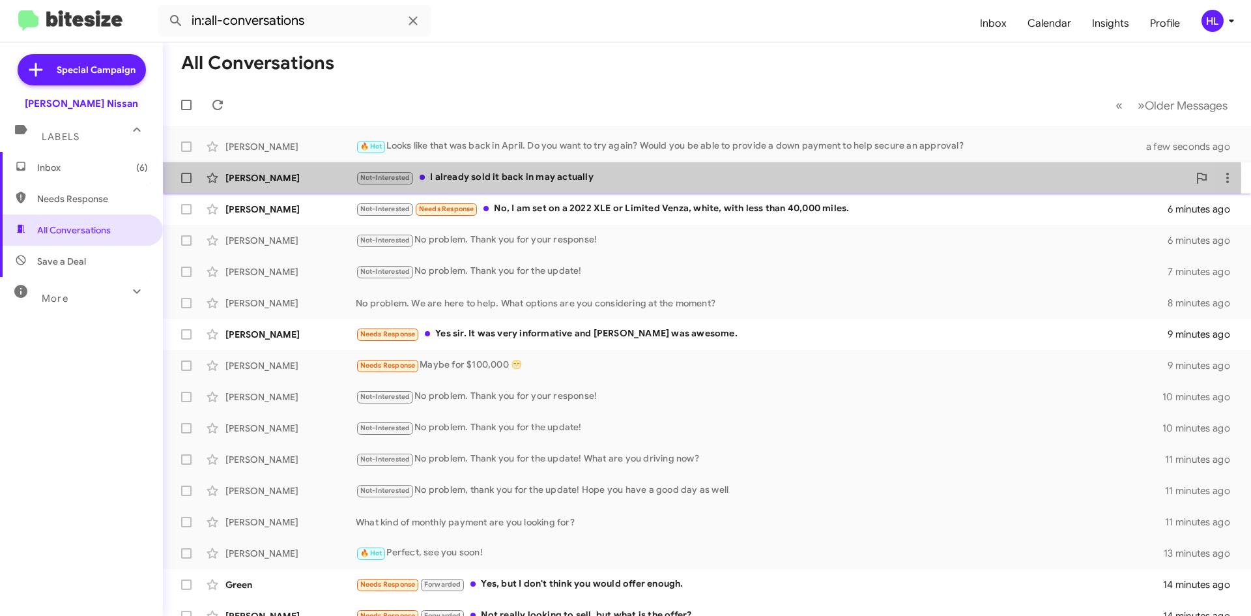
click at [317, 179] on div "[PERSON_NAME]" at bounding box center [290, 177] width 130 height 13
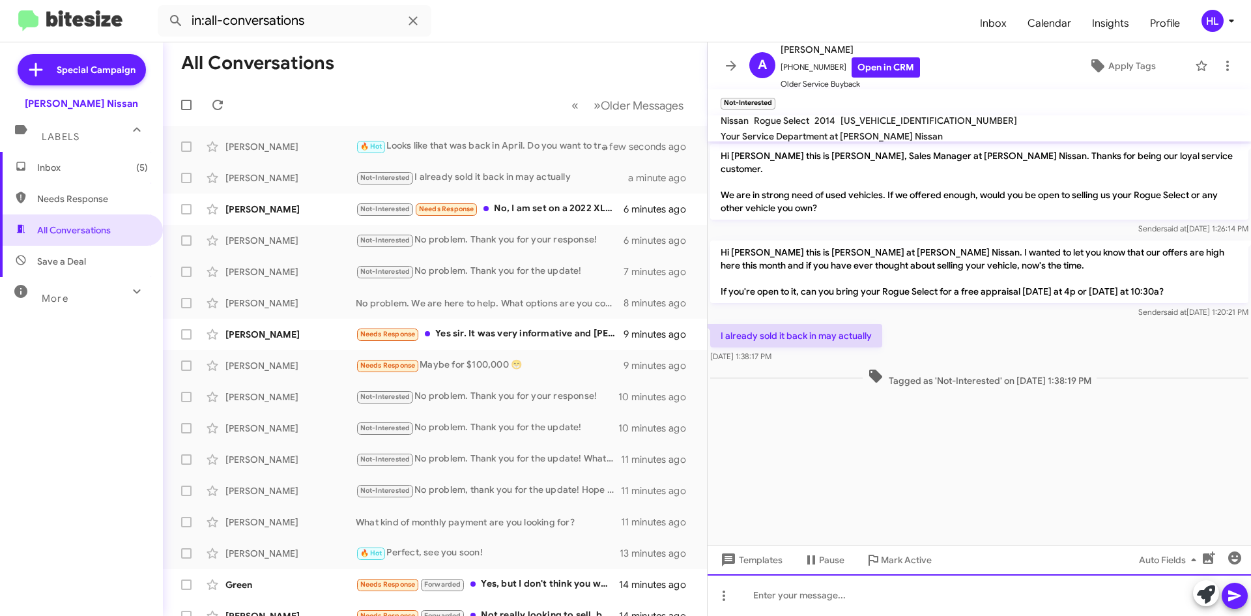
click at [989, 601] on div at bounding box center [979, 595] width 543 height 42
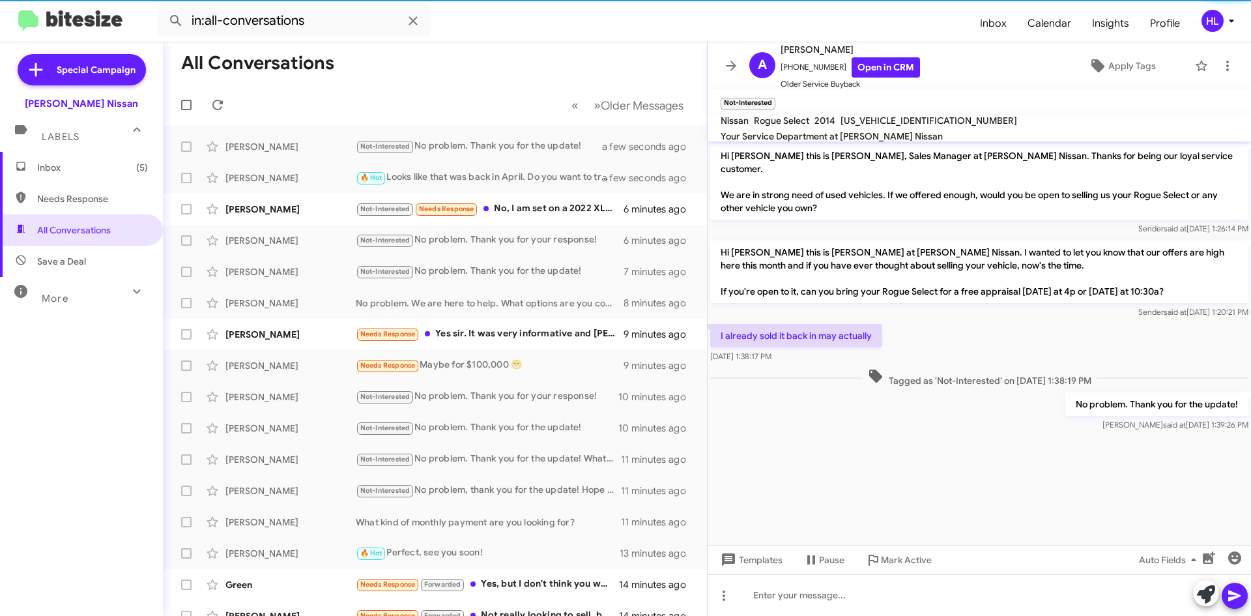
click at [713, 61] on mat-toolbar "A [PERSON_NAME] [PHONE_NUMBER] Open in CRM Older Service Buyback Apply Tags" at bounding box center [979, 65] width 543 height 47
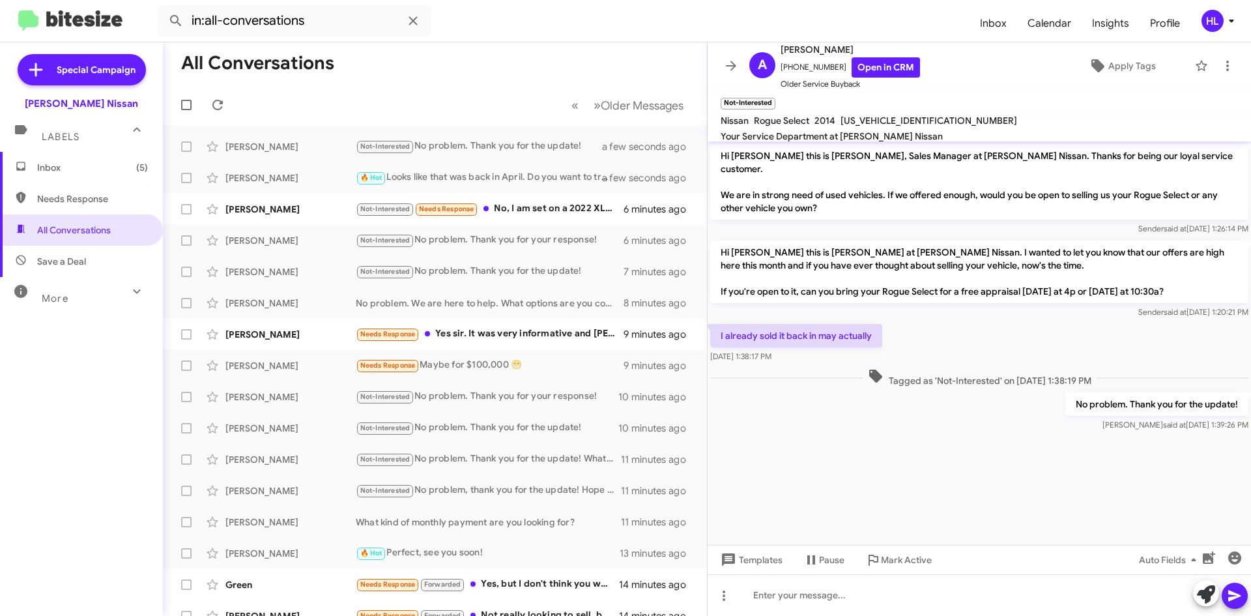
click at [729, 66] on icon at bounding box center [731, 66] width 10 height 10
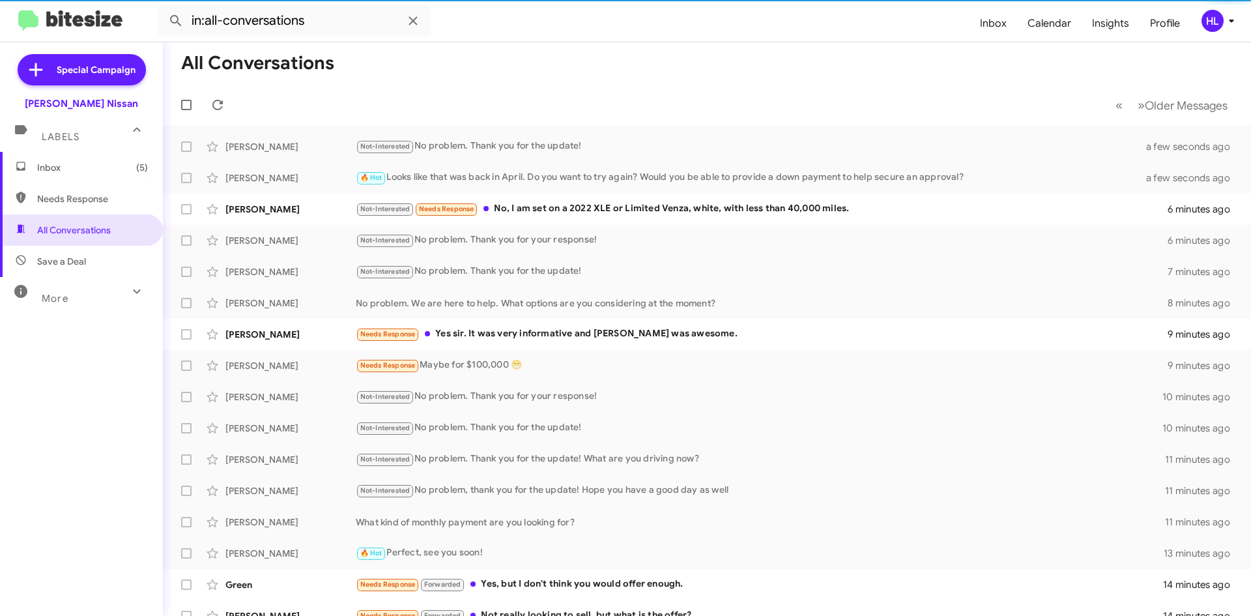
click at [98, 174] on span "Inbox (5)" at bounding box center [81, 167] width 163 height 31
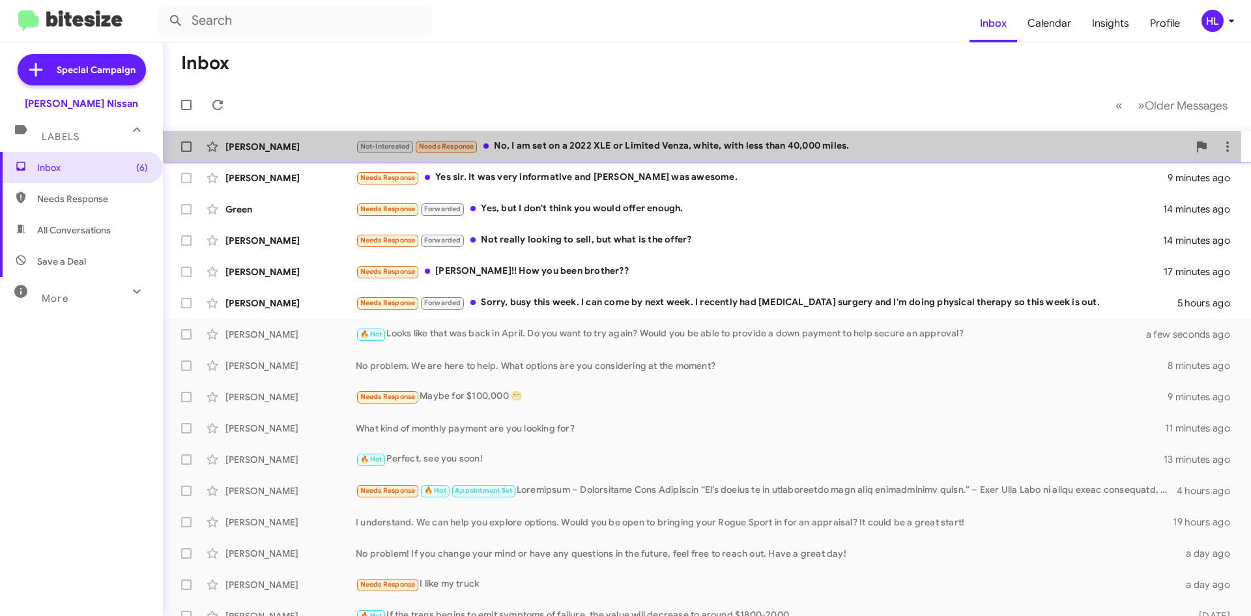
click at [307, 144] on div "[PERSON_NAME]" at bounding box center [290, 146] width 130 height 13
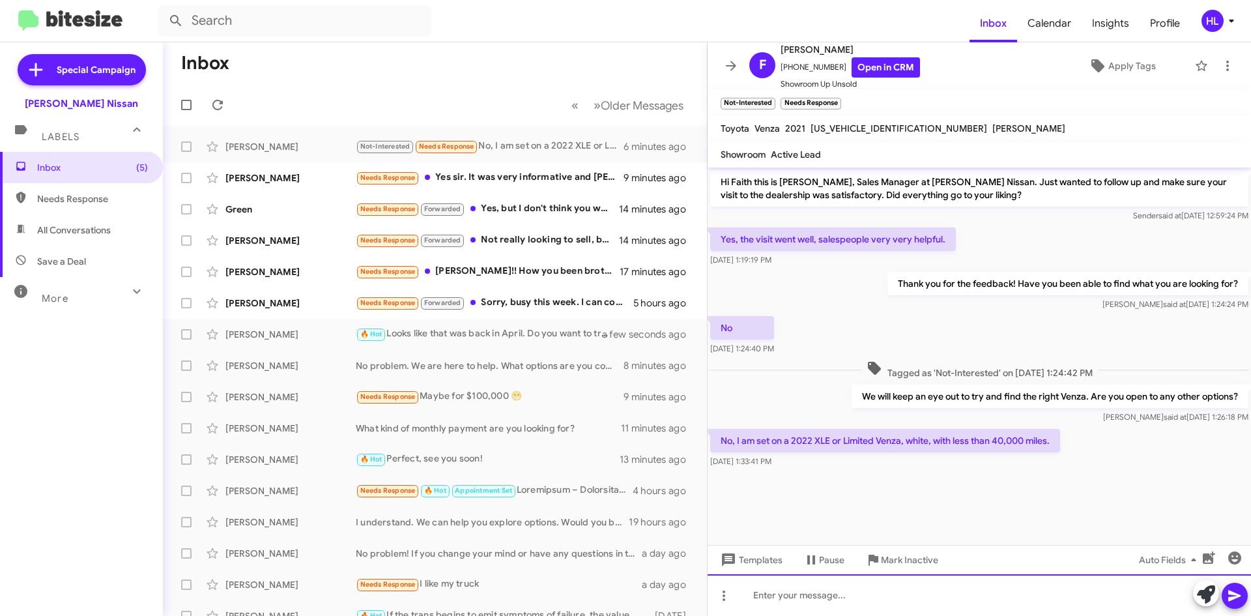
click at [969, 612] on div at bounding box center [979, 595] width 543 height 42
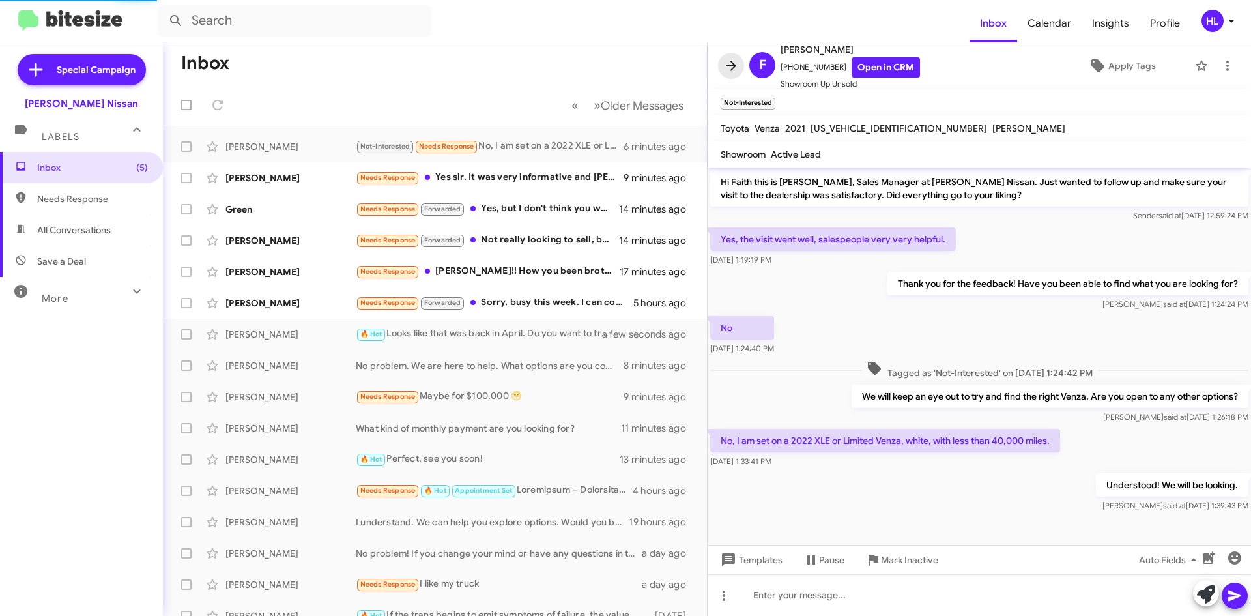
click at [723, 71] on icon at bounding box center [731, 66] width 16 height 16
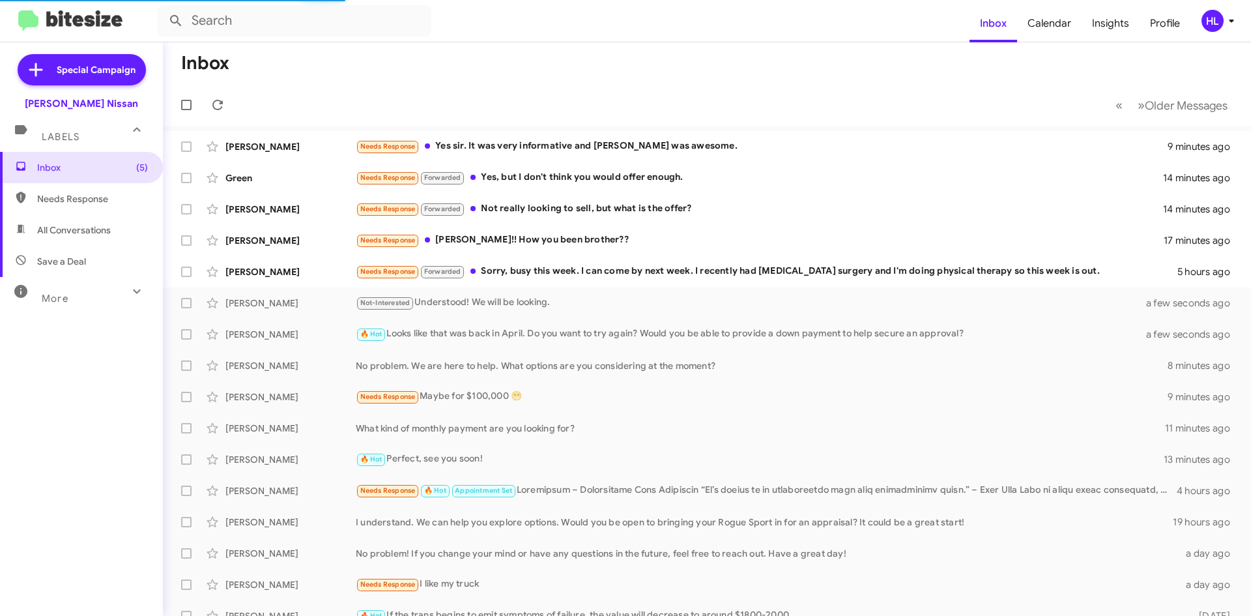
click at [118, 31] on img at bounding box center [70, 20] width 104 height 21
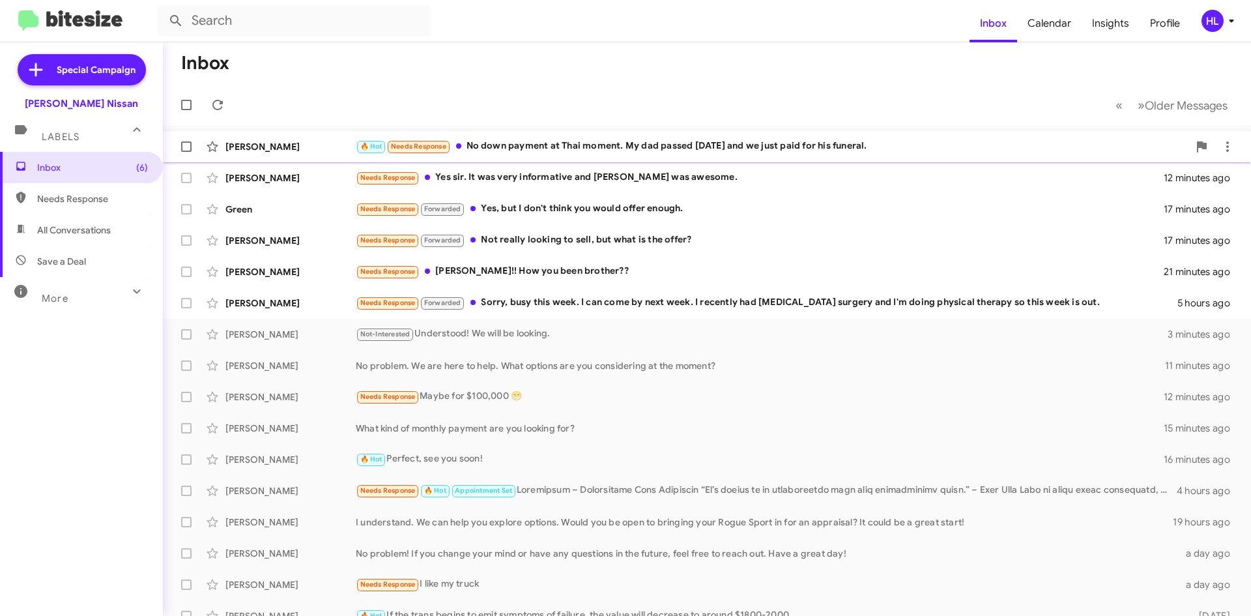
click at [313, 139] on div "[PERSON_NAME] 🔥 Hot Needs Response No down payment at Thai moment. My dad passe…" at bounding box center [706, 147] width 1067 height 26
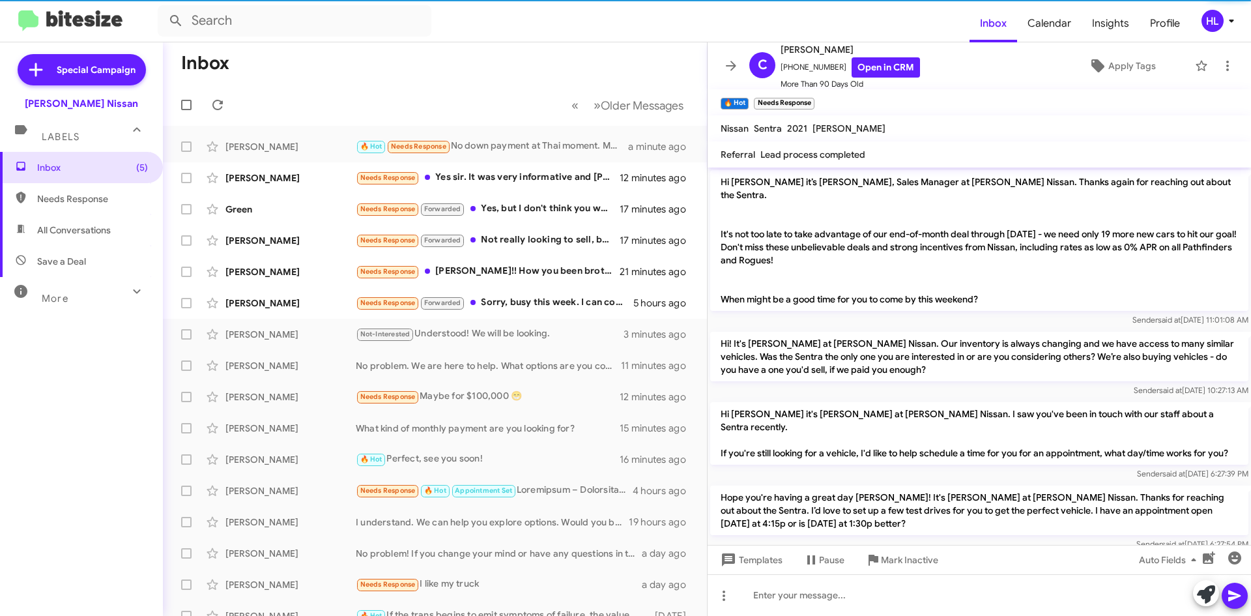
scroll to position [1056, 0]
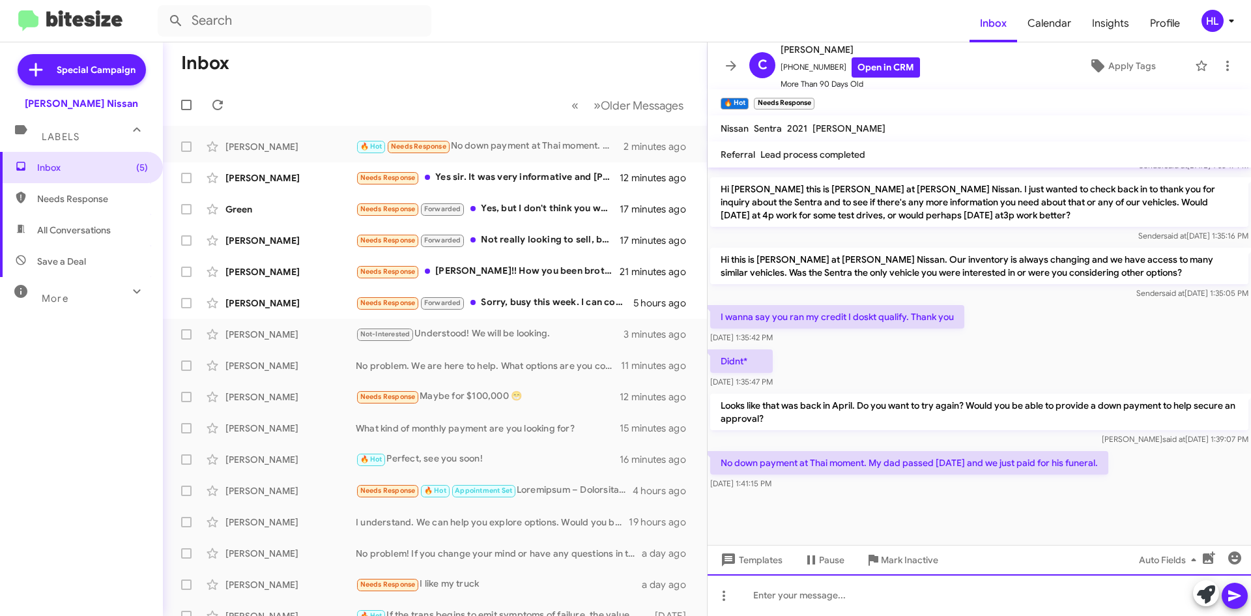
click at [979, 596] on div at bounding box center [979, 595] width 543 height 42
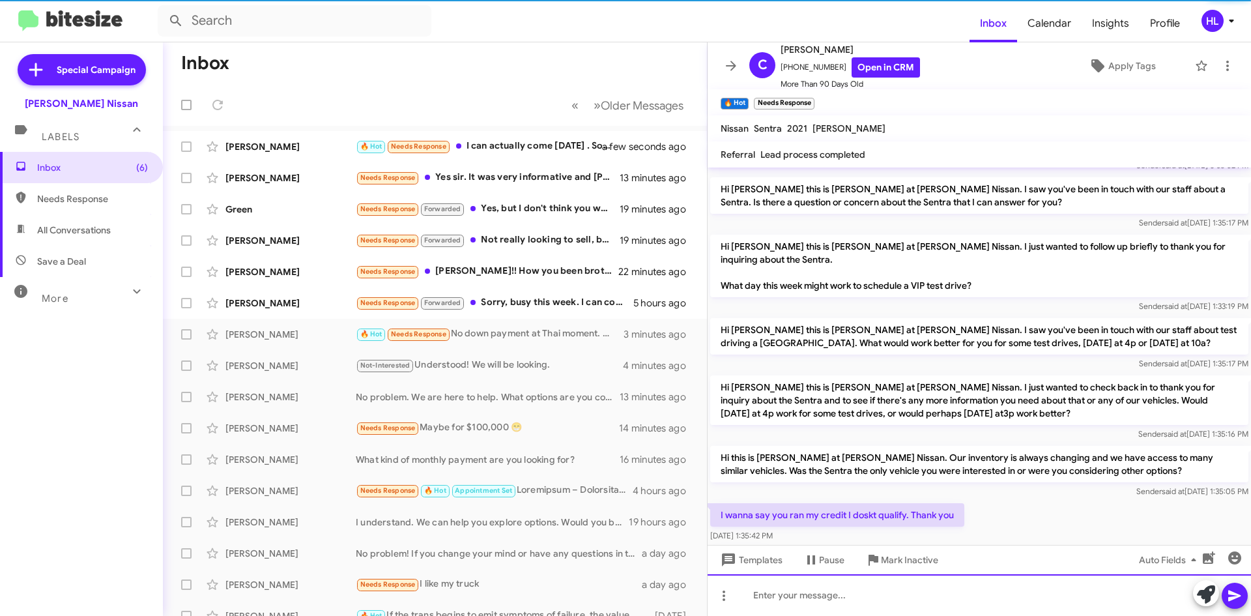
scroll to position [0, 0]
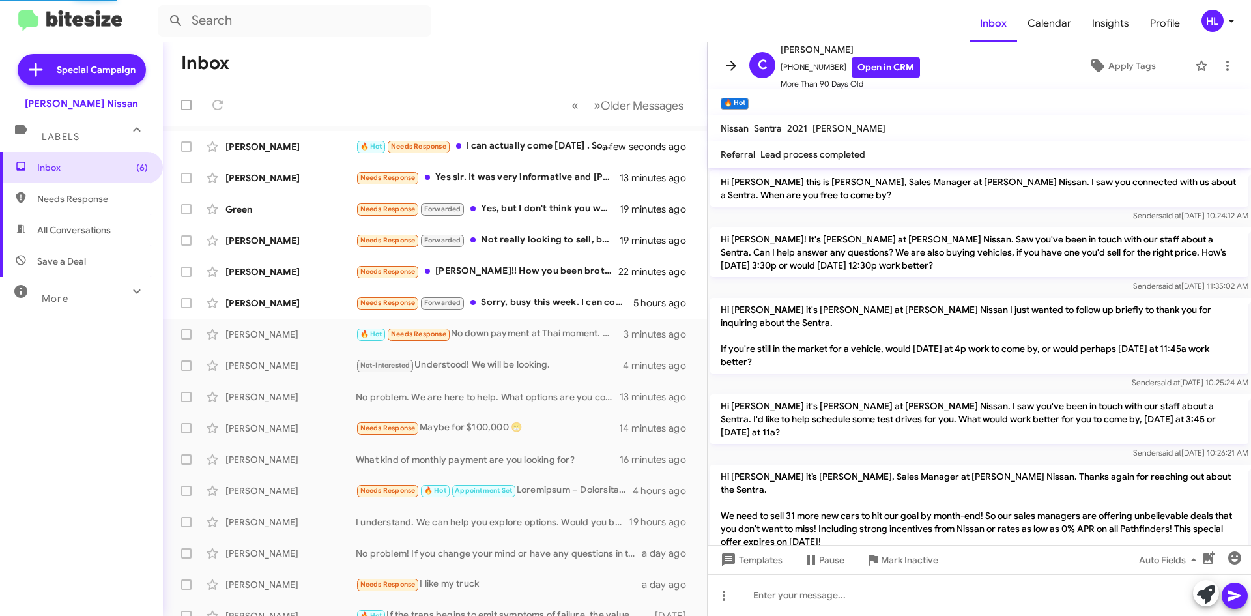
click at [724, 63] on icon at bounding box center [731, 66] width 16 height 16
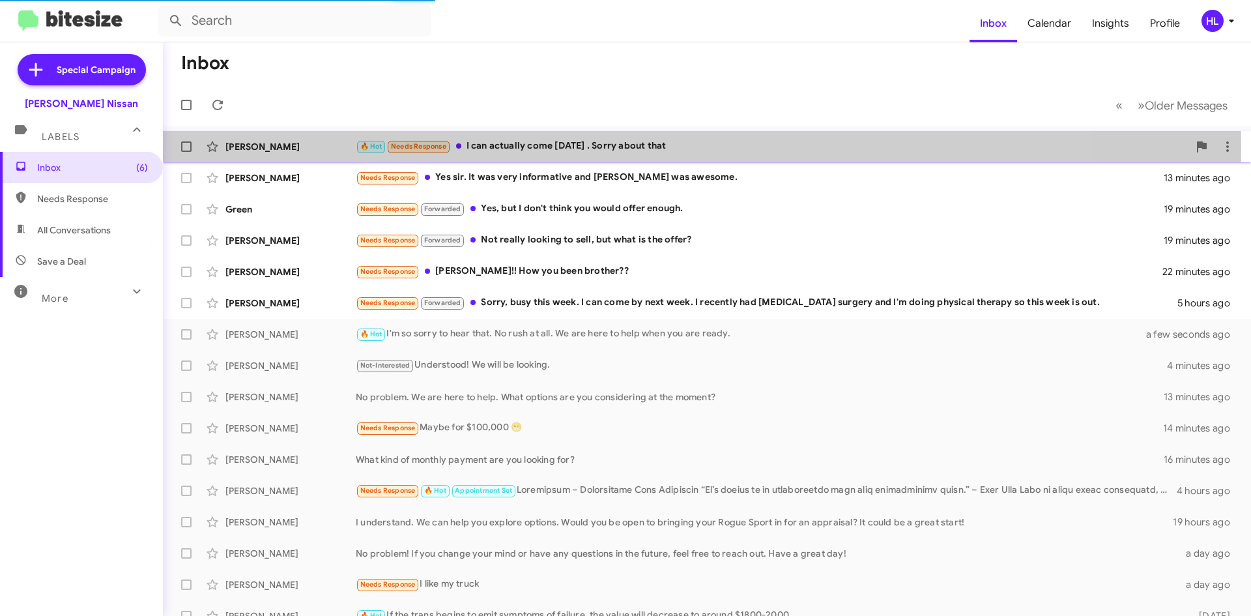
click at [338, 148] on div "[PERSON_NAME]" at bounding box center [290, 146] width 130 height 13
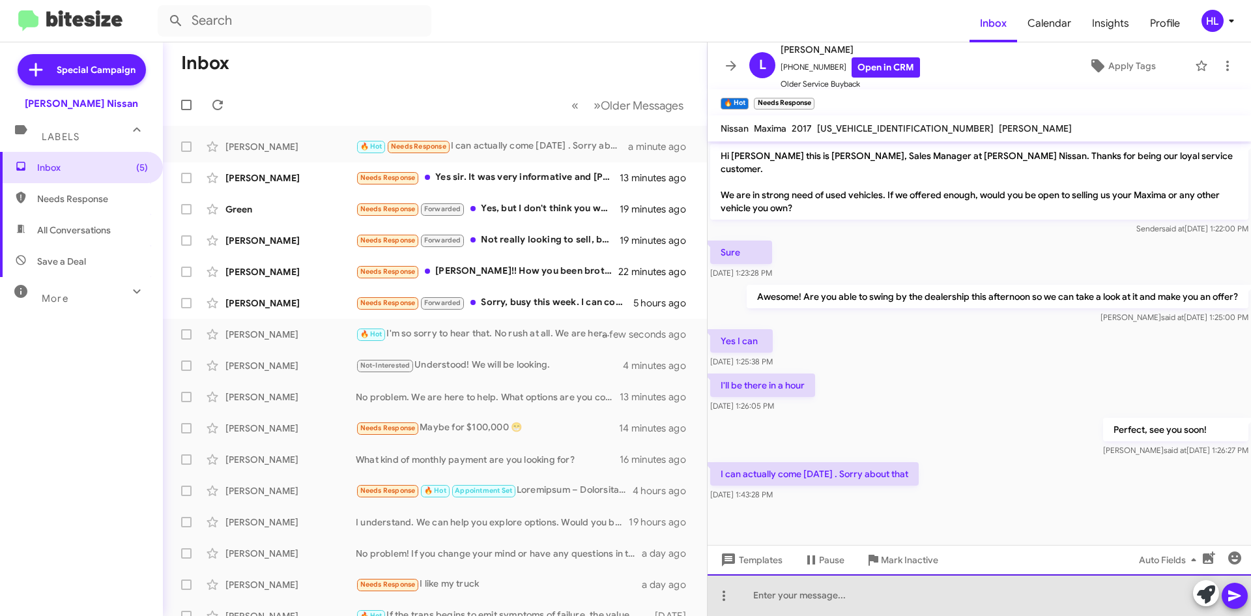
click at [987, 606] on div at bounding box center [979, 595] width 543 height 42
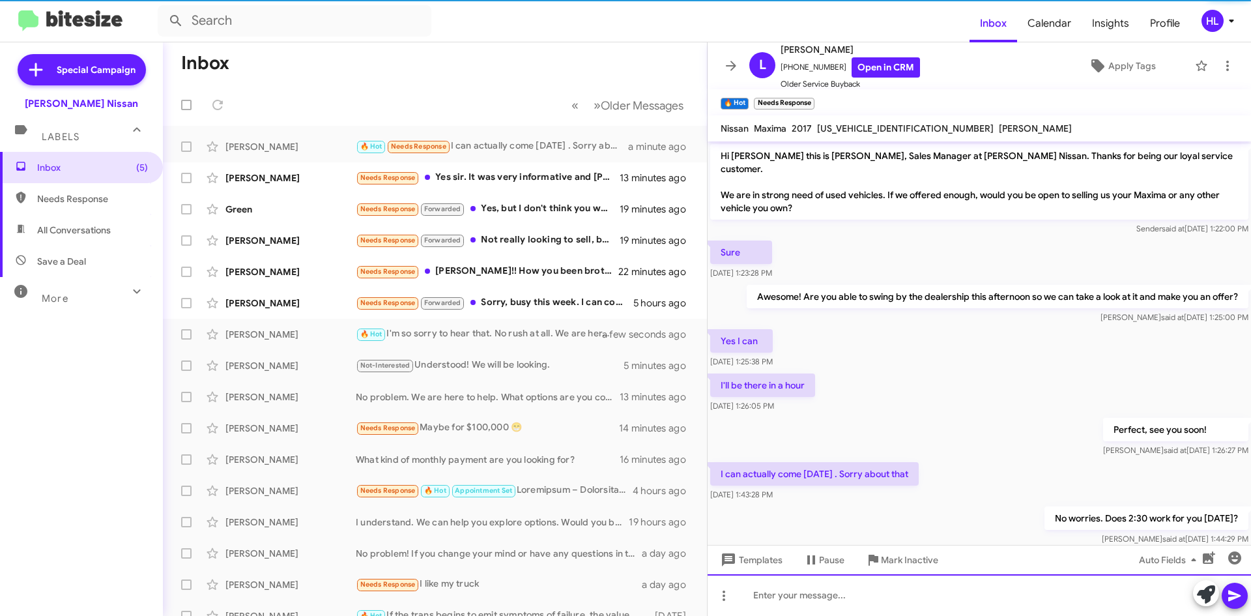
scroll to position [16, 0]
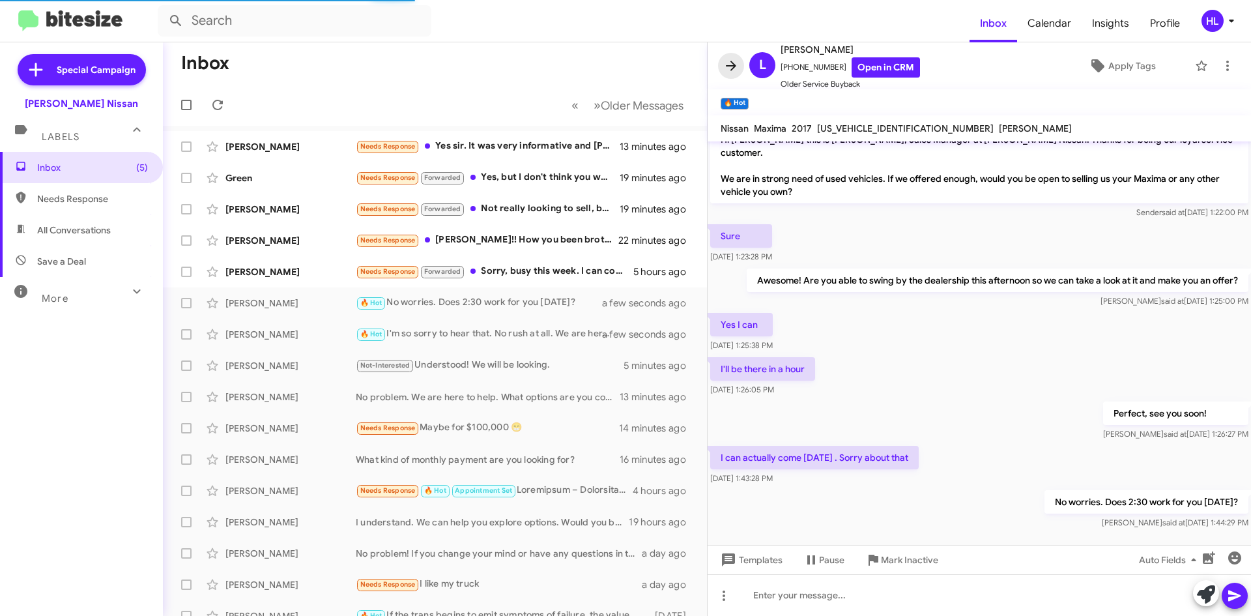
click at [735, 62] on icon at bounding box center [731, 66] width 16 height 16
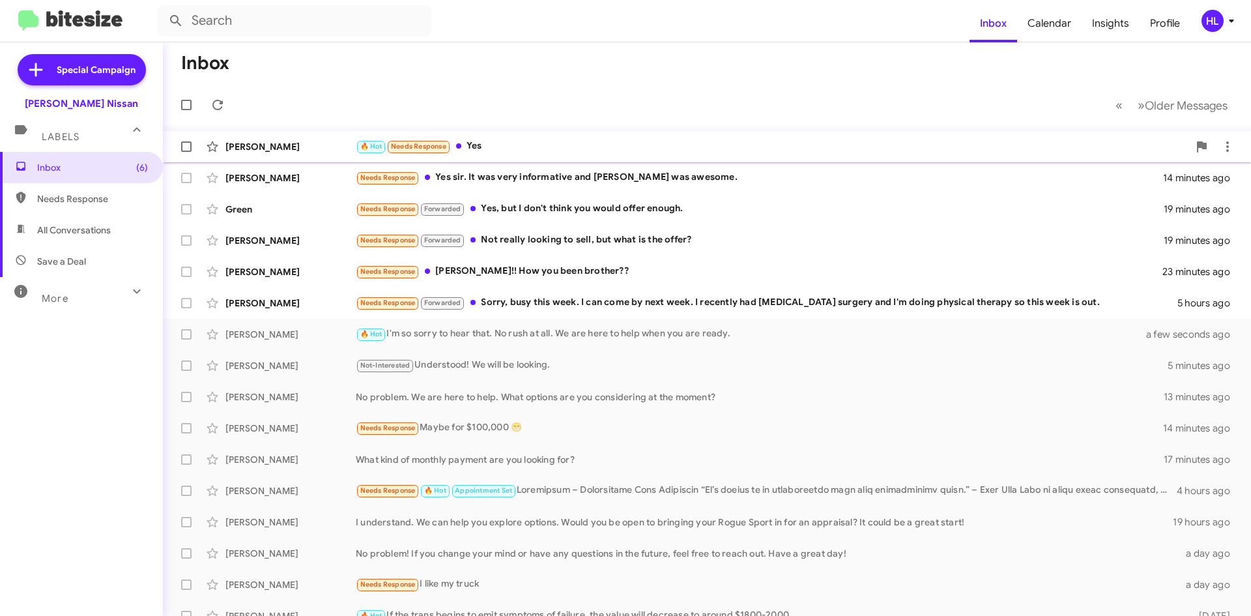
click at [291, 141] on div "[PERSON_NAME]" at bounding box center [290, 146] width 130 height 13
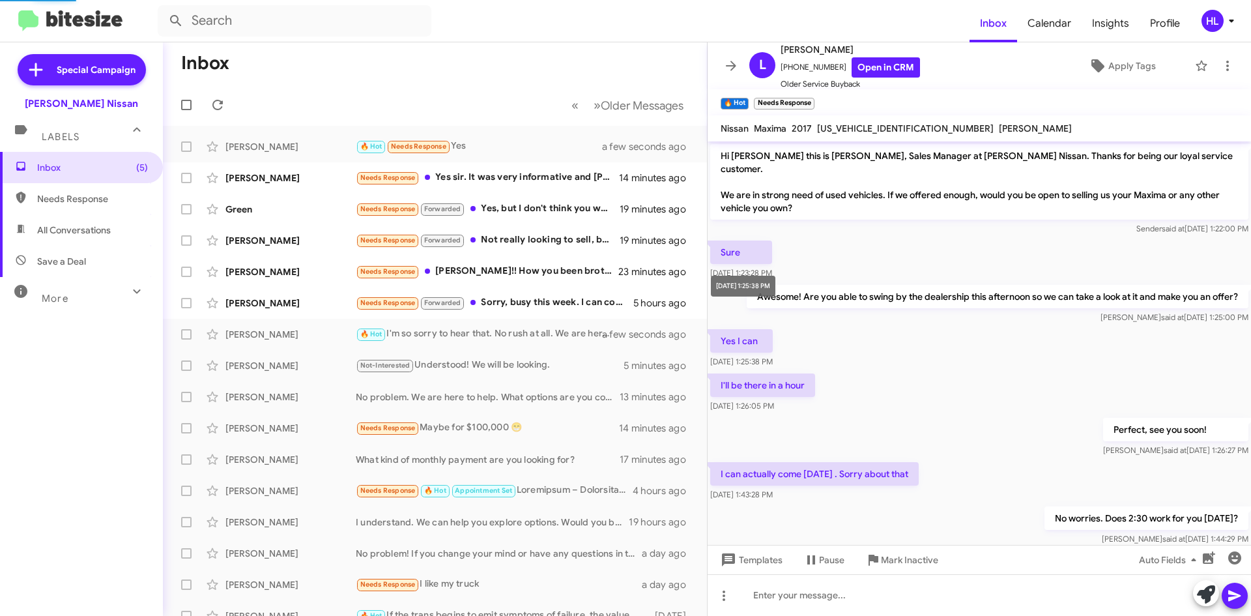
scroll to position [38, 0]
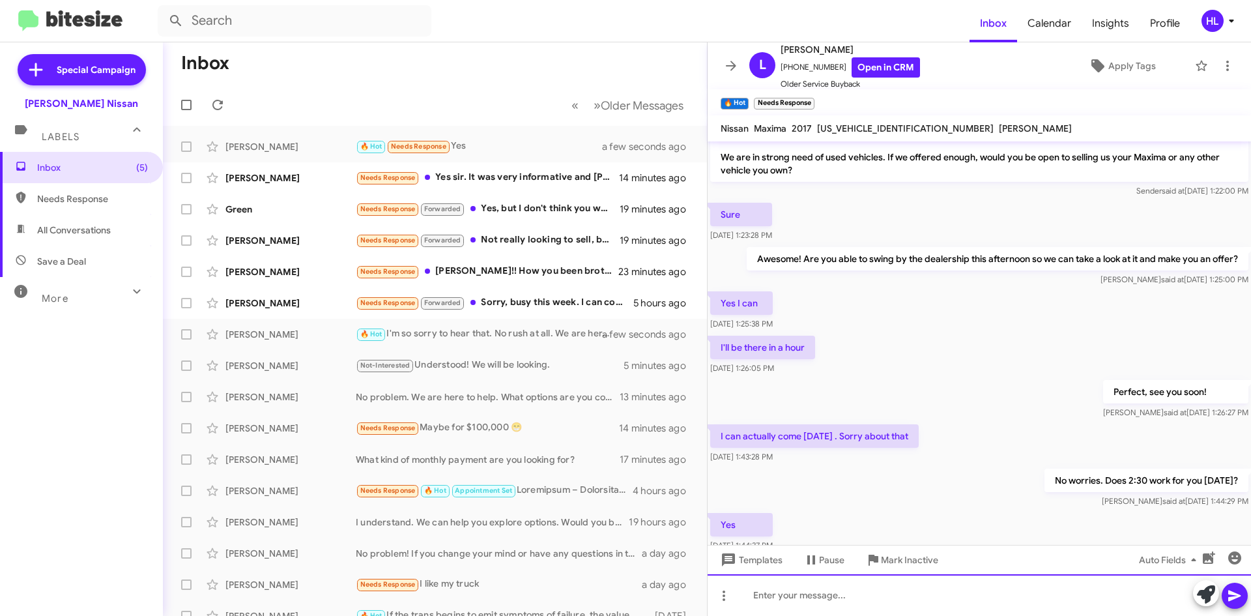
click at [1014, 600] on div at bounding box center [979, 595] width 543 height 42
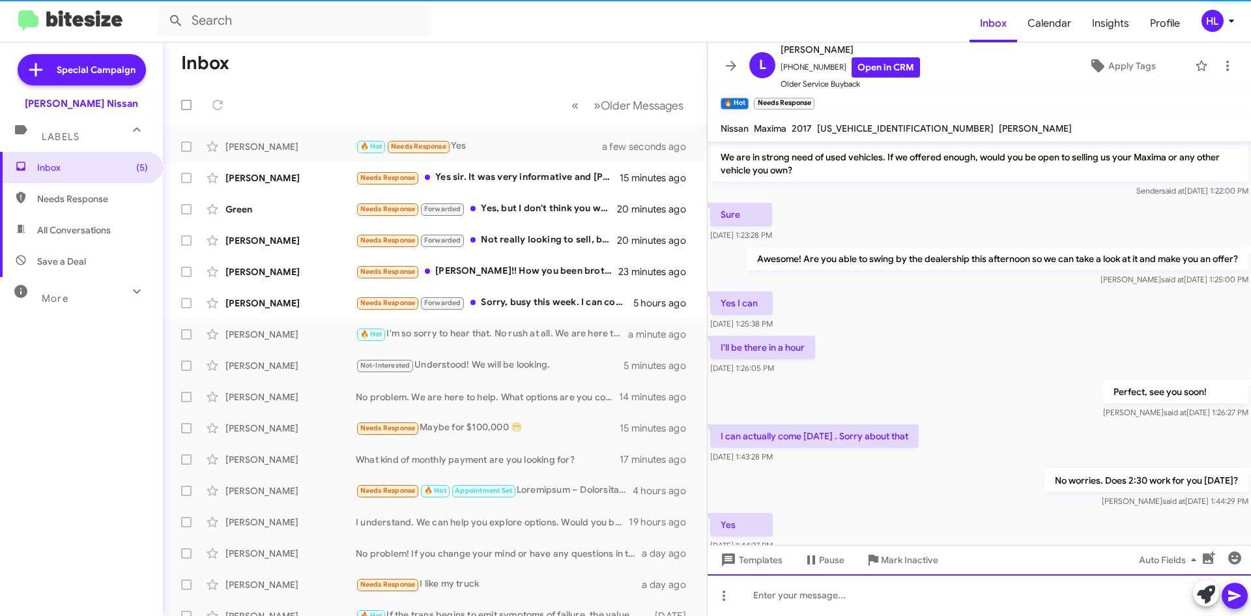
scroll to position [111, 0]
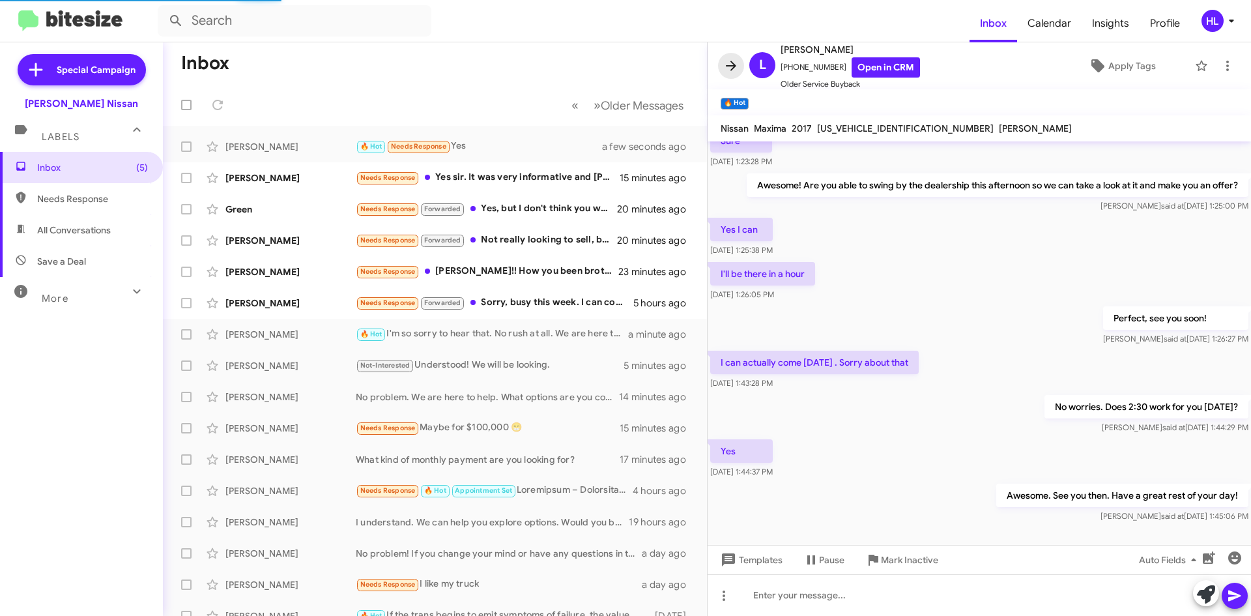
click at [721, 66] on span at bounding box center [731, 66] width 26 height 16
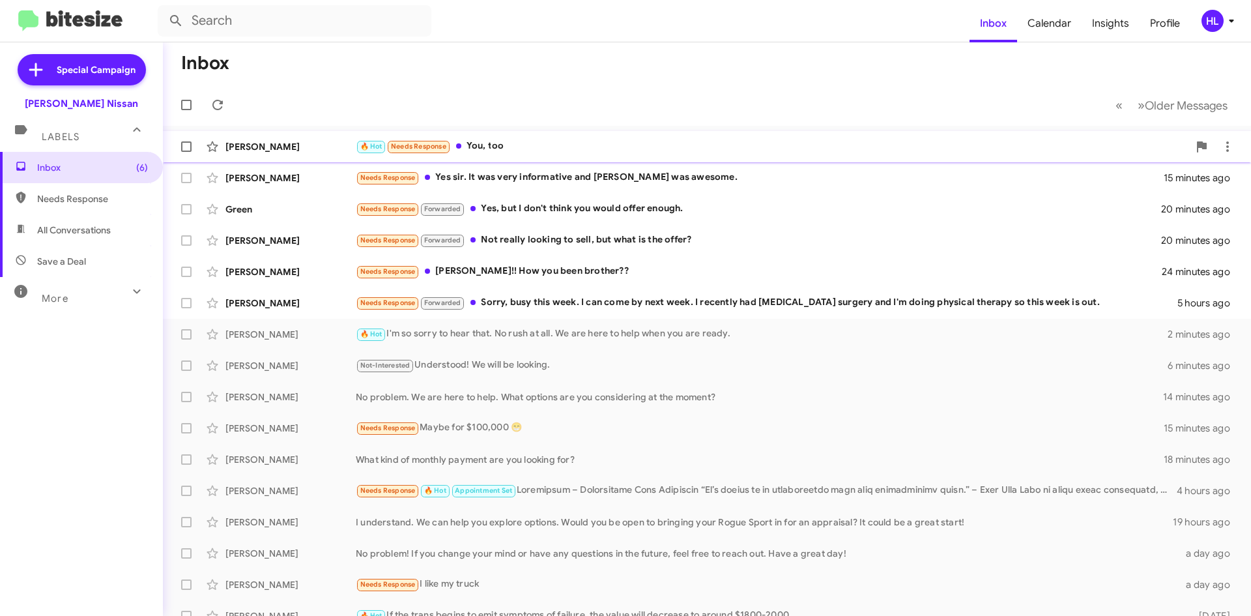
click at [259, 145] on div "[PERSON_NAME]" at bounding box center [290, 146] width 130 height 13
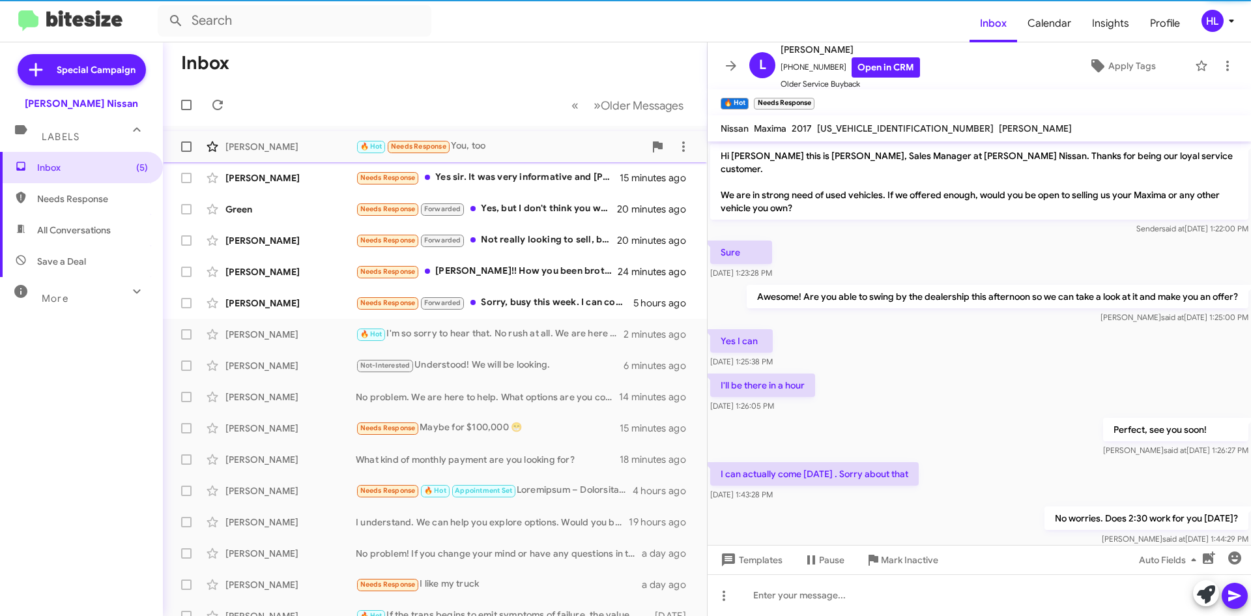
scroll to position [133, 0]
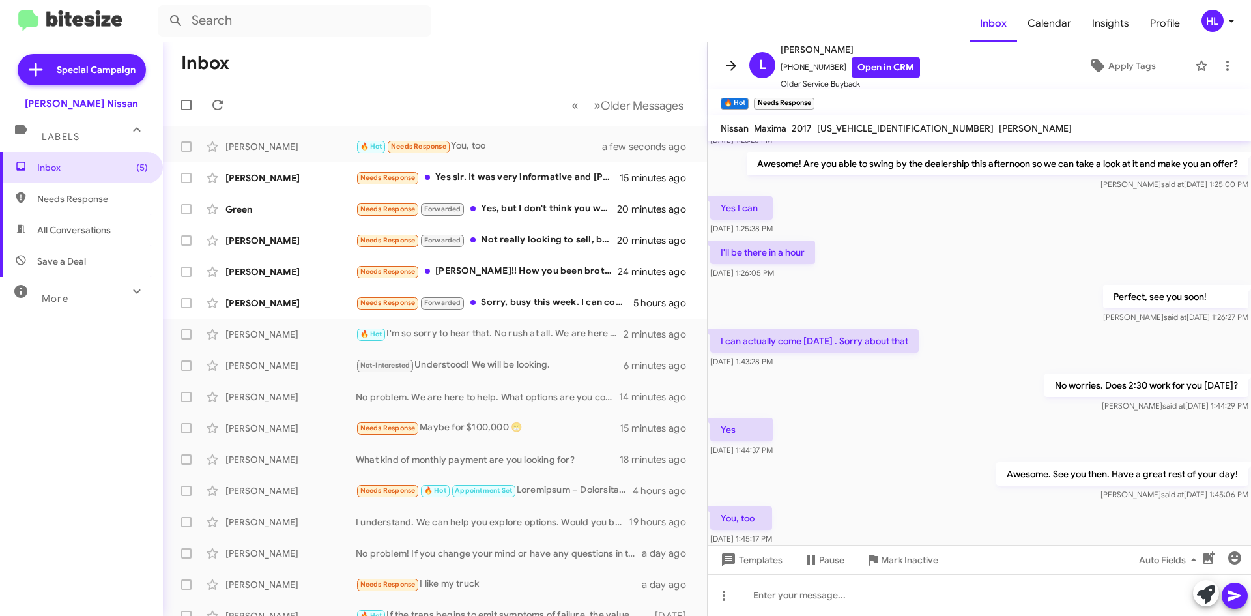
click at [730, 65] on icon at bounding box center [731, 66] width 10 height 10
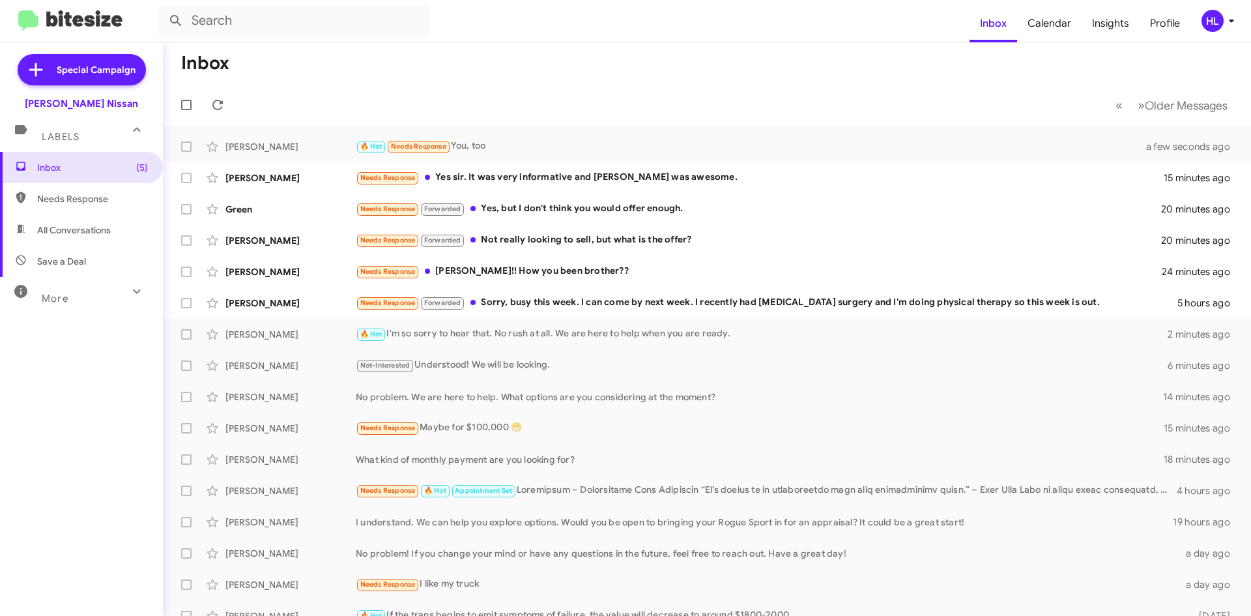
click at [117, 31] on img at bounding box center [70, 20] width 104 height 21
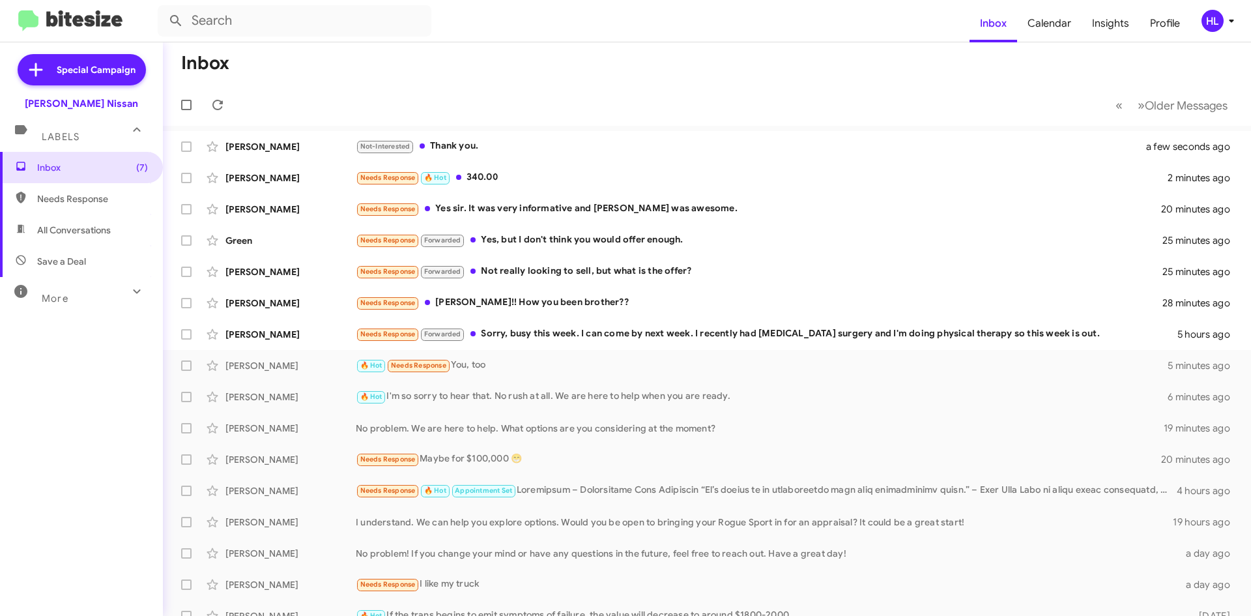
click at [99, 19] on img at bounding box center [70, 20] width 104 height 21
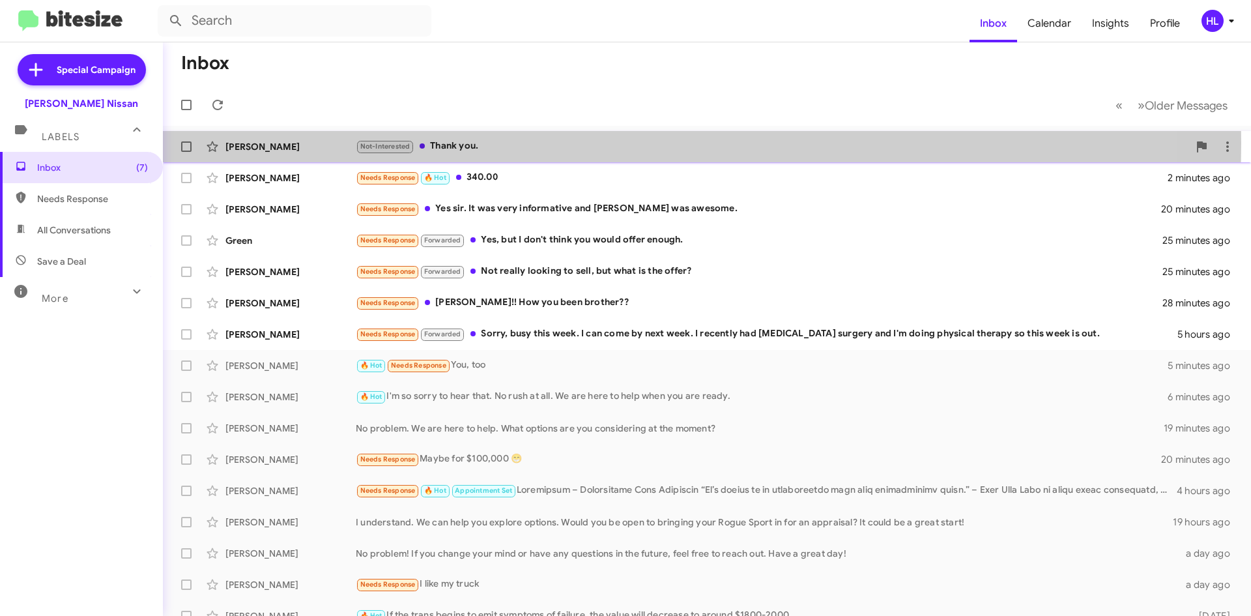
click at [298, 143] on div "[PERSON_NAME]" at bounding box center [290, 146] width 130 height 13
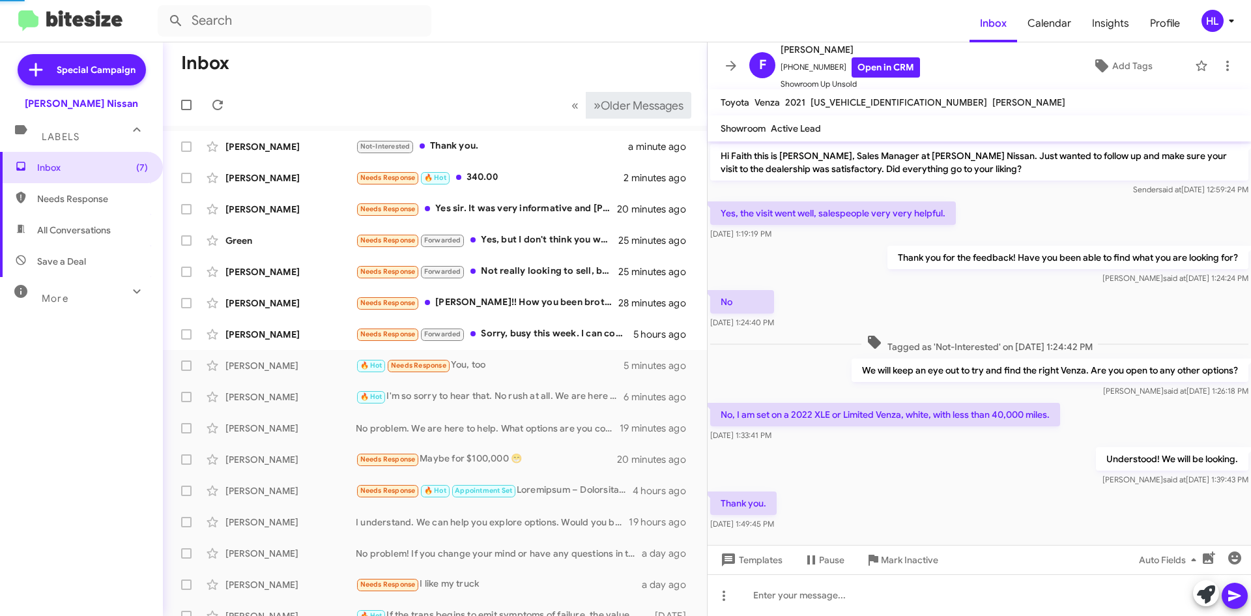
scroll to position [18, 0]
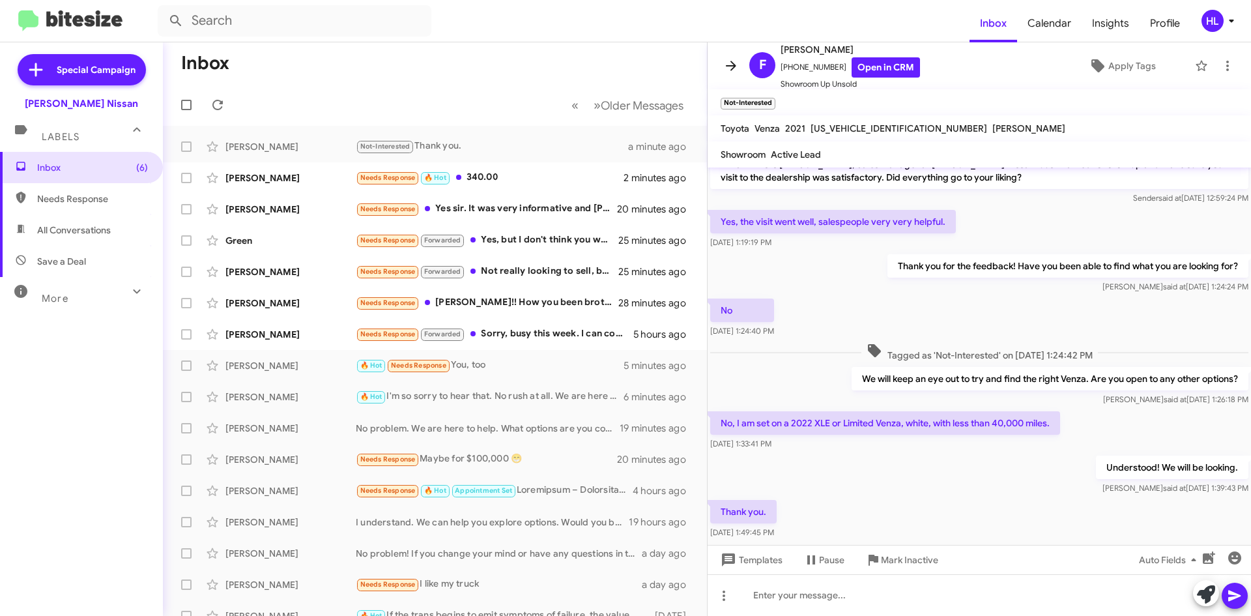
click at [734, 70] on icon at bounding box center [731, 66] width 16 height 16
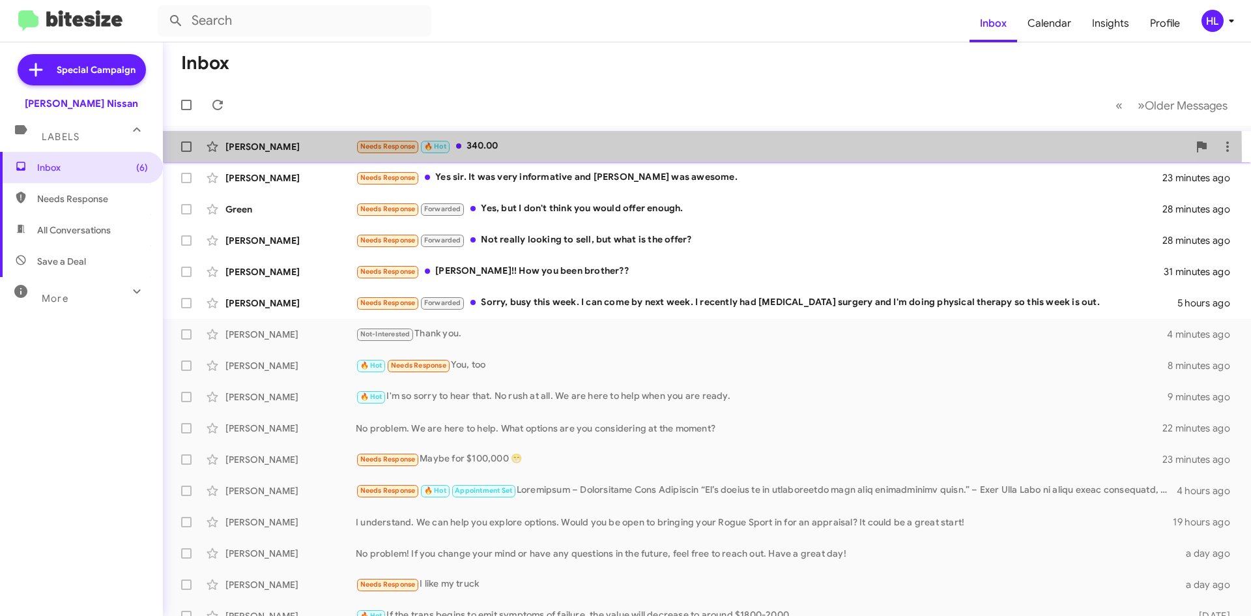
click at [309, 156] on div "[PERSON_NAME] Needs Response 🔥 Hot 340.00 5 minutes ago" at bounding box center [706, 147] width 1067 height 26
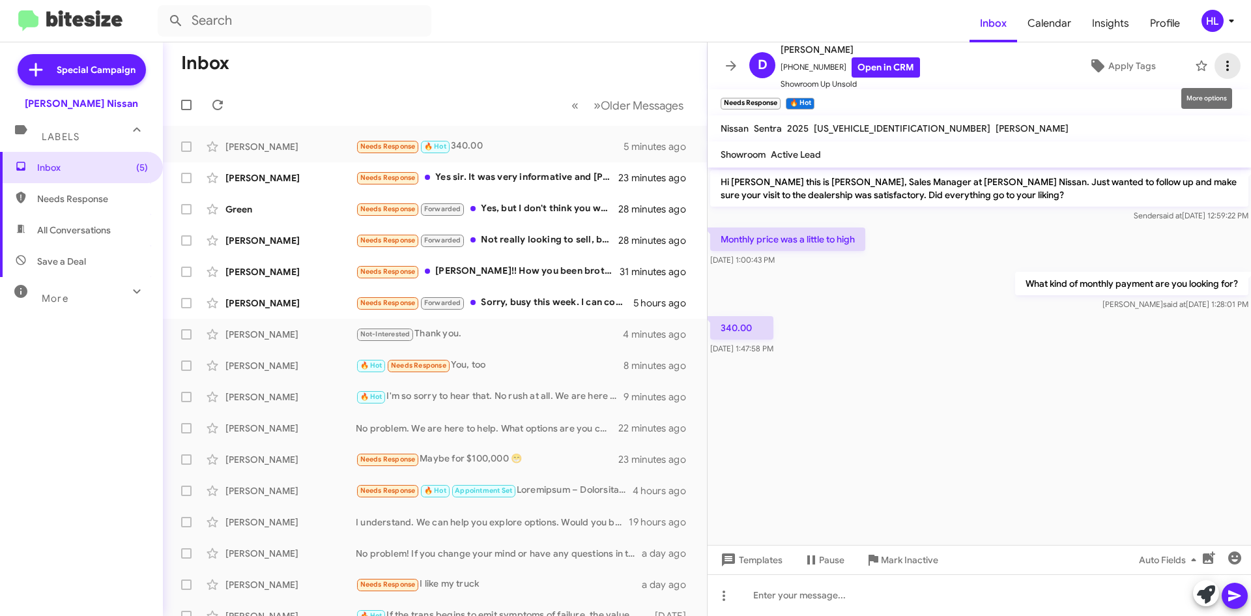
click at [1220, 62] on icon at bounding box center [1228, 66] width 16 height 16
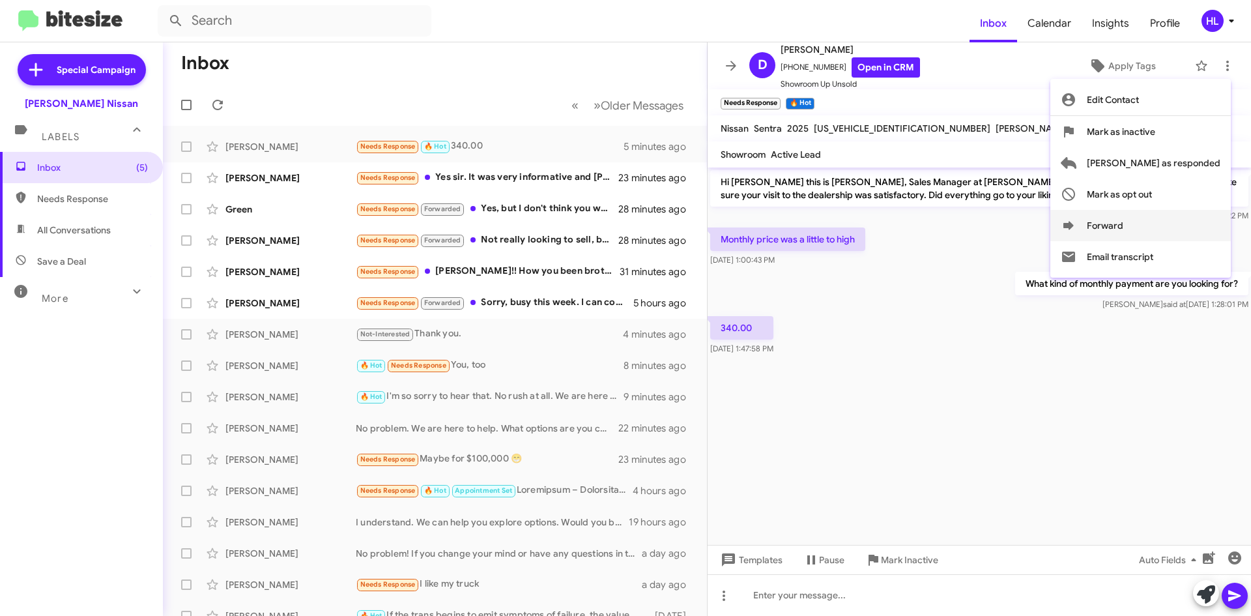
click at [1185, 220] on button "Forward" at bounding box center [1140, 225] width 180 height 31
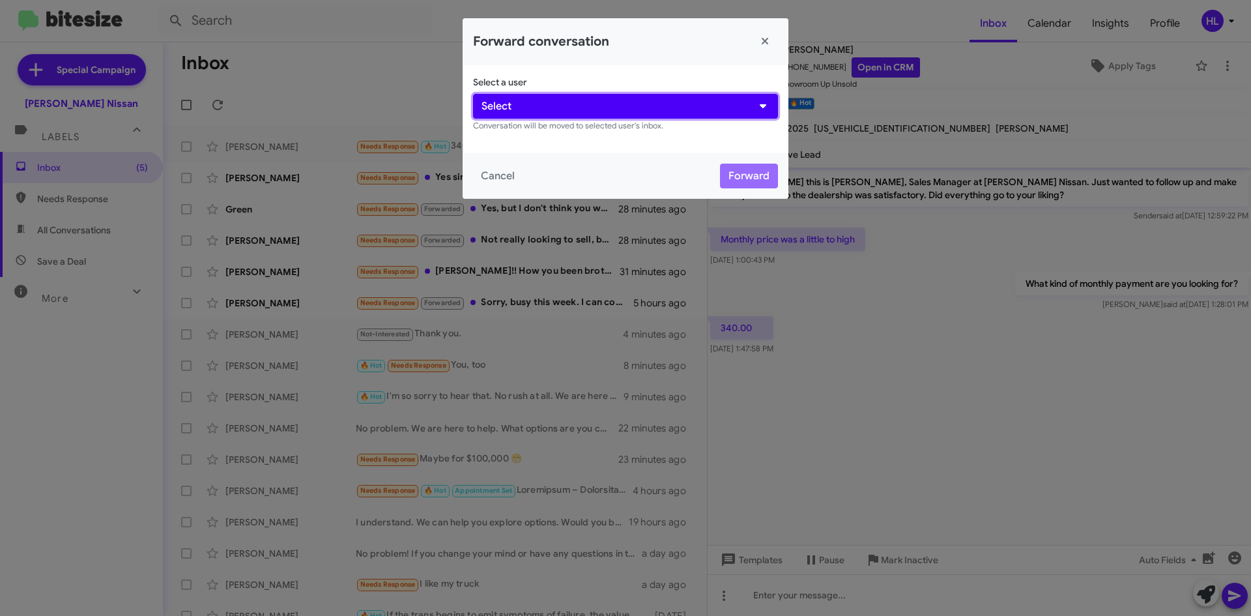
click at [690, 107] on button "Select" at bounding box center [625, 106] width 305 height 25
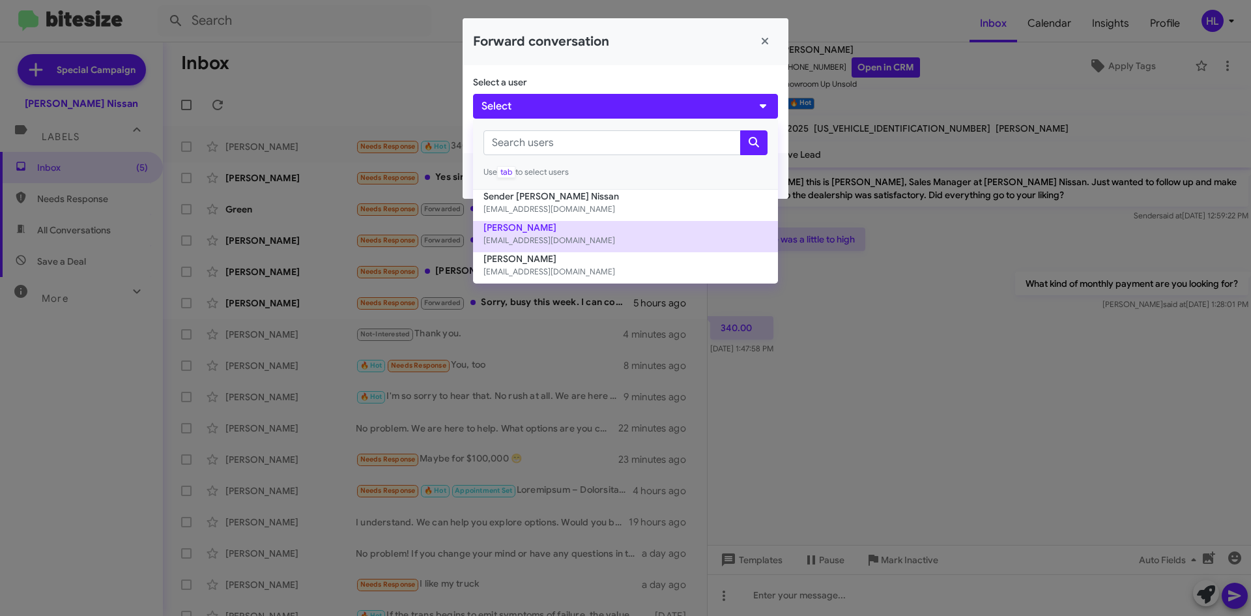
click at [635, 235] on small "[EMAIL_ADDRESS][DOMAIN_NAME]" at bounding box center [625, 240] width 284 height 13
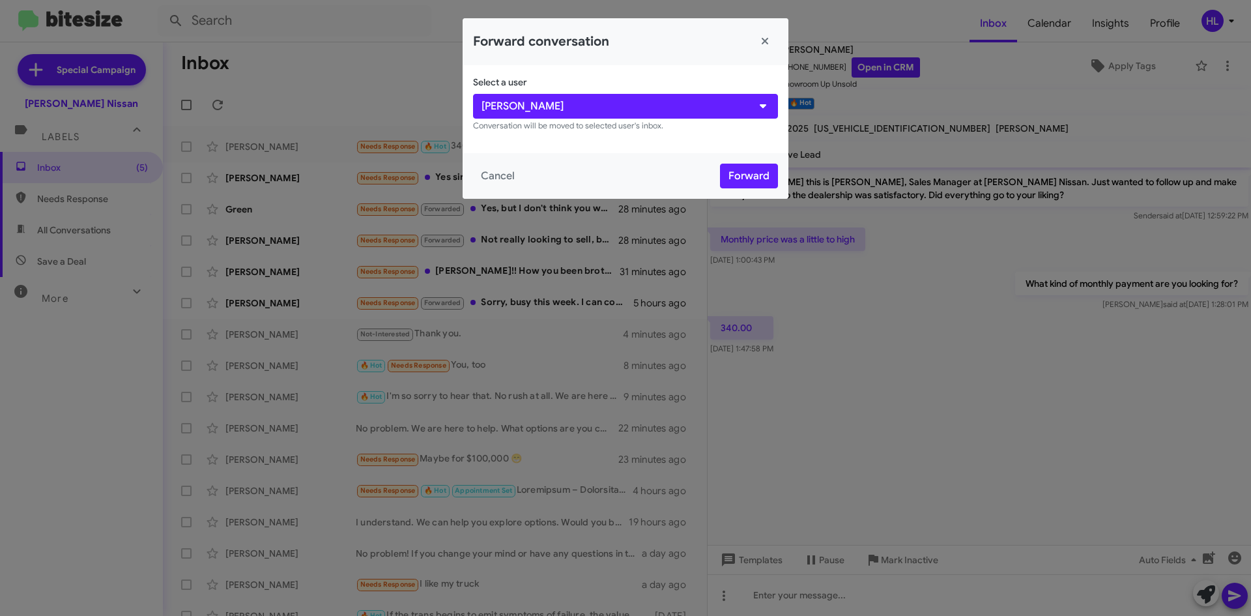
click at [749, 190] on div "Cancel Forward" at bounding box center [626, 176] width 326 height 46
click at [749, 178] on button "Forward" at bounding box center [749, 176] width 58 height 25
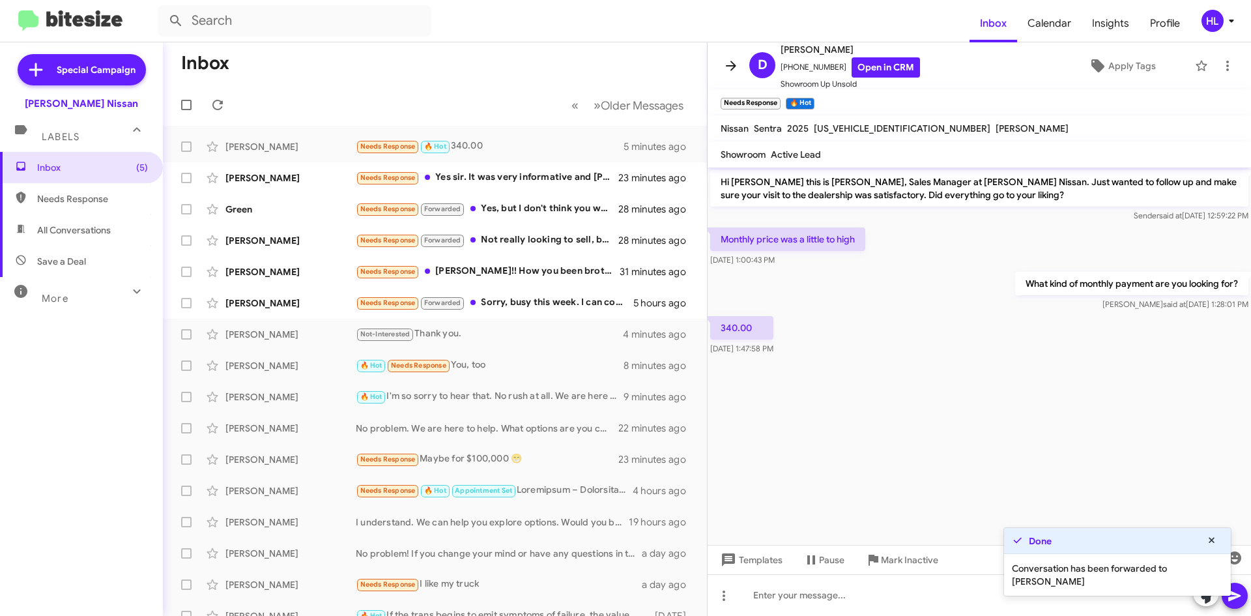
click at [730, 70] on icon at bounding box center [731, 66] width 16 height 16
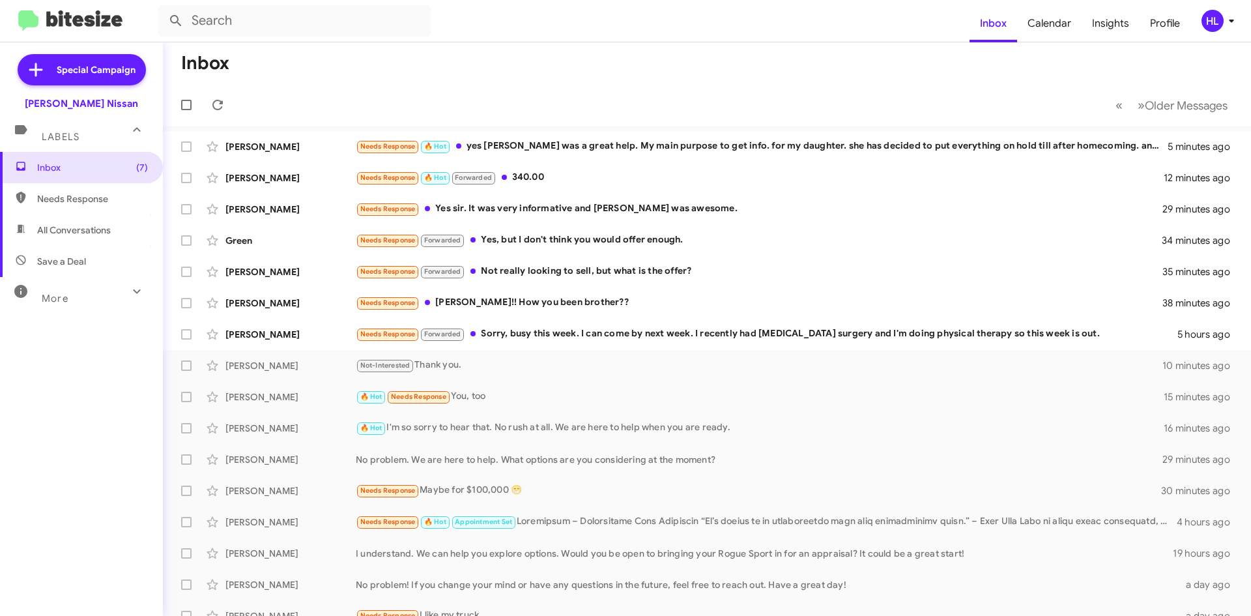
click at [99, 20] on img at bounding box center [70, 20] width 104 height 21
click at [112, 237] on span "All Conversations" at bounding box center [81, 229] width 163 height 31
type input "in:all-conversations"
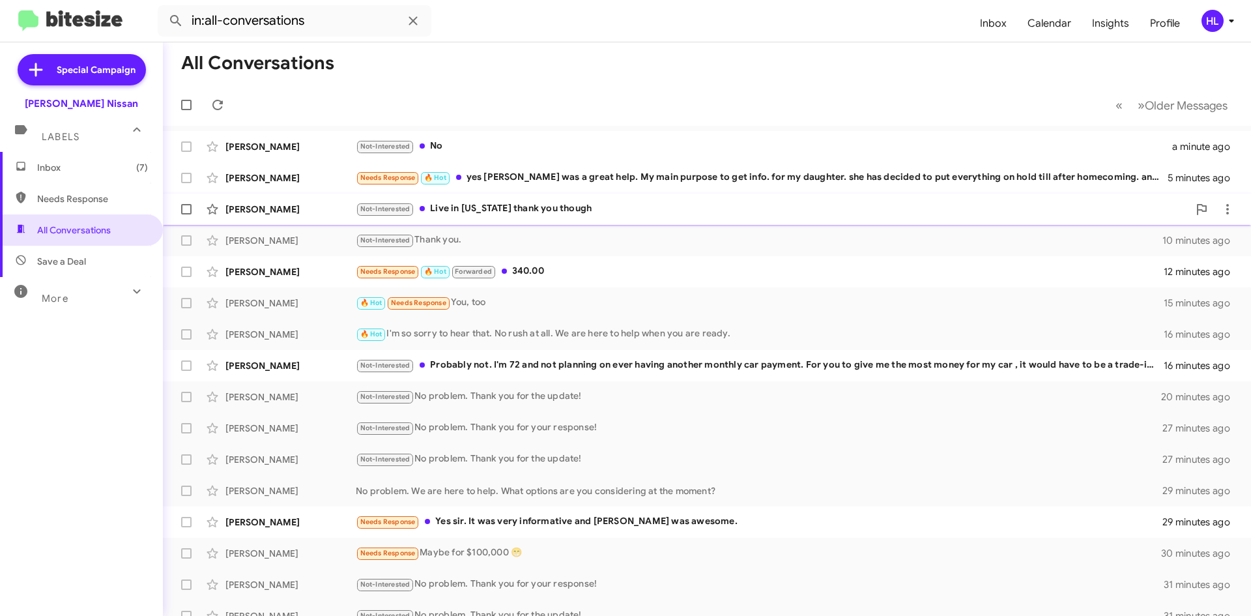
click at [499, 216] on div "Not-Interested Live in [US_STATE] thank you though" at bounding box center [772, 208] width 833 height 15
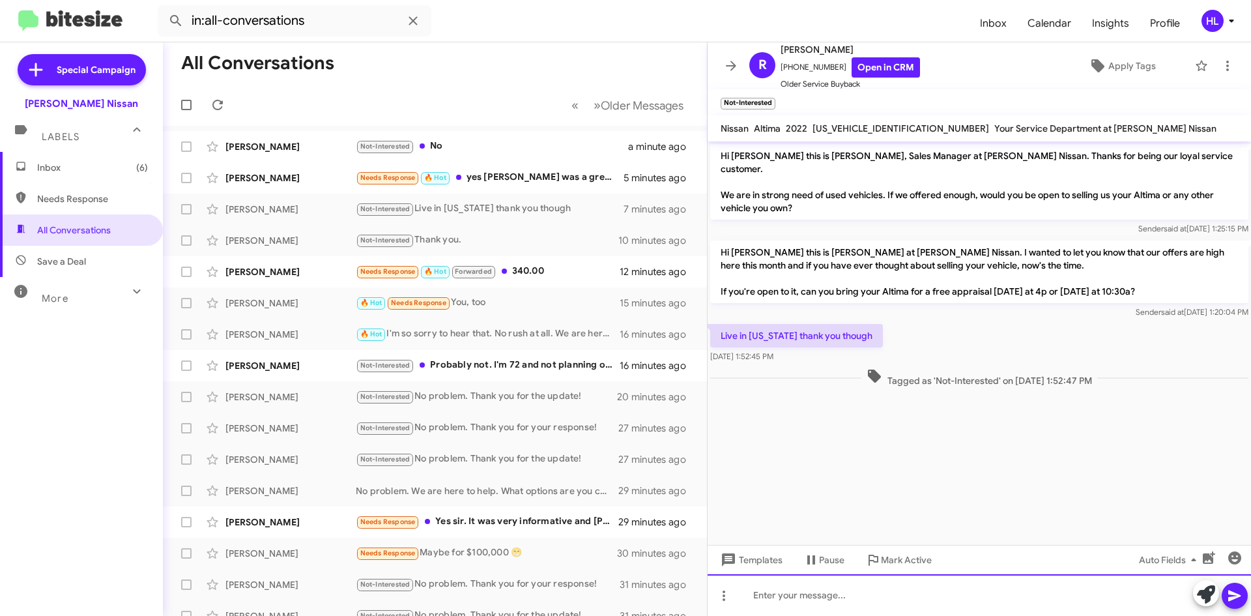
click at [902, 608] on div at bounding box center [979, 595] width 543 height 42
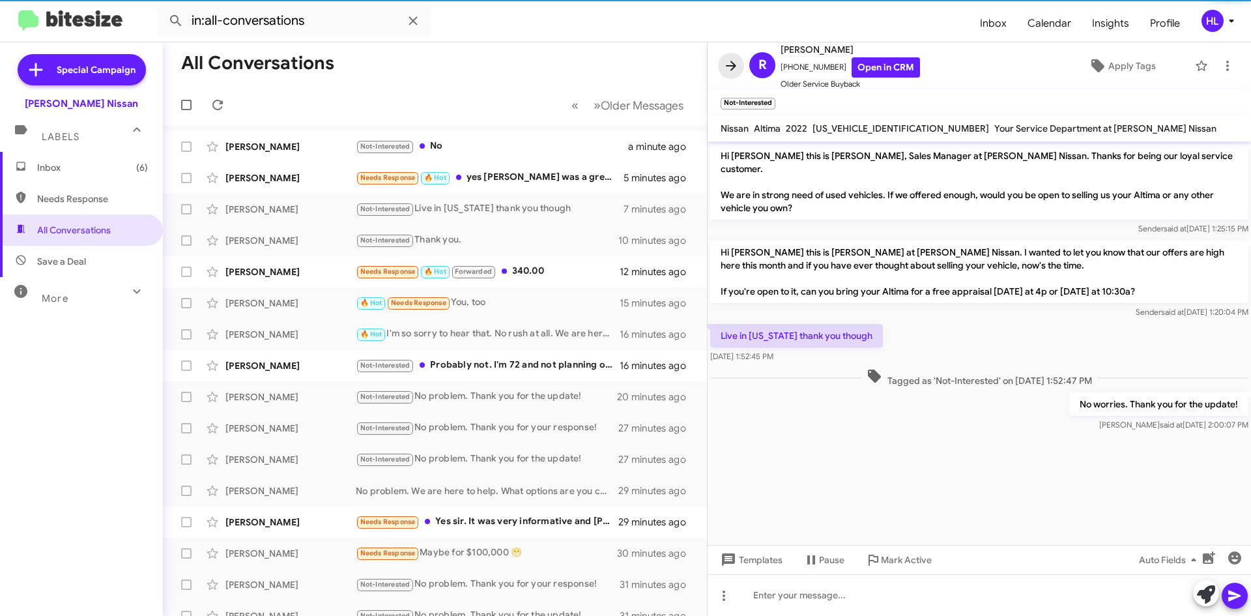
click at [733, 70] on icon at bounding box center [731, 66] width 16 height 16
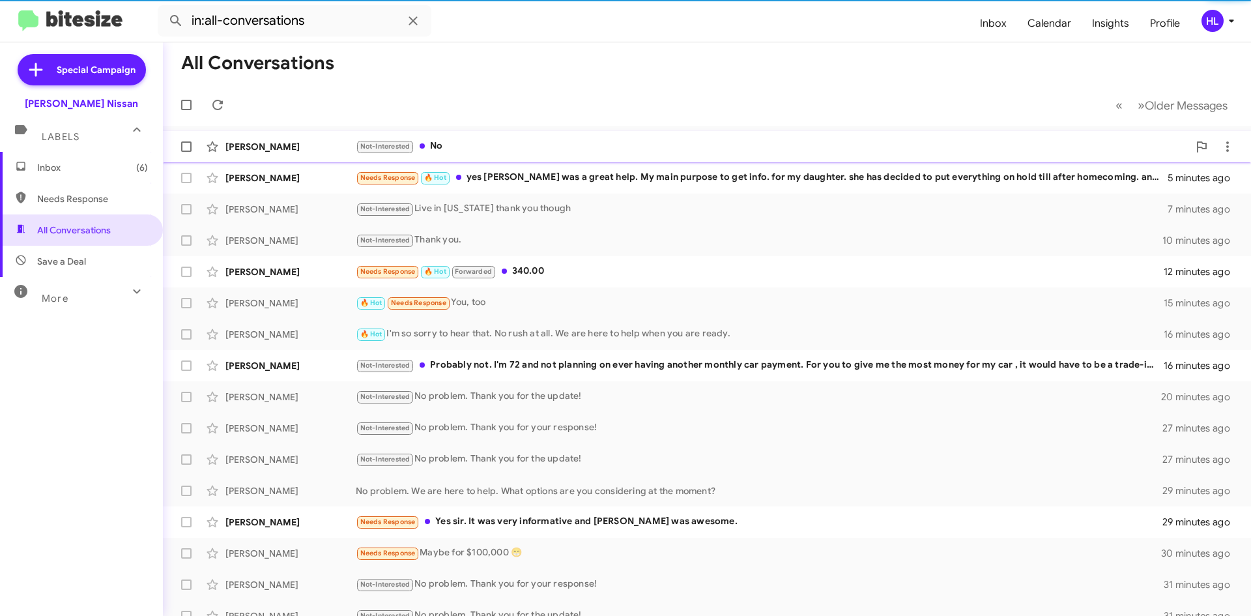
click at [277, 144] on div "[PERSON_NAME]" at bounding box center [290, 146] width 130 height 13
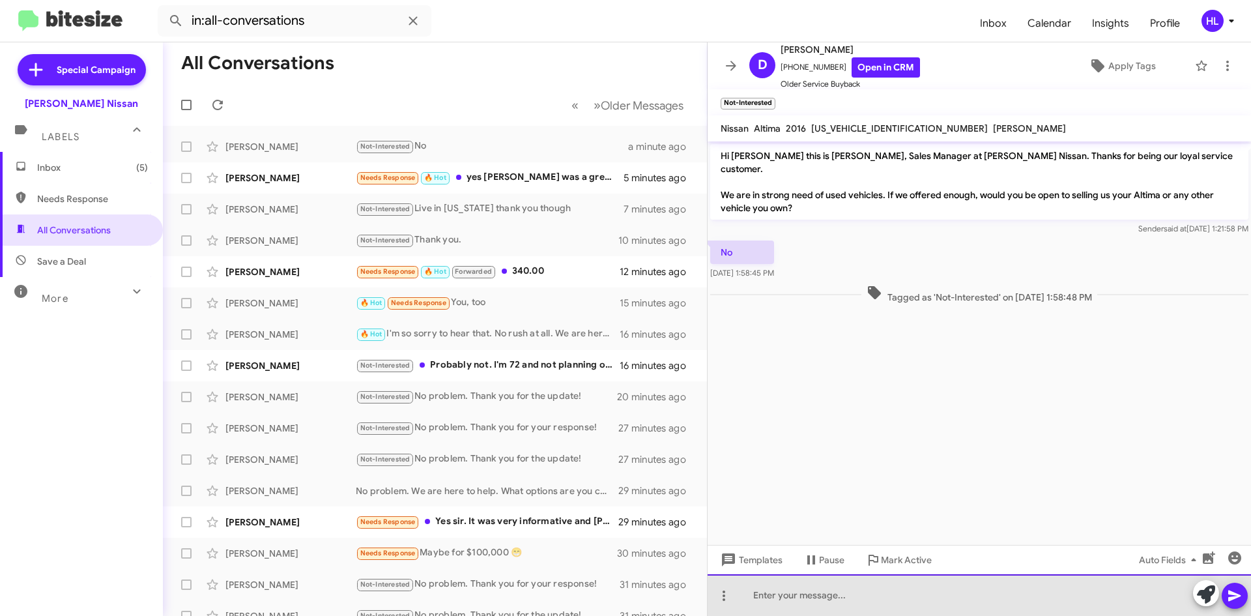
click at [888, 599] on div at bounding box center [979, 595] width 543 height 42
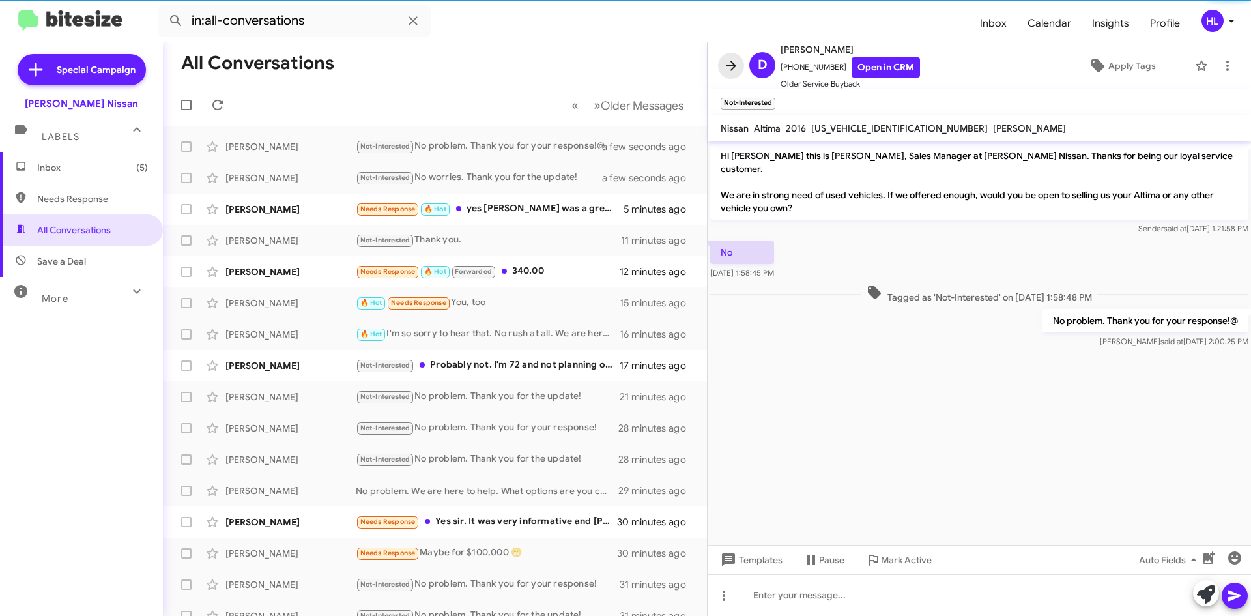
click at [729, 69] on icon at bounding box center [731, 66] width 16 height 16
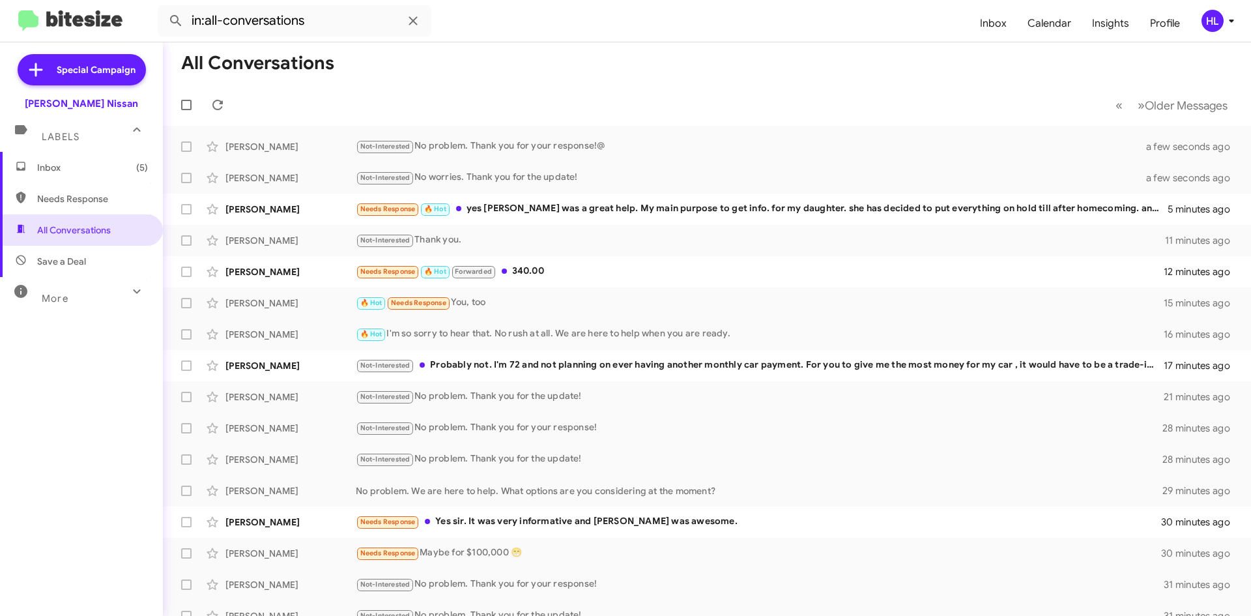
click at [89, 33] on mat-toolbar "in:all-conversations Inbox Calendar Insights Profile HL" at bounding box center [625, 21] width 1251 height 42
click at [87, 21] on img at bounding box center [70, 20] width 104 height 21
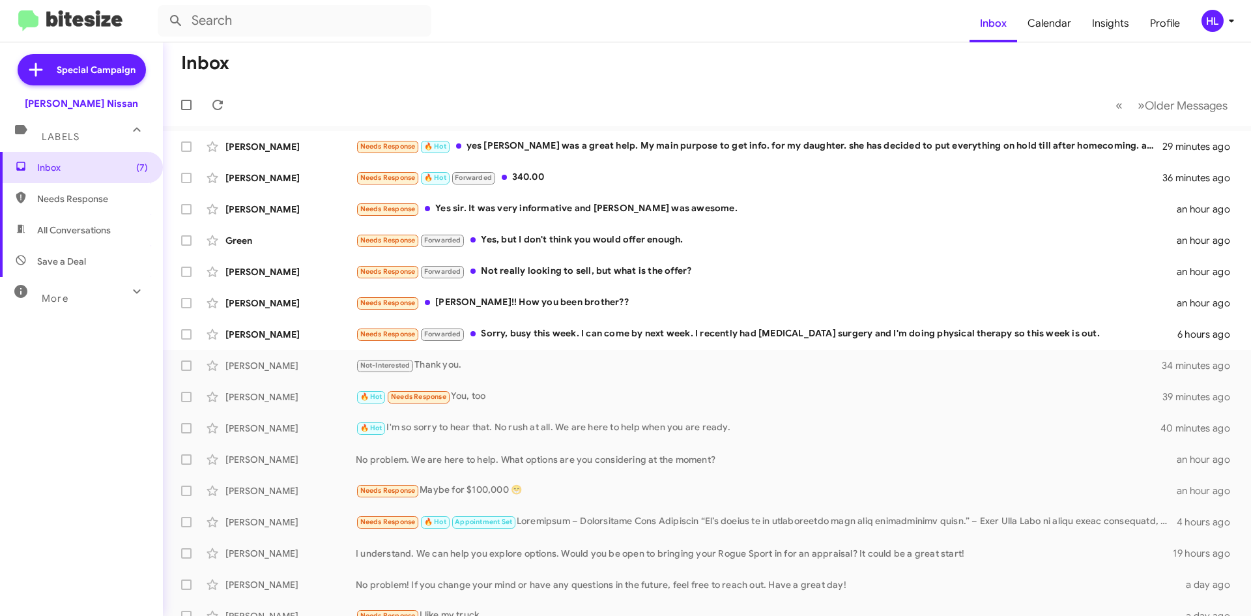
click at [102, 14] on img at bounding box center [70, 20] width 104 height 21
click at [80, 225] on span "All Conversations" at bounding box center [74, 229] width 74 height 13
type input "in:all-conversations"
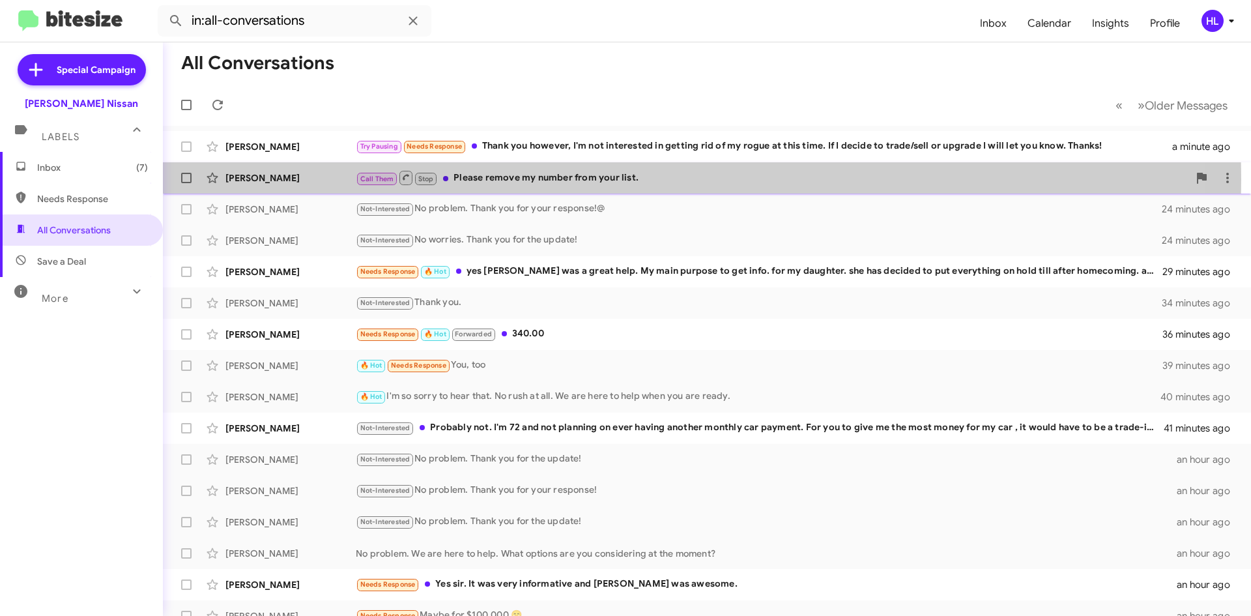
click at [313, 179] on div "[PERSON_NAME]" at bounding box center [290, 177] width 130 height 13
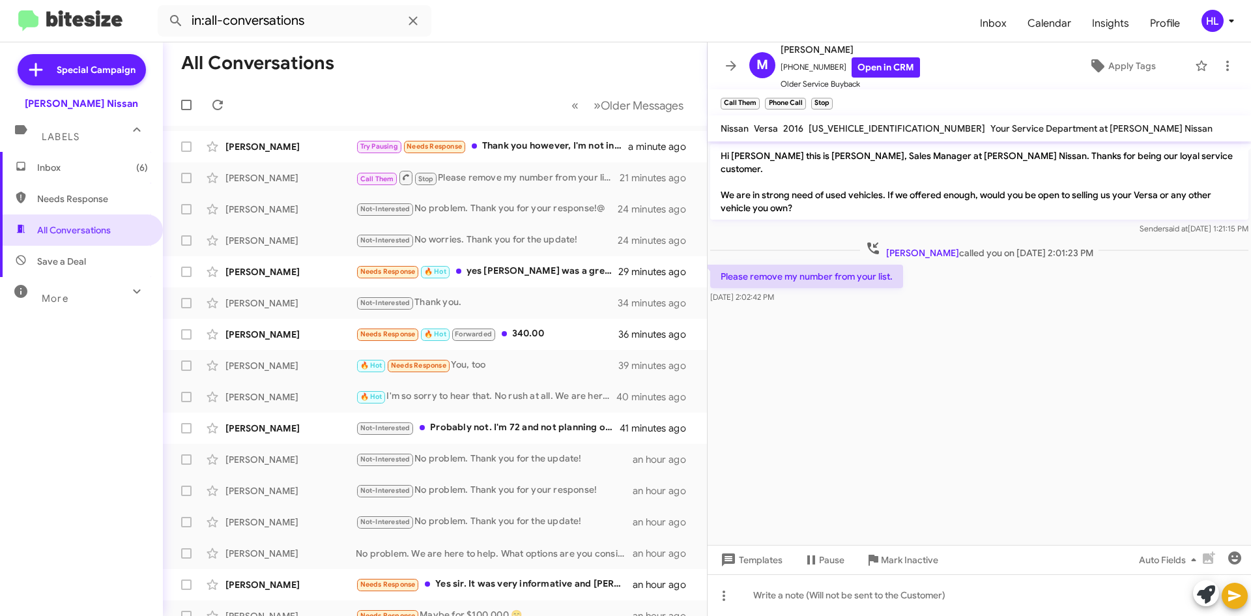
click at [93, 26] on img at bounding box center [70, 20] width 104 height 21
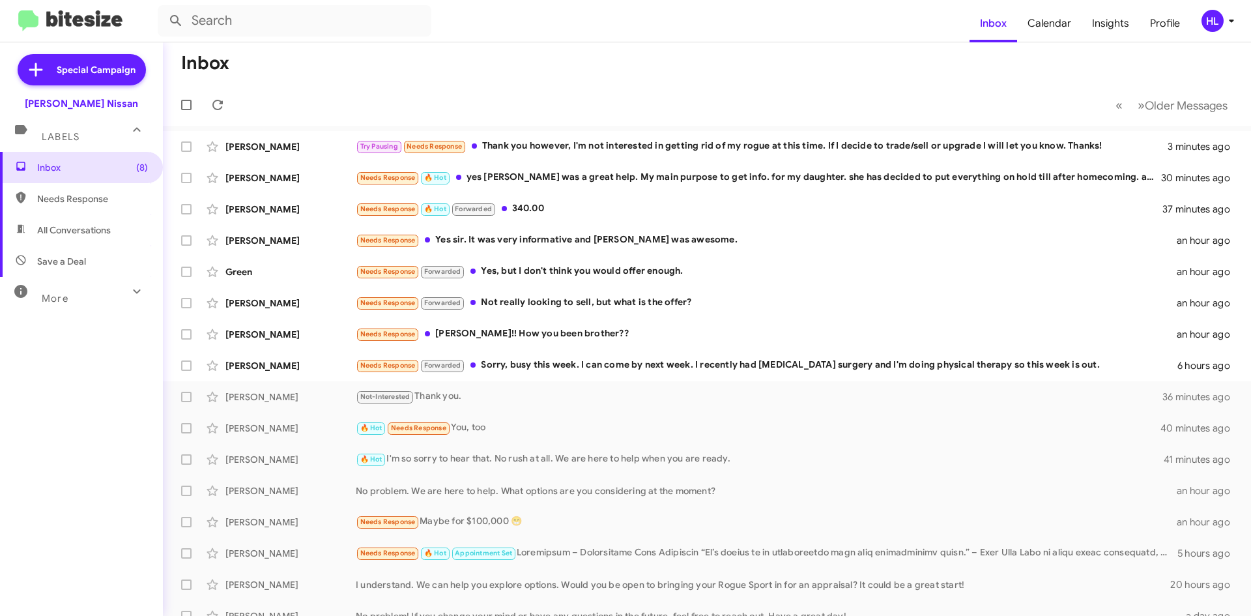
click at [83, 230] on span "All Conversations" at bounding box center [74, 229] width 74 height 13
type input "in:all-conversations"
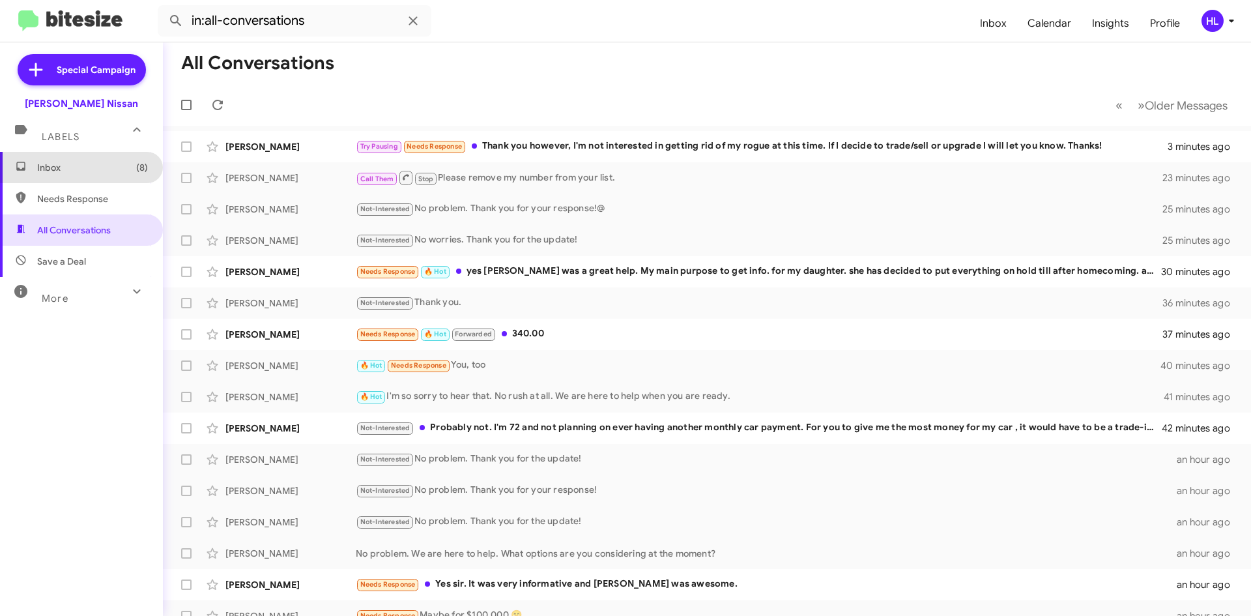
click at [100, 162] on span "Inbox (8)" at bounding box center [92, 167] width 111 height 13
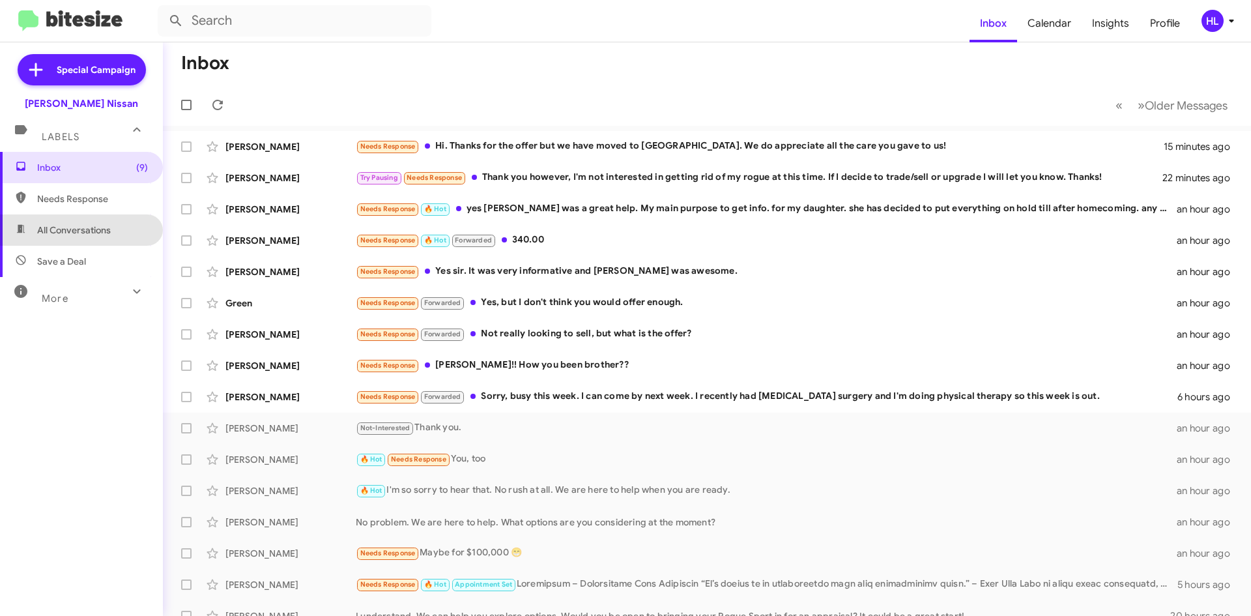
click at [107, 225] on span "All Conversations" at bounding box center [74, 229] width 74 height 13
type input "in:all-conversations"
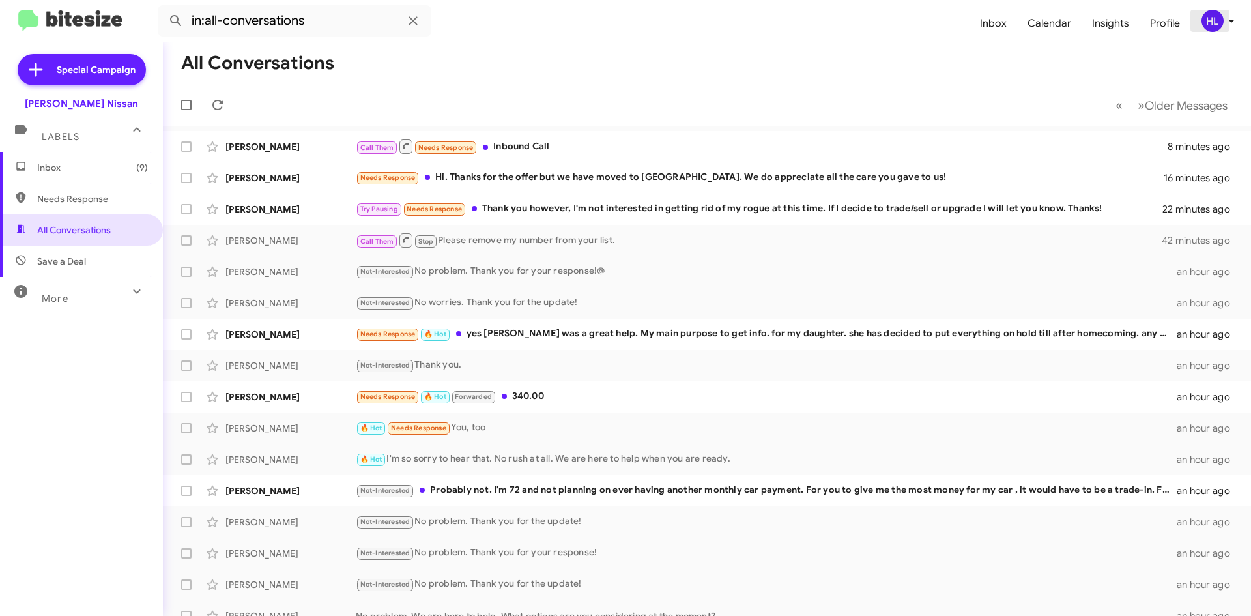
click at [1217, 21] on div "HL" at bounding box center [1212, 21] width 22 height 22
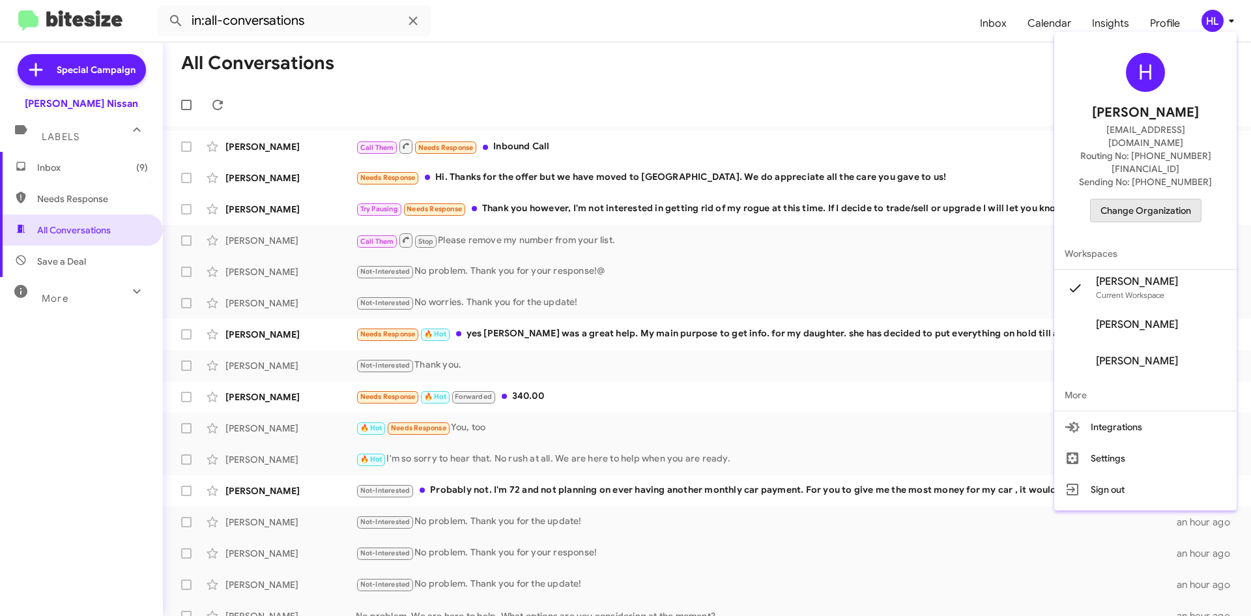
click at [1189, 199] on span "Change Organization" at bounding box center [1145, 210] width 91 height 22
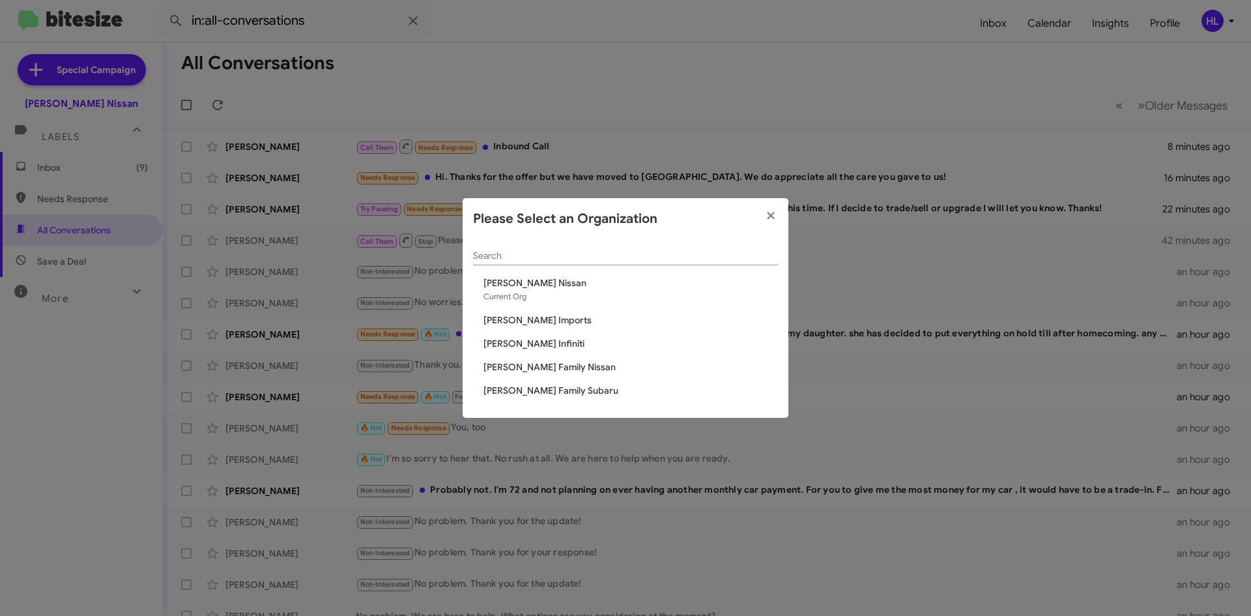
click at [491, 344] on span "[PERSON_NAME] Infiniti" at bounding box center [630, 343] width 294 height 13
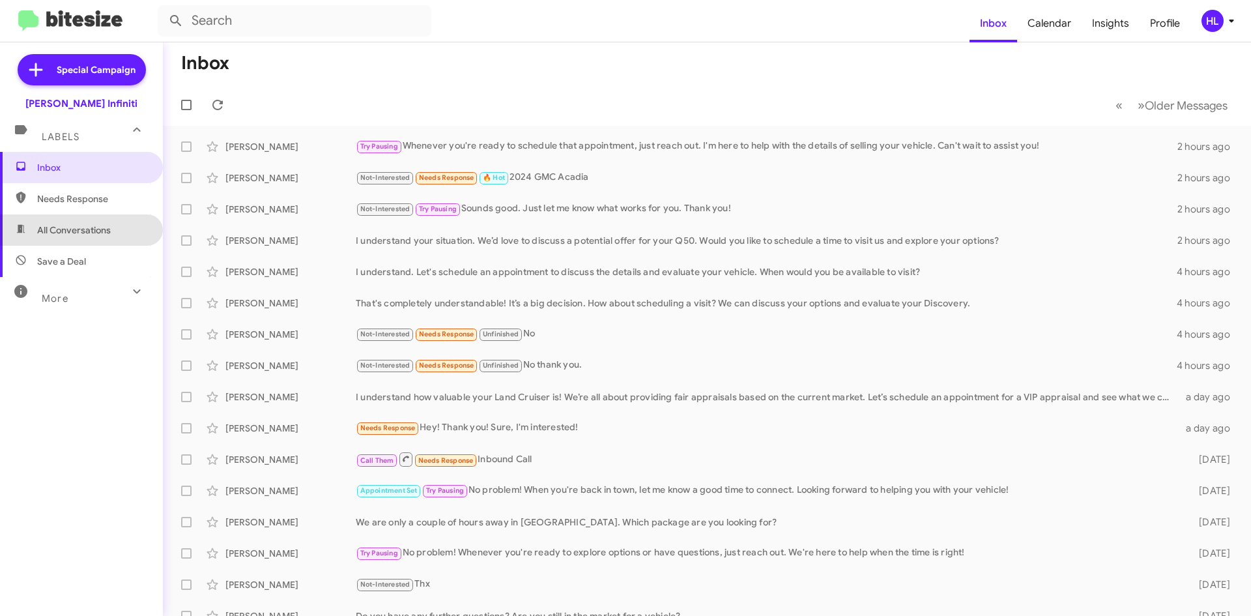
click at [130, 223] on span "All Conversations" at bounding box center [81, 229] width 163 height 31
type input "in:all-conversations"
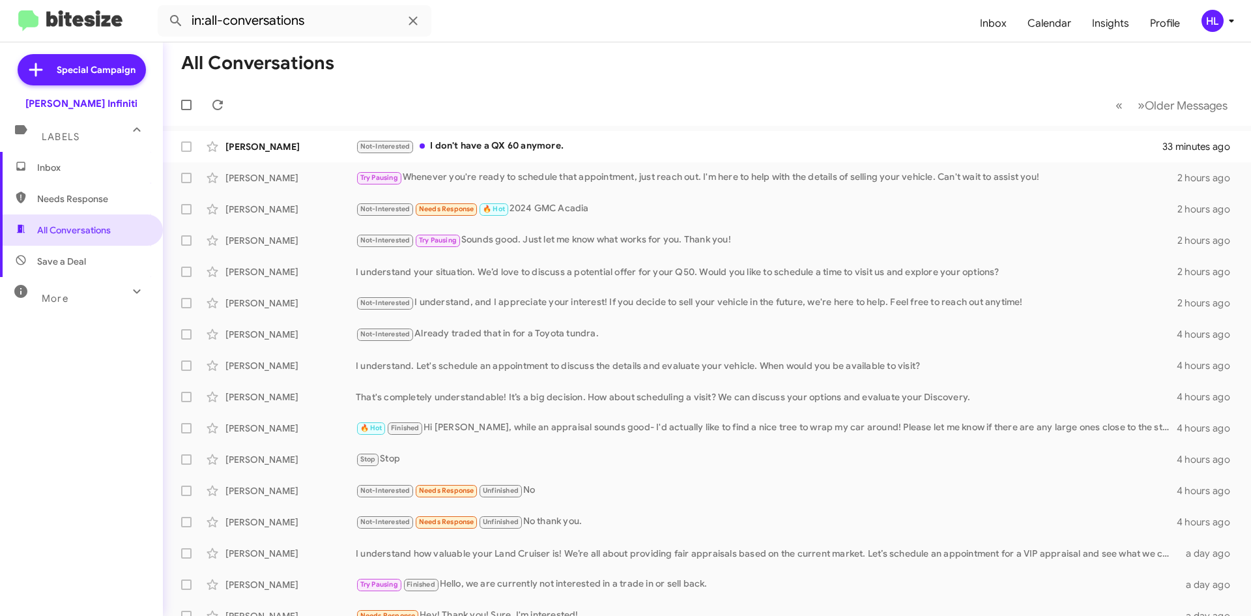
click at [1219, 25] on div "HL" at bounding box center [1212, 21] width 22 height 22
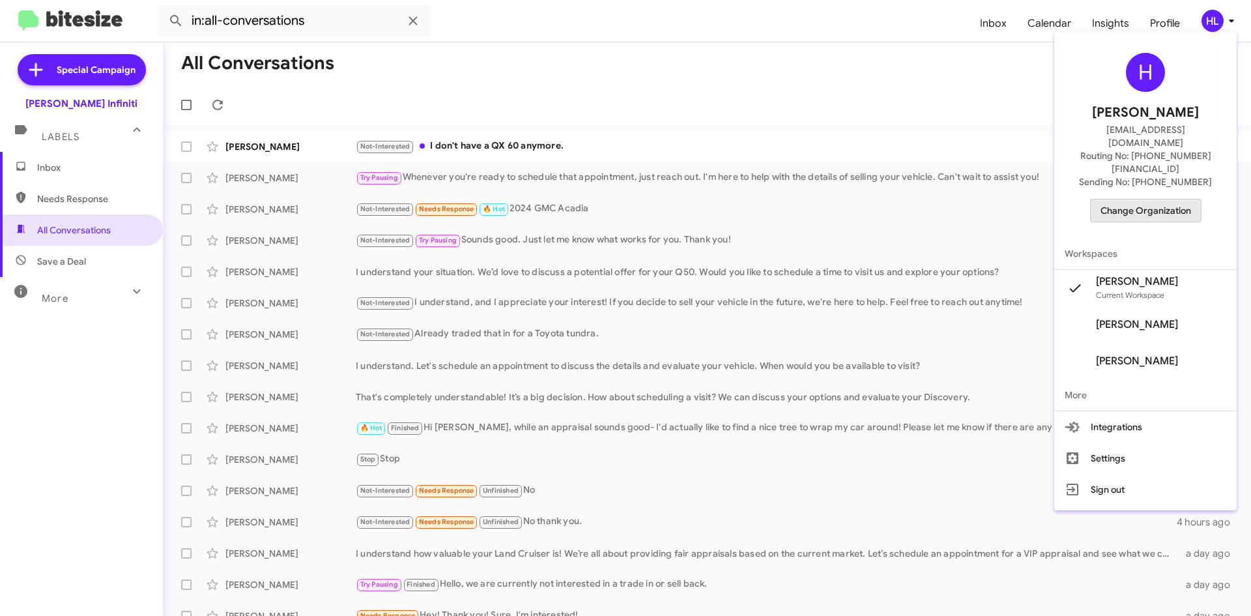
click at [1149, 199] on span "Change Organization" at bounding box center [1145, 210] width 91 height 22
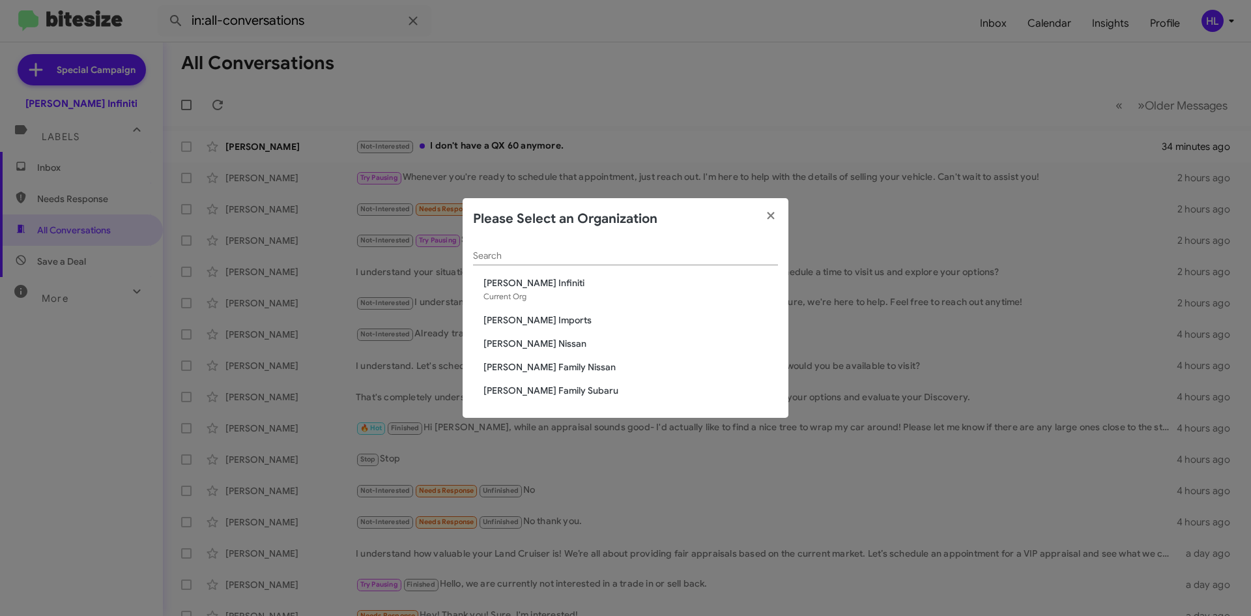
click at [537, 345] on span "[PERSON_NAME] Nissan" at bounding box center [630, 343] width 294 height 13
